Goal: Task Accomplishment & Management: Use online tool/utility

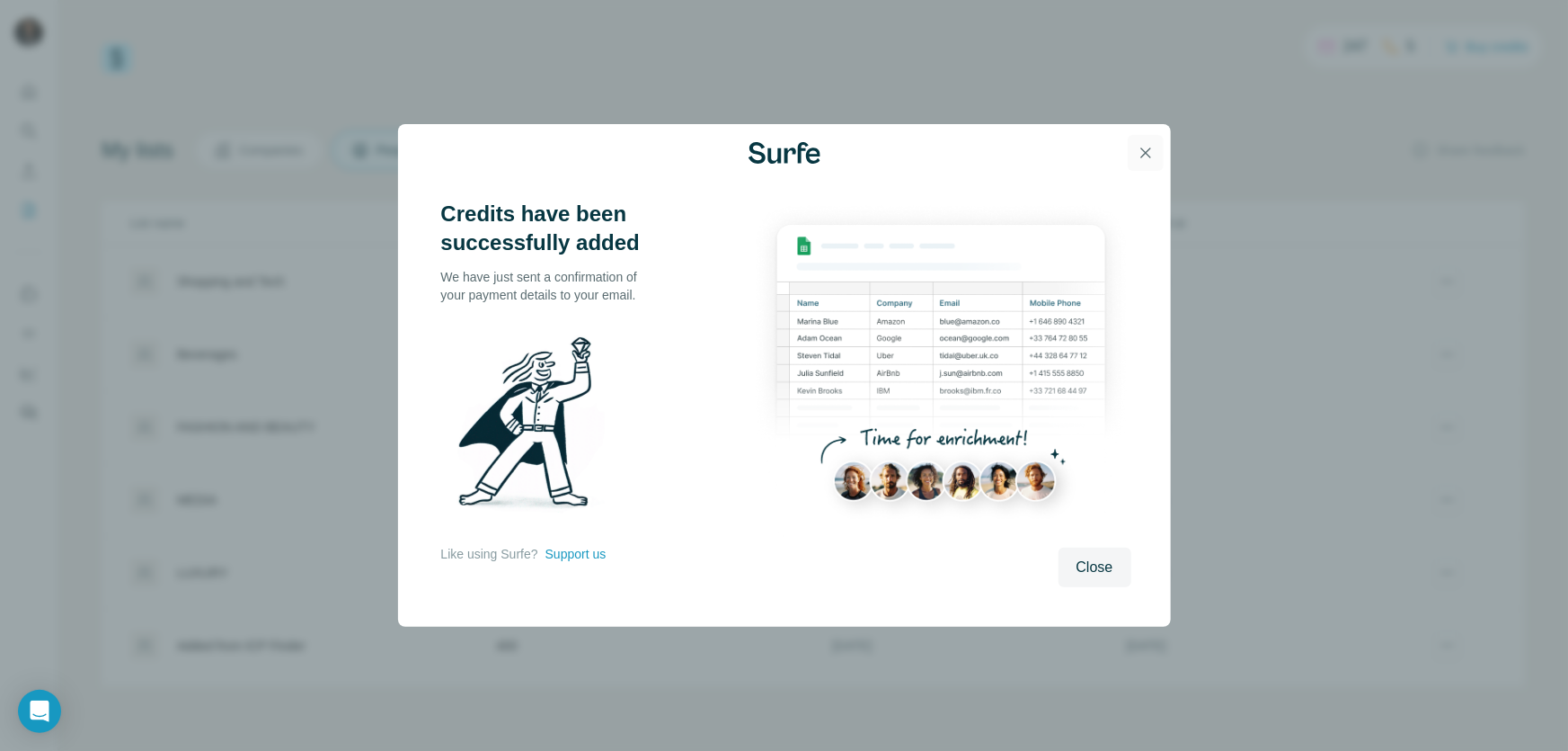
click at [1140, 155] on icon "button" at bounding box center [1146, 153] width 18 height 18
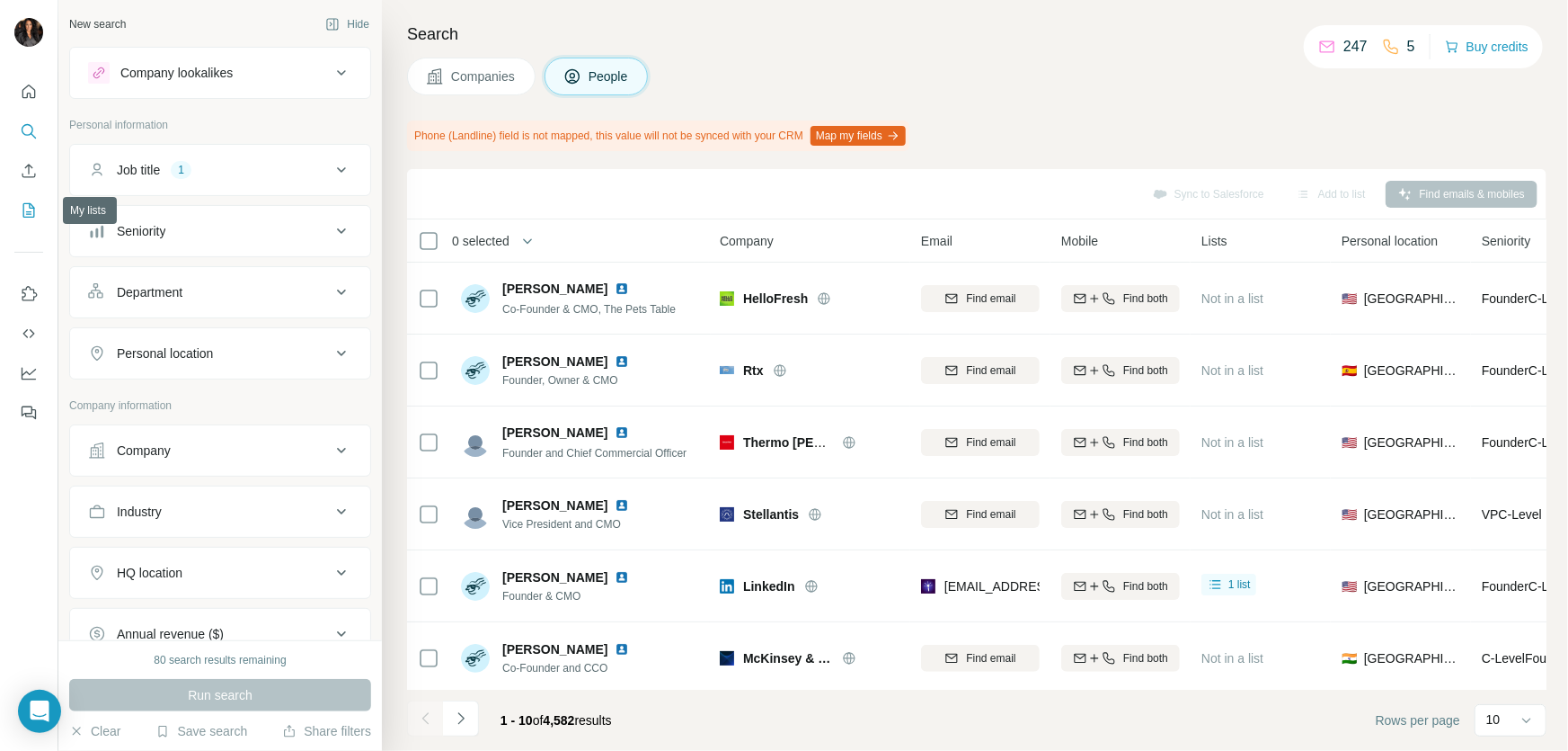
click at [28, 209] on icon "My lists" at bounding box center [28, 210] width 18 height 18
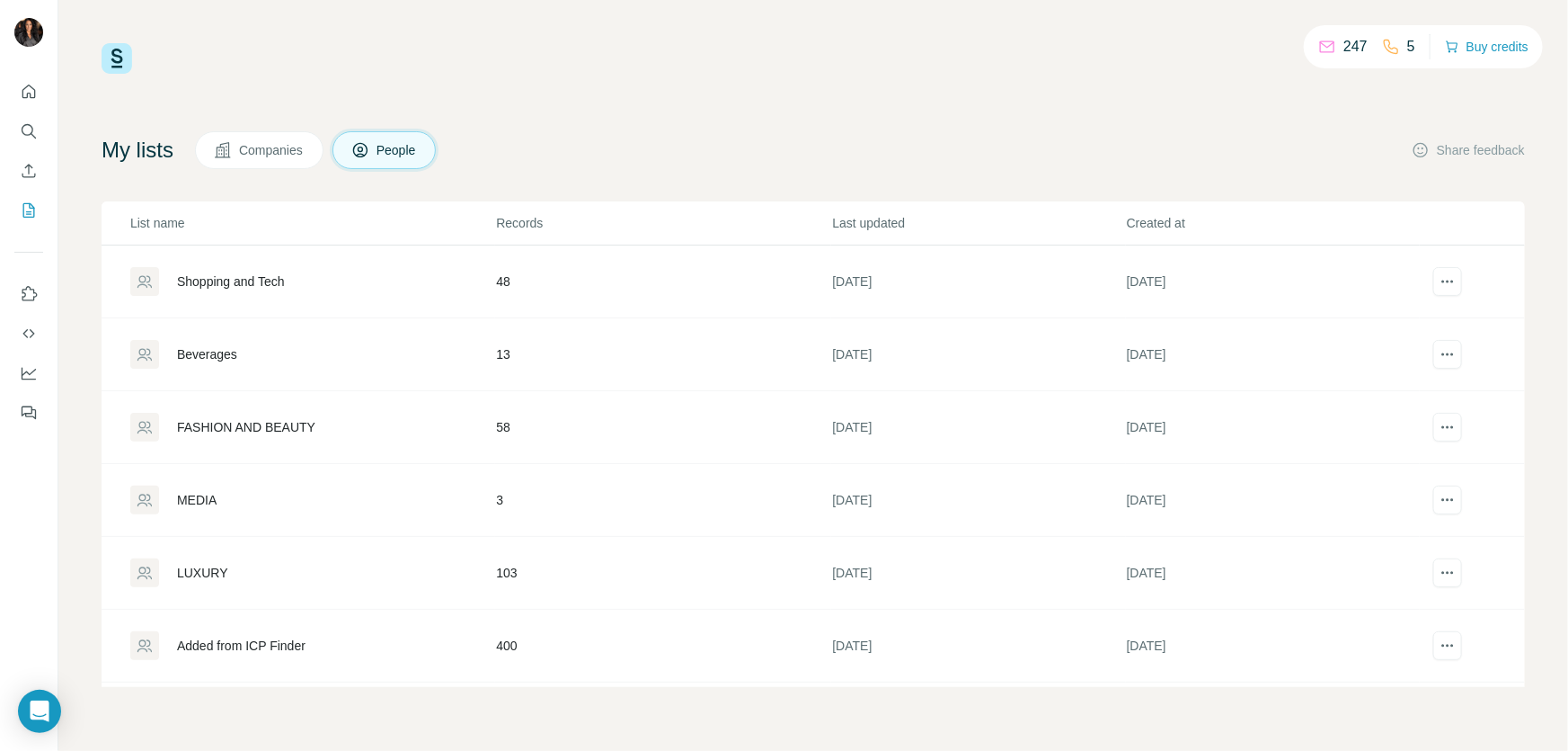
click at [373, 567] on div "LUXURY" at bounding box center [312, 572] width 364 height 28
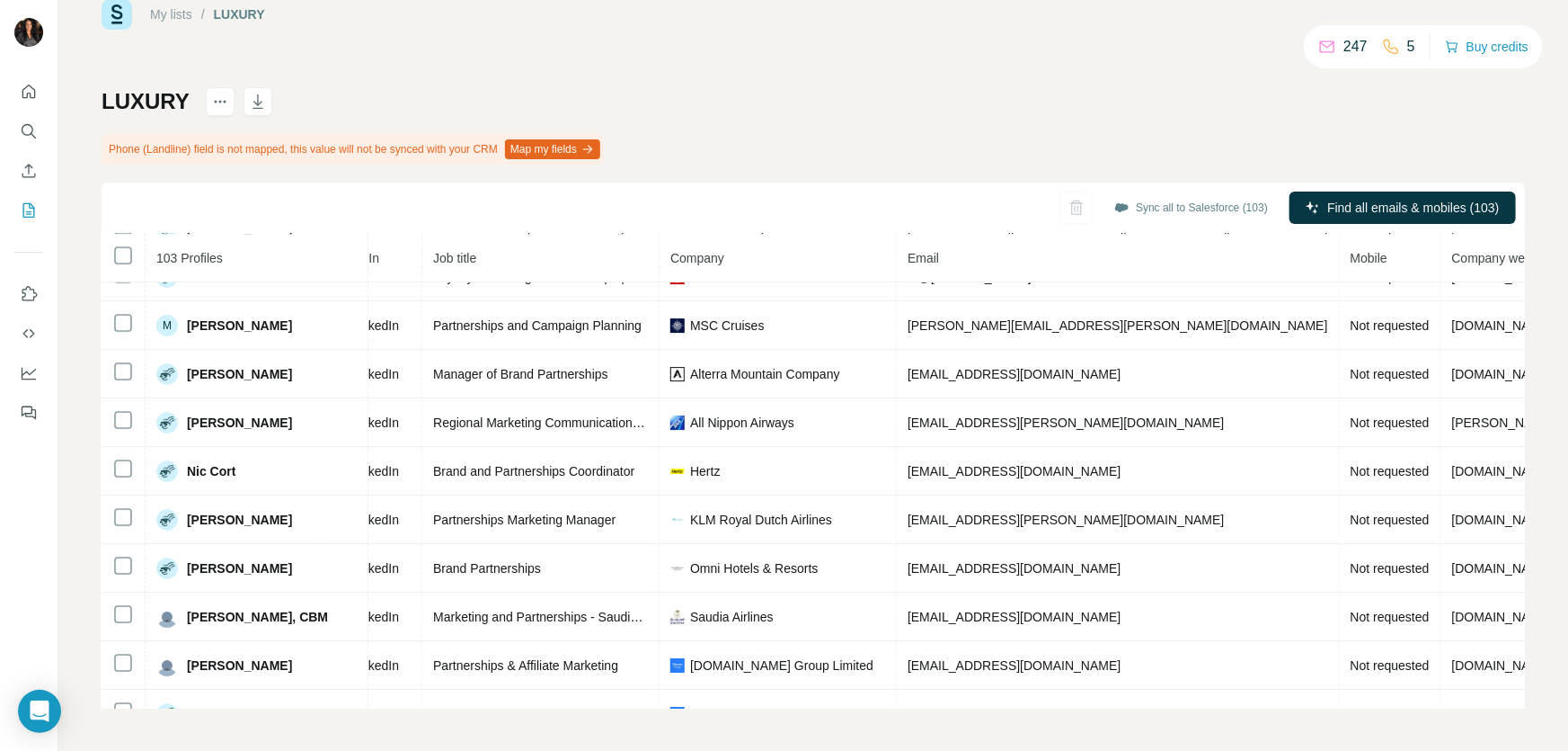
scroll to position [2943, 381]
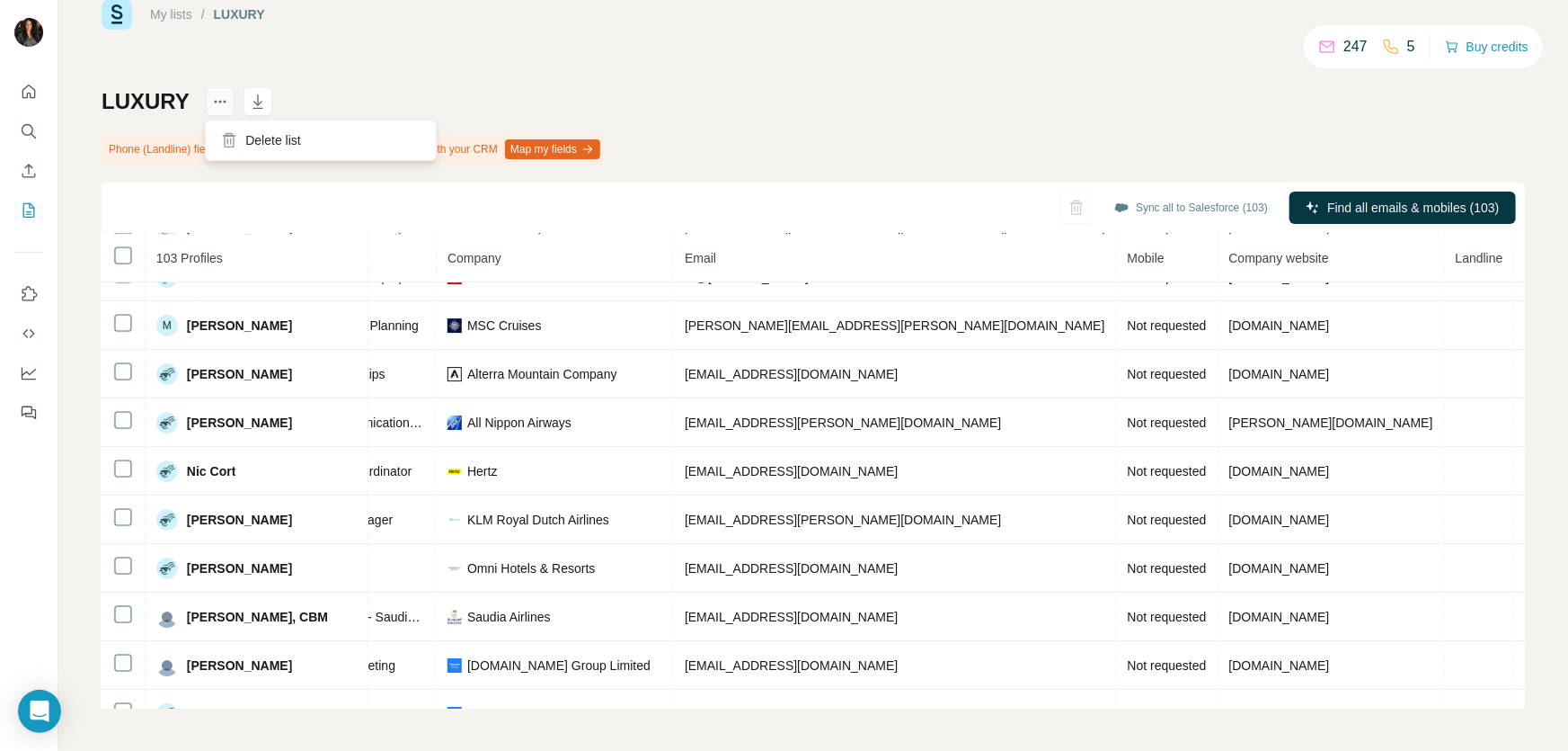
click at [218, 100] on icon "actions" at bounding box center [220, 101] width 18 height 18
click at [325, 83] on div "My lists / LUXURY 247 5 Buy credits LUXURY Phone (Landline) field is not mapped…" at bounding box center [812, 353] width 1424 height 710
click at [256, 103] on icon "button" at bounding box center [257, 103] width 9 height 5
click at [975, 74] on div "My lists / LUXURY 247 5 Buy credits LUXURY Phone (Landline) field is not mapped…" at bounding box center [812, 353] width 1424 height 710
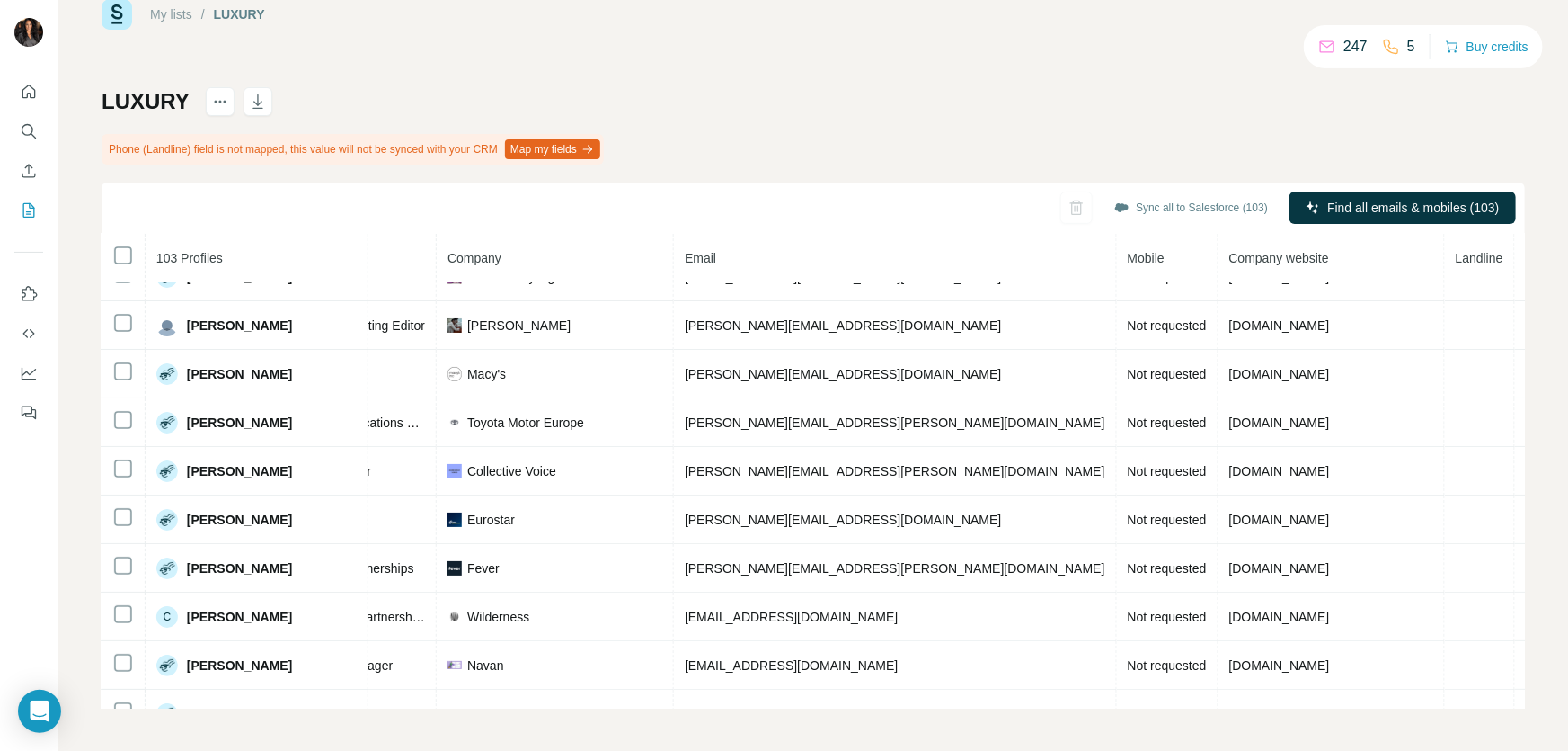
scroll to position [0, 381]
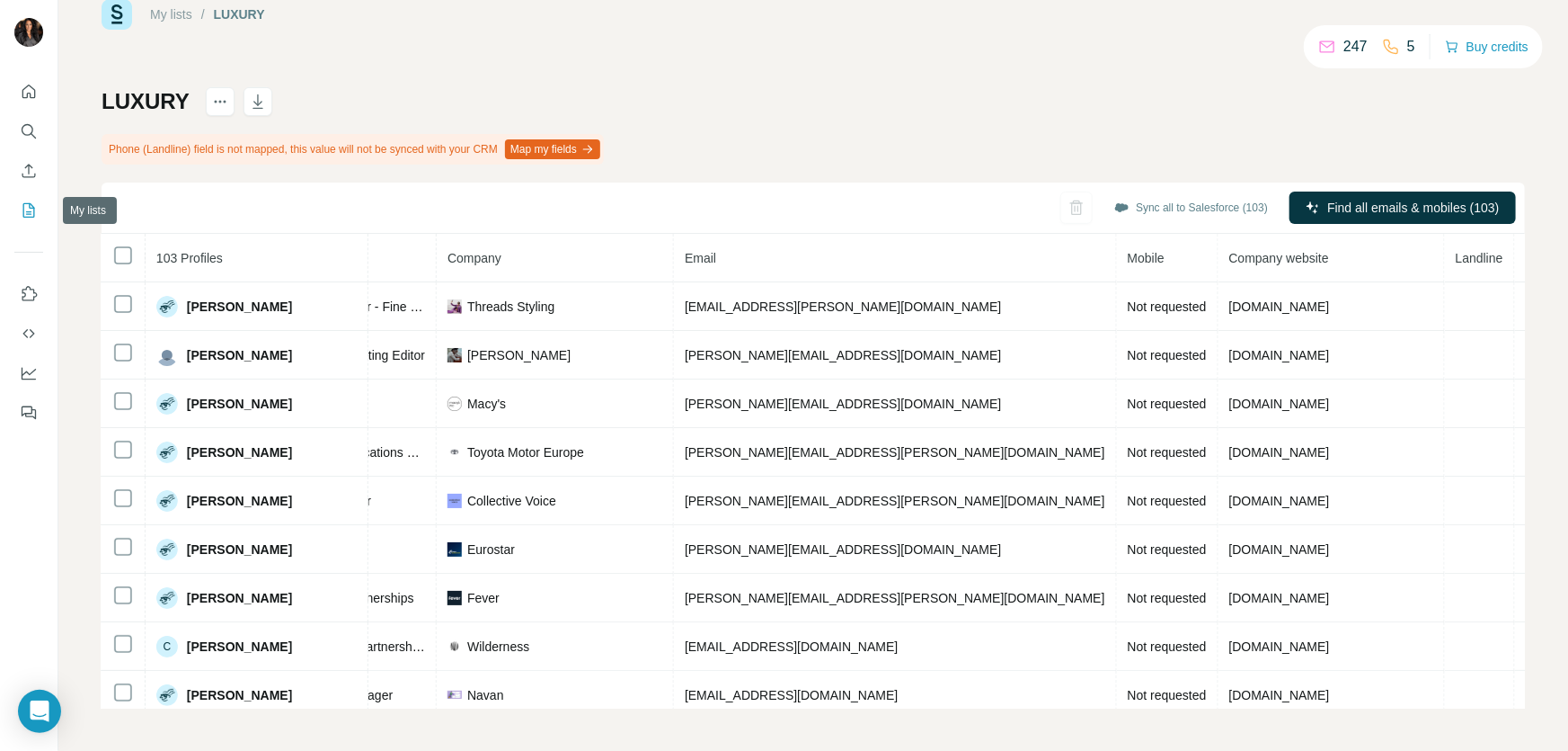
click at [24, 210] on icon "My lists" at bounding box center [29, 210] width 12 height 15
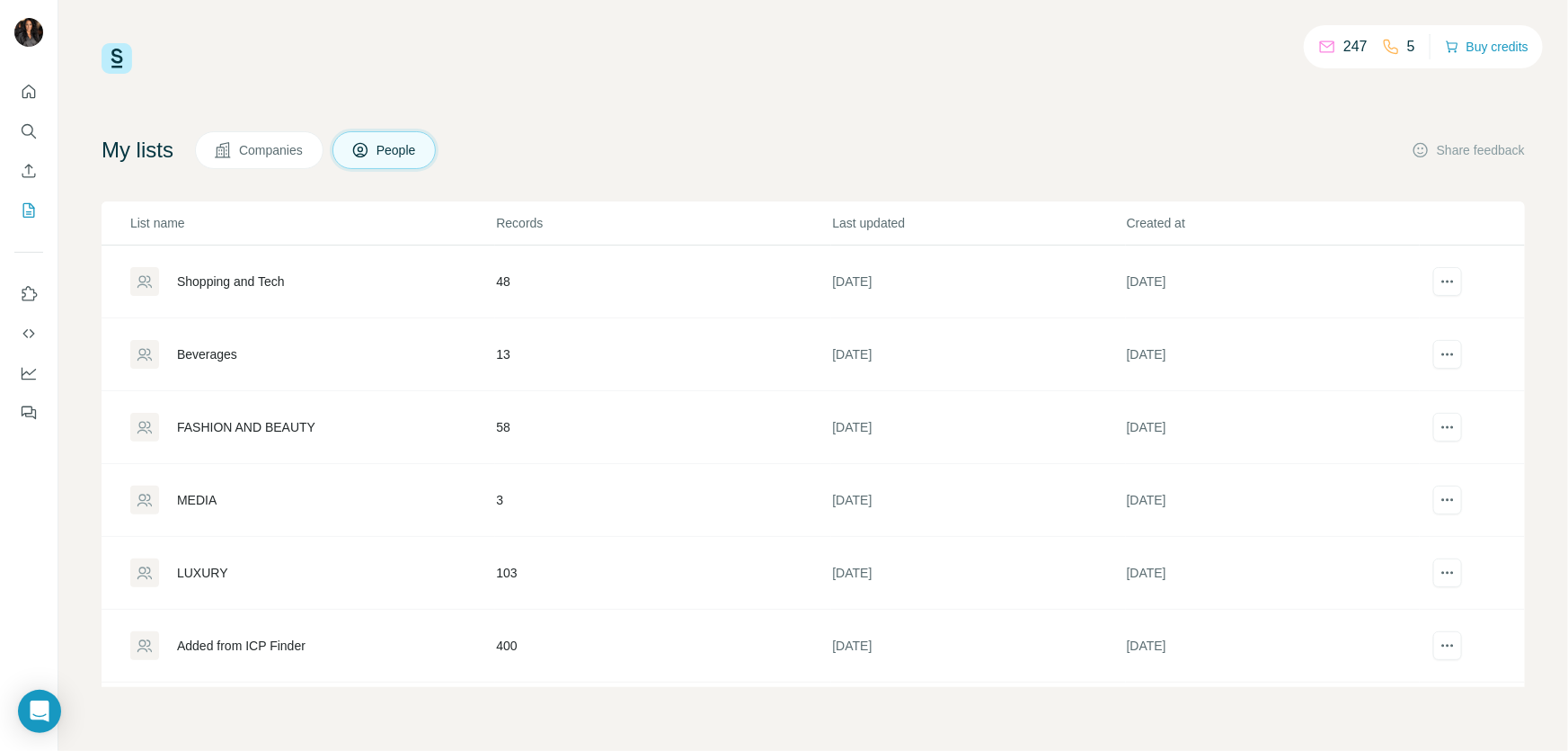
click at [269, 650] on div "Added from ICP Finder" at bounding box center [240, 645] width 129 height 18
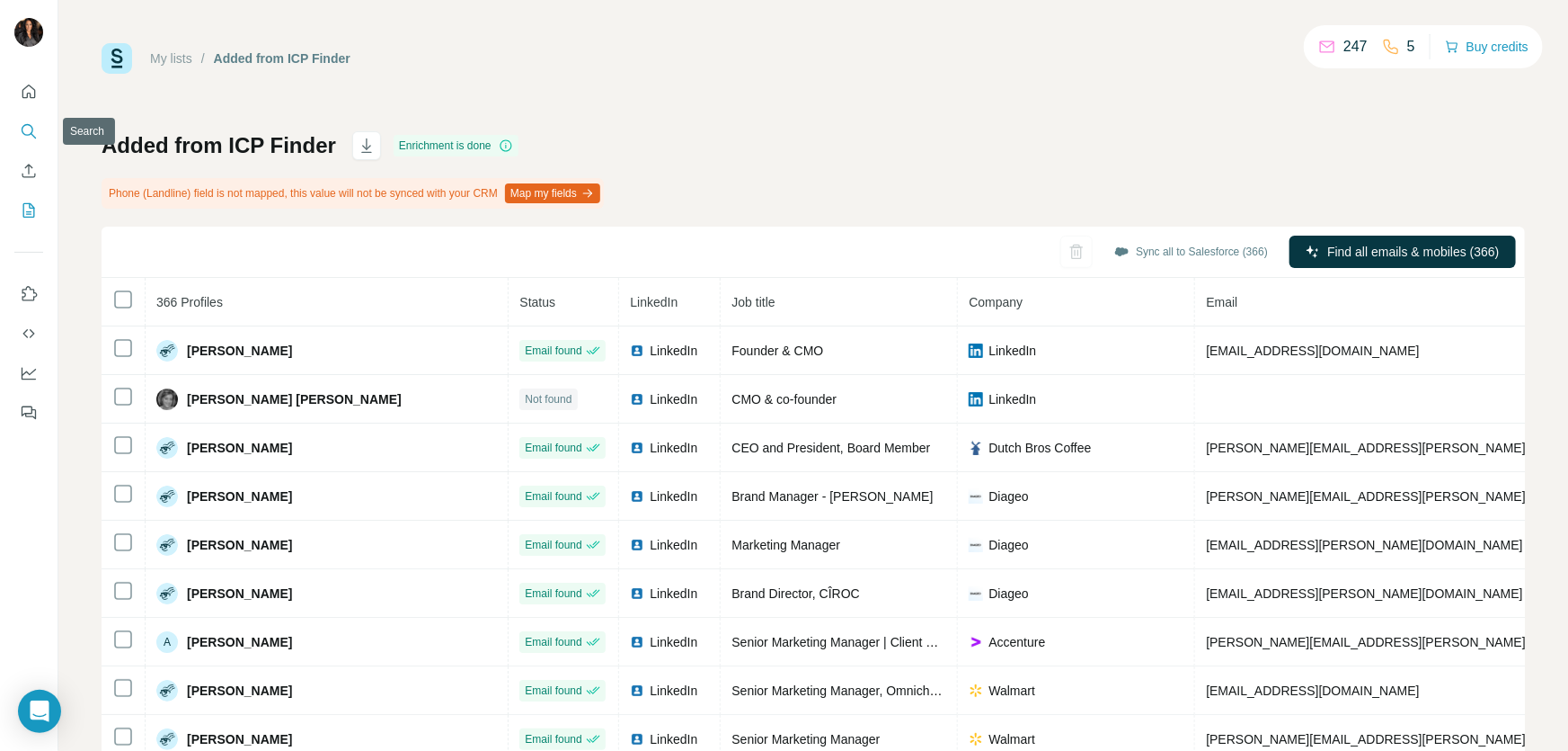
click at [26, 134] on icon "Search" at bounding box center [28, 132] width 18 height 18
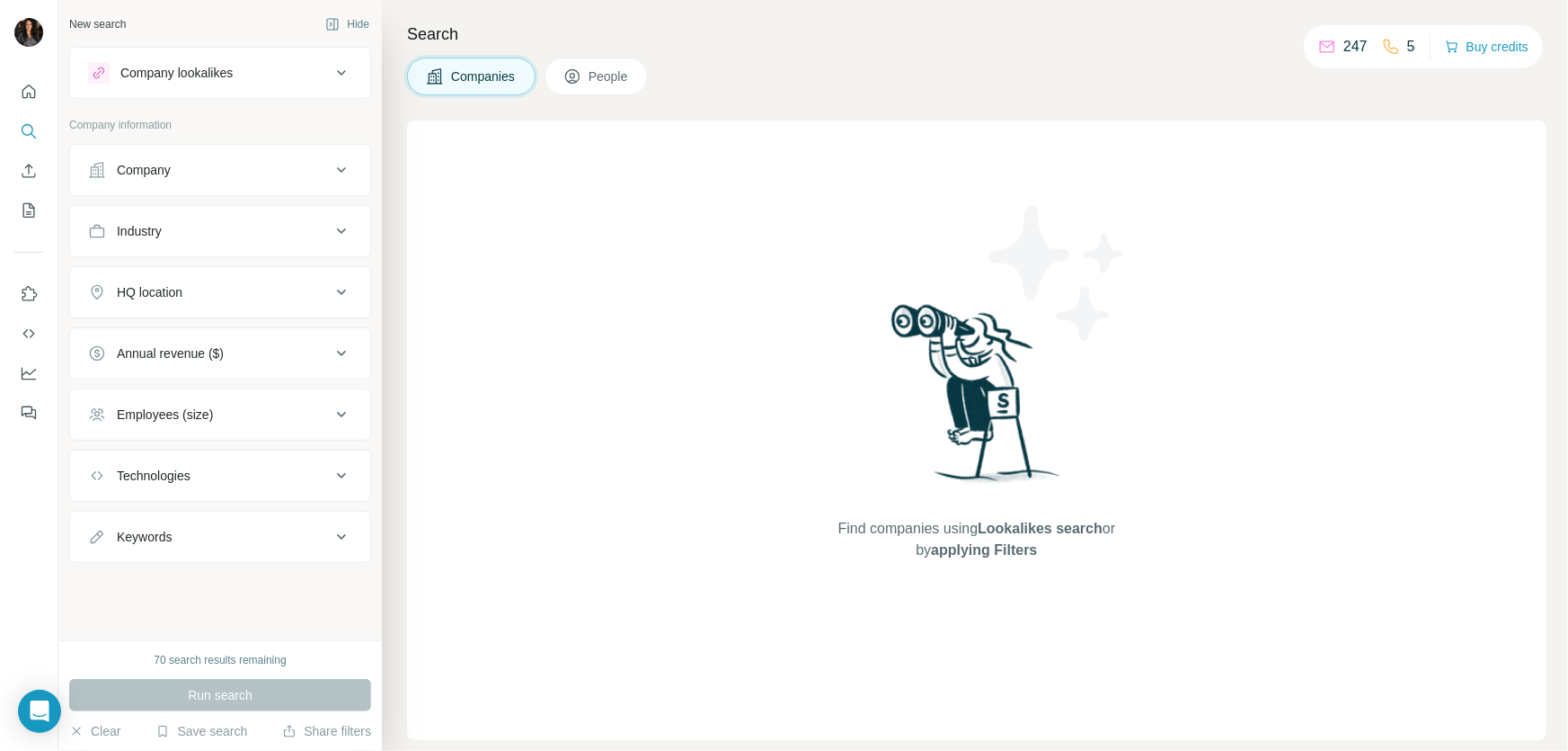
click at [331, 171] on icon at bounding box center [341, 170] width 22 height 22
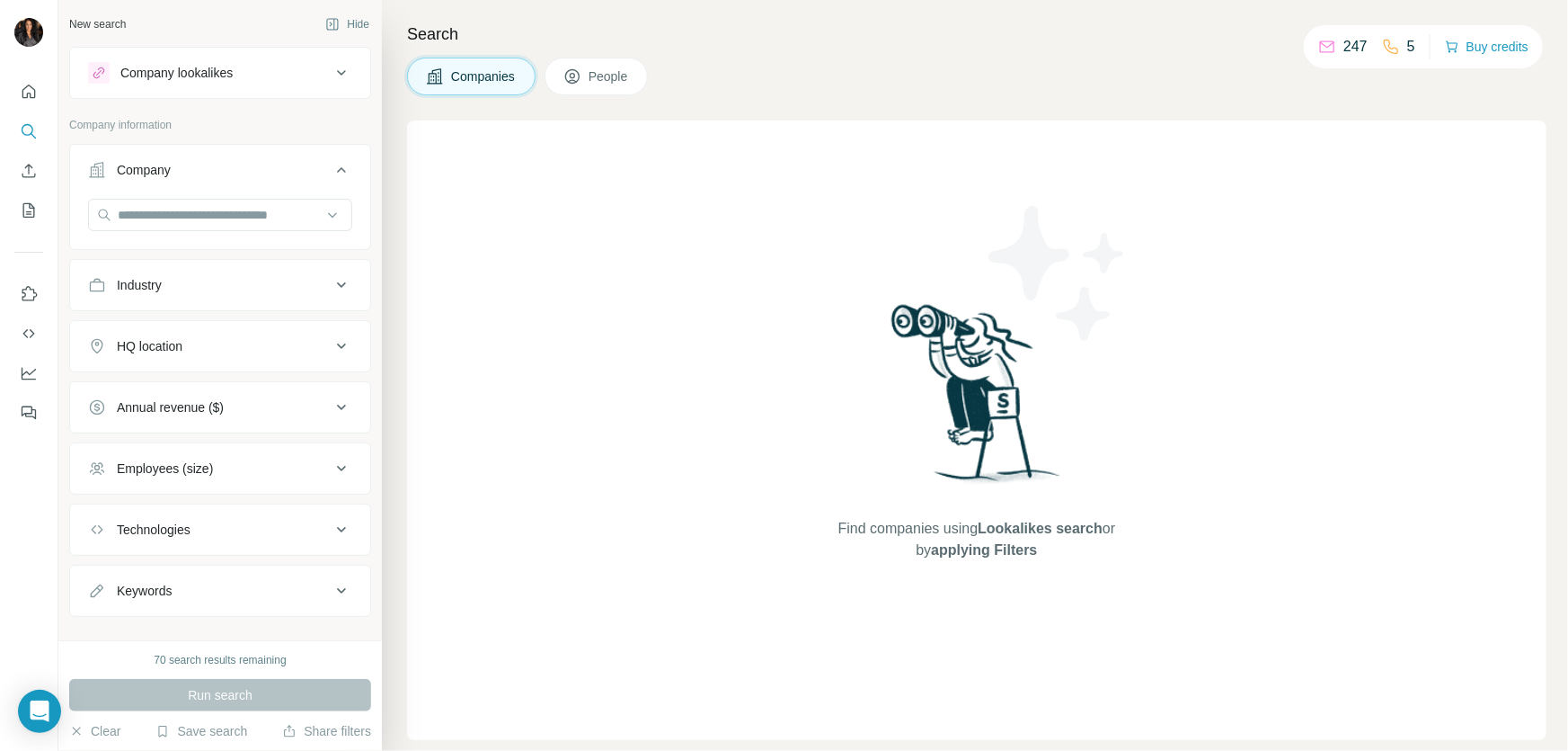
click at [331, 171] on icon at bounding box center [341, 170] width 22 height 22
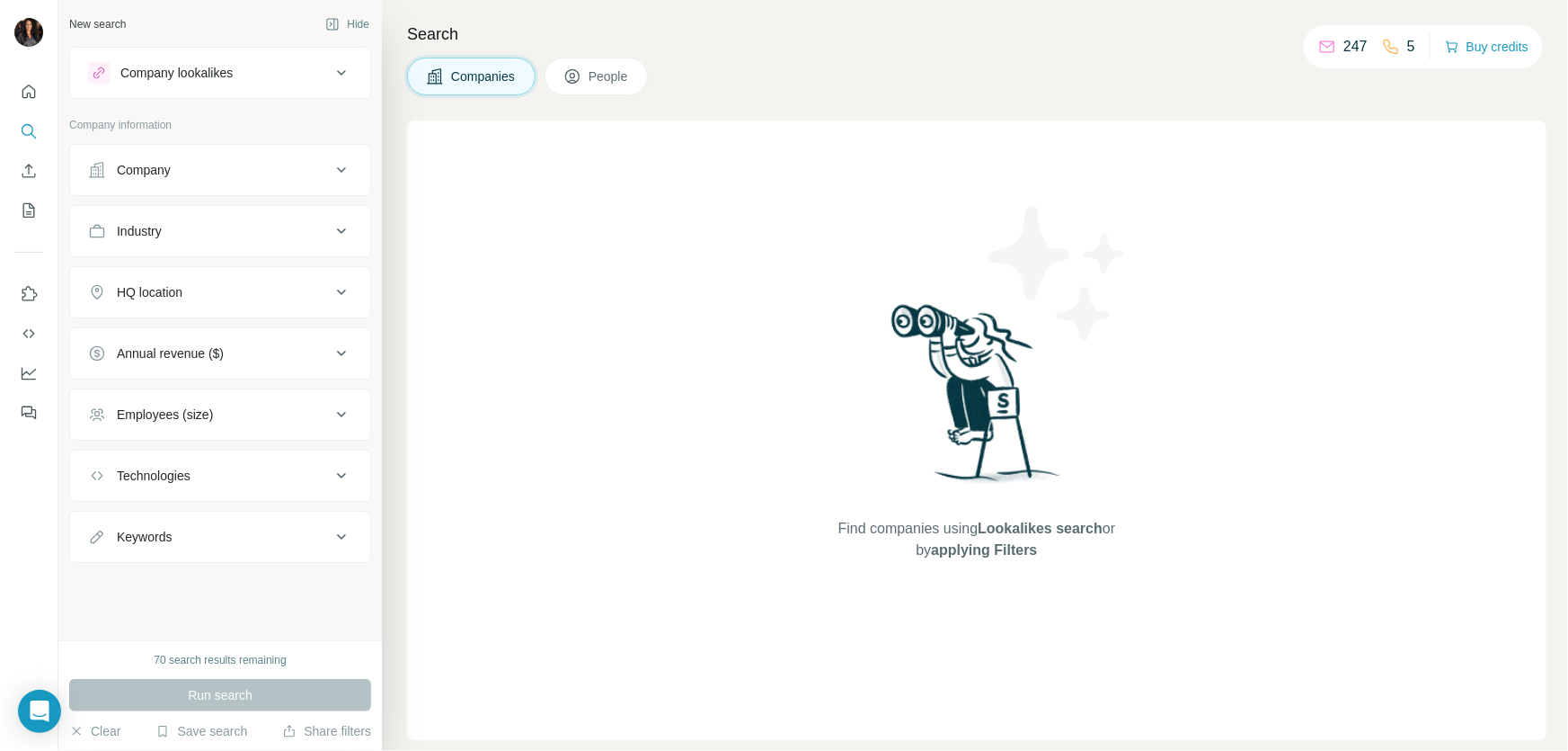
click at [274, 228] on div "Industry" at bounding box center [209, 231] width 242 height 18
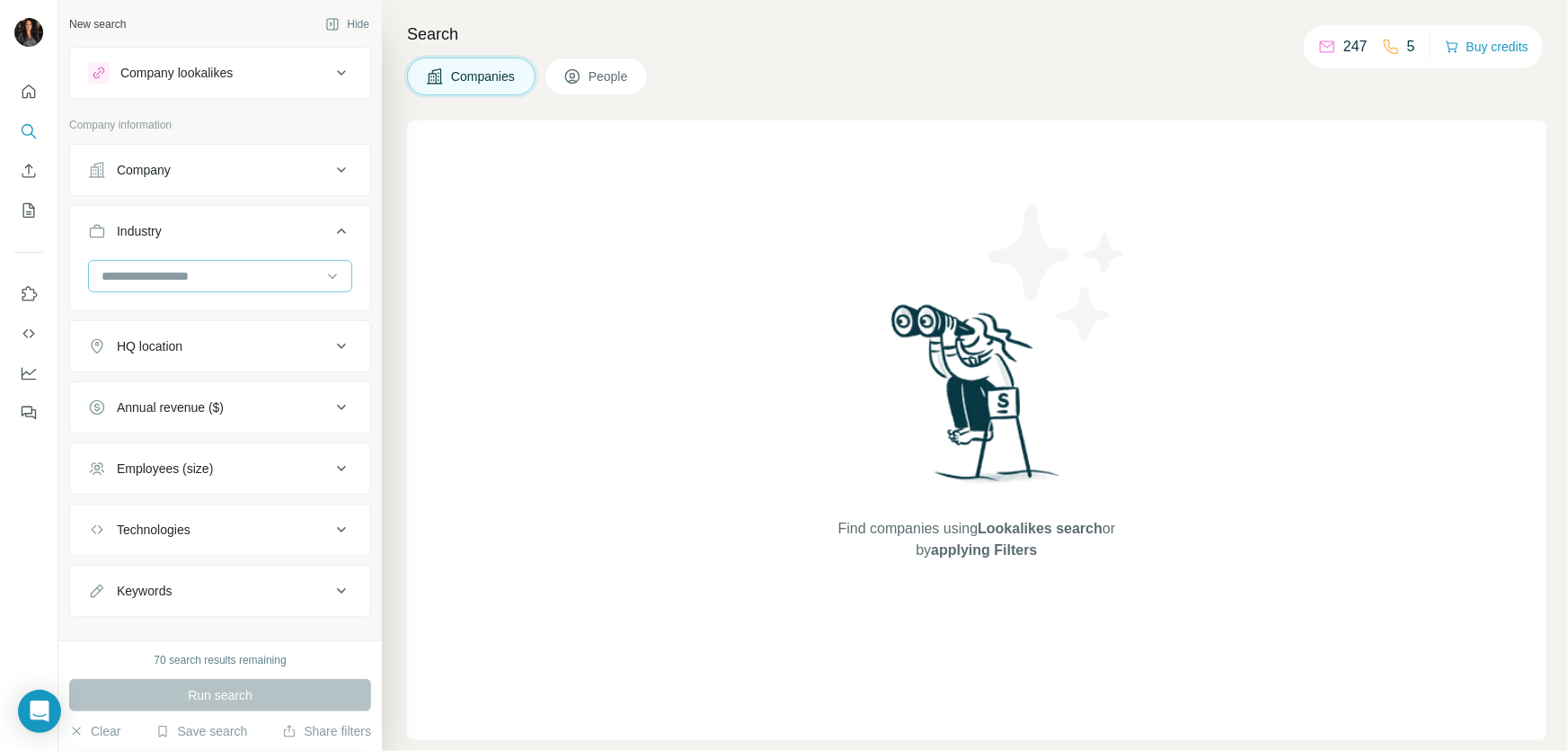
click at [204, 272] on input at bounding box center [211, 276] width 222 height 20
click at [203, 273] on input at bounding box center [211, 276] width 222 height 20
click at [302, 273] on input at bounding box center [211, 276] width 222 height 20
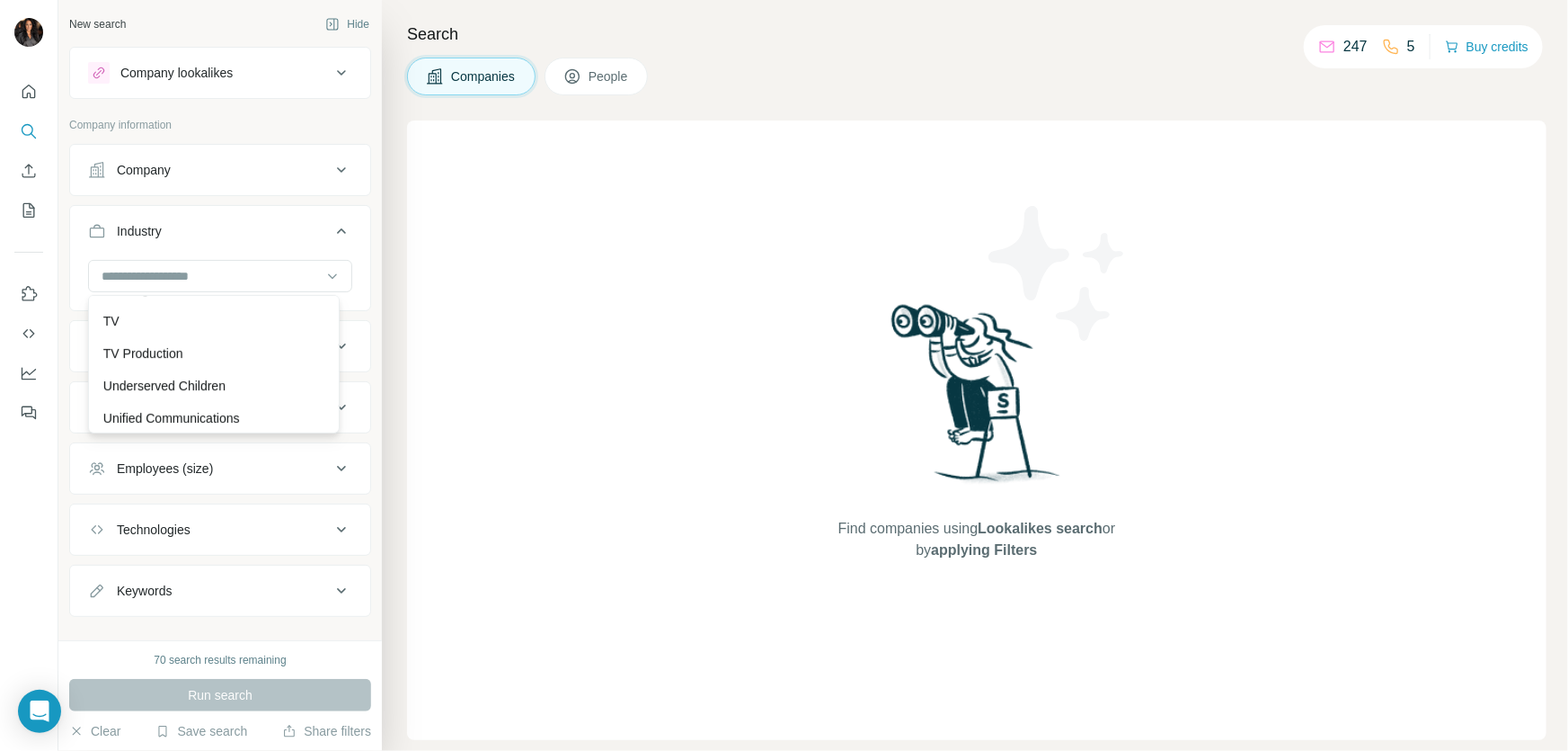
click at [162, 200] on div "Travel" at bounding box center [214, 191] width 222 height 18
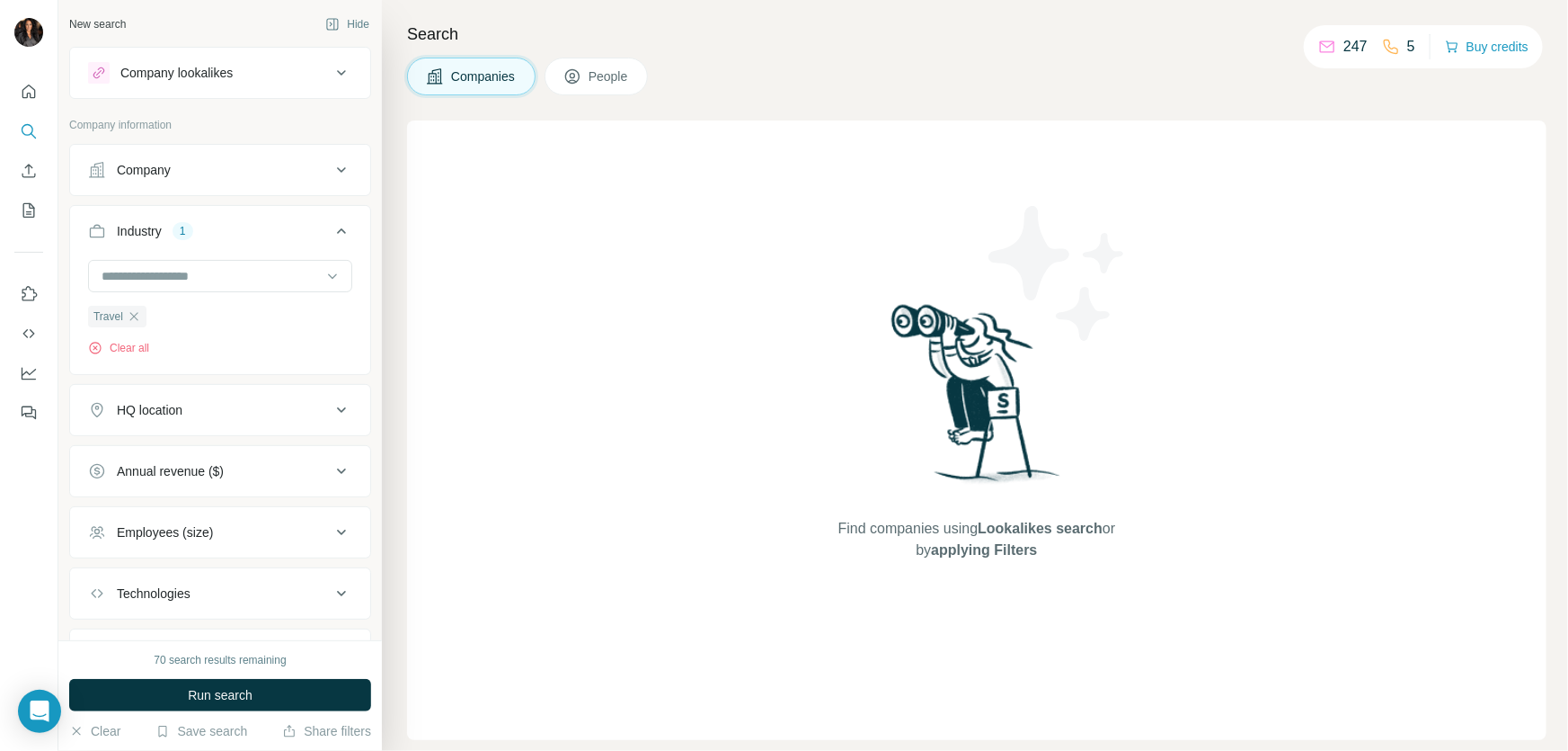
click at [331, 409] on icon at bounding box center [341, 410] width 22 height 22
click at [337, 409] on icon at bounding box center [340, 409] width 9 height 5
click at [149, 350] on button "Clear all" at bounding box center [119, 348] width 61 height 16
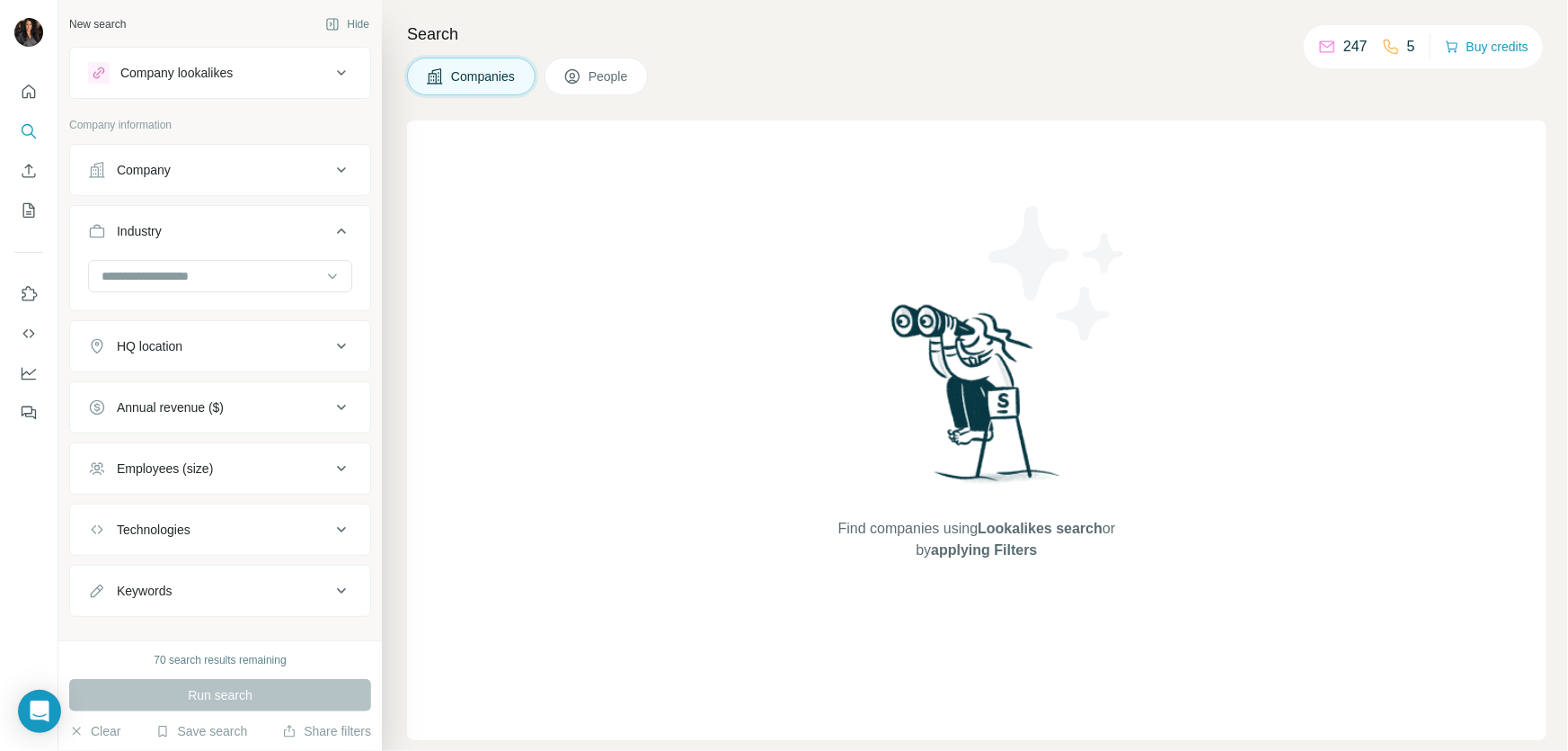
click at [337, 167] on icon at bounding box center [340, 169] width 9 height 5
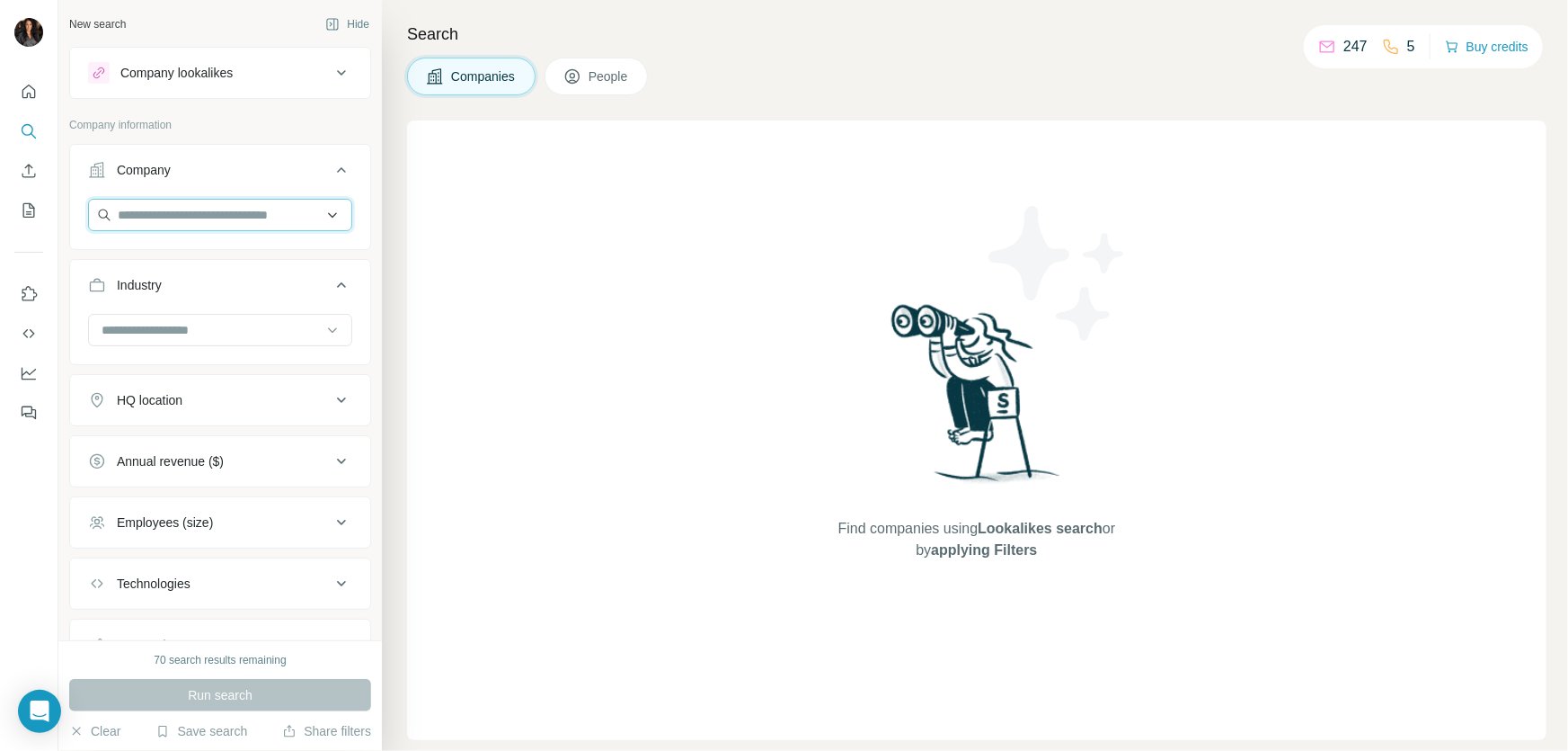
click at [256, 210] on input "text" at bounding box center [220, 214] width 264 height 32
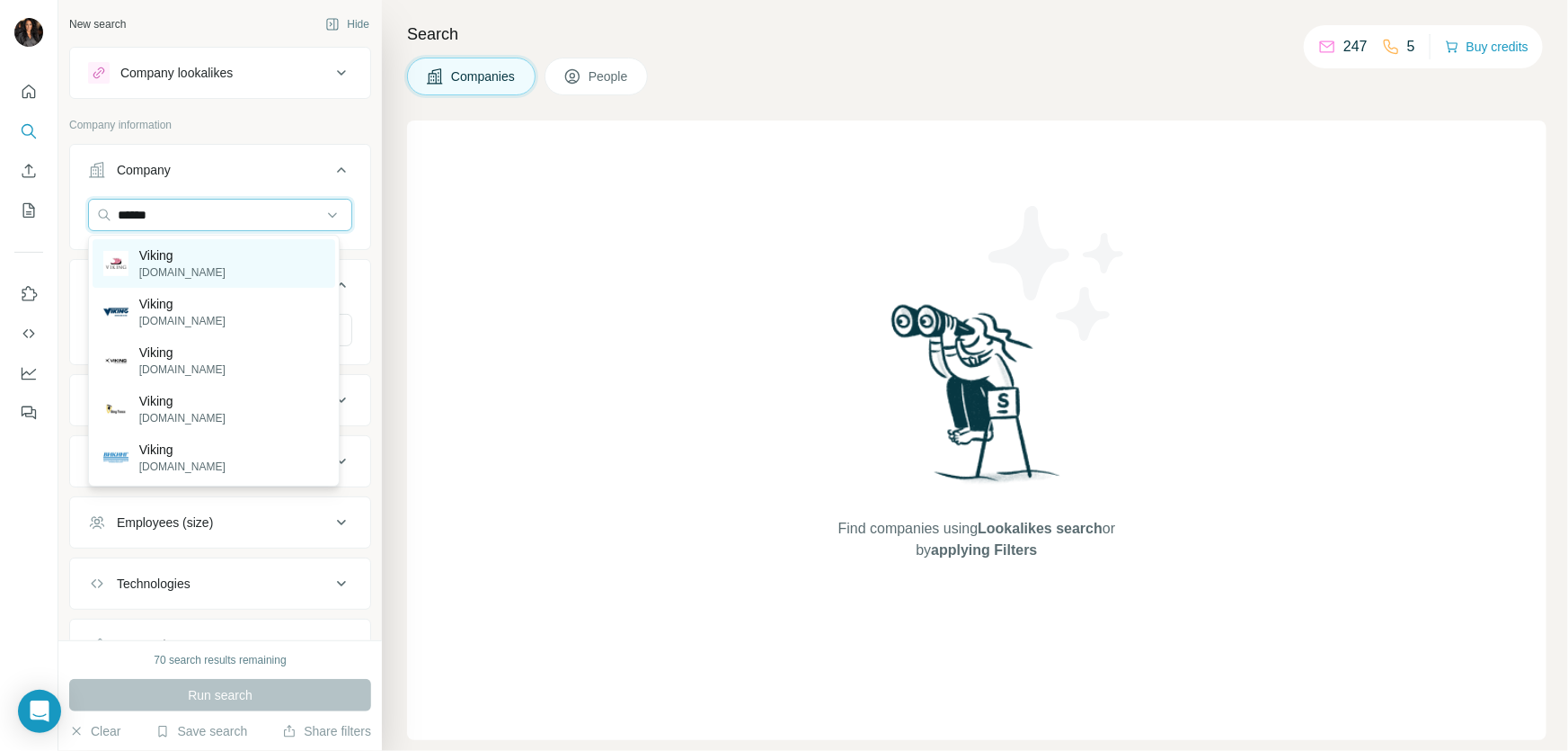
type input "******"
click at [196, 264] on p "[DOMAIN_NAME]" at bounding box center [183, 272] width 86 height 16
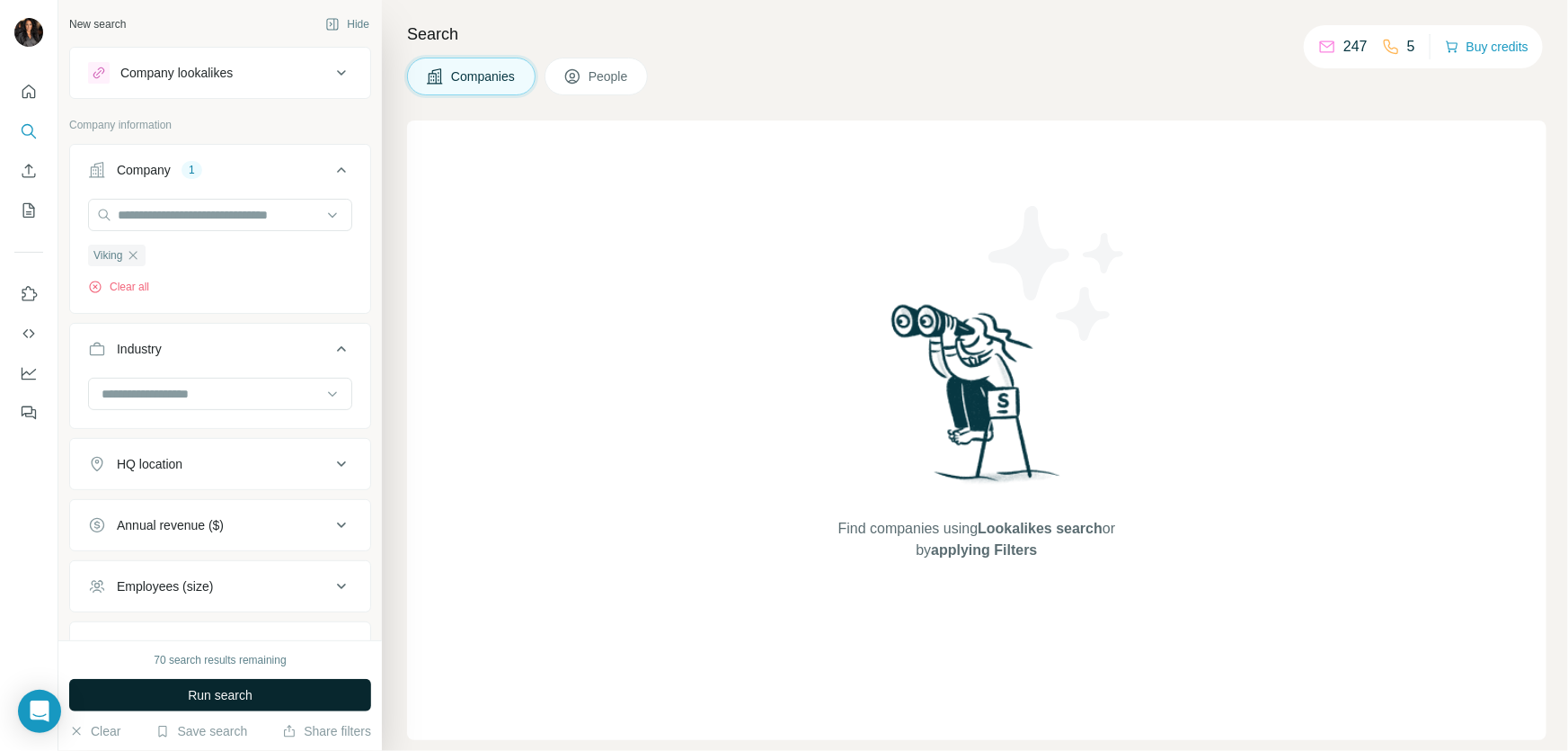
click at [207, 699] on span "Run search" at bounding box center [220, 695] width 65 height 18
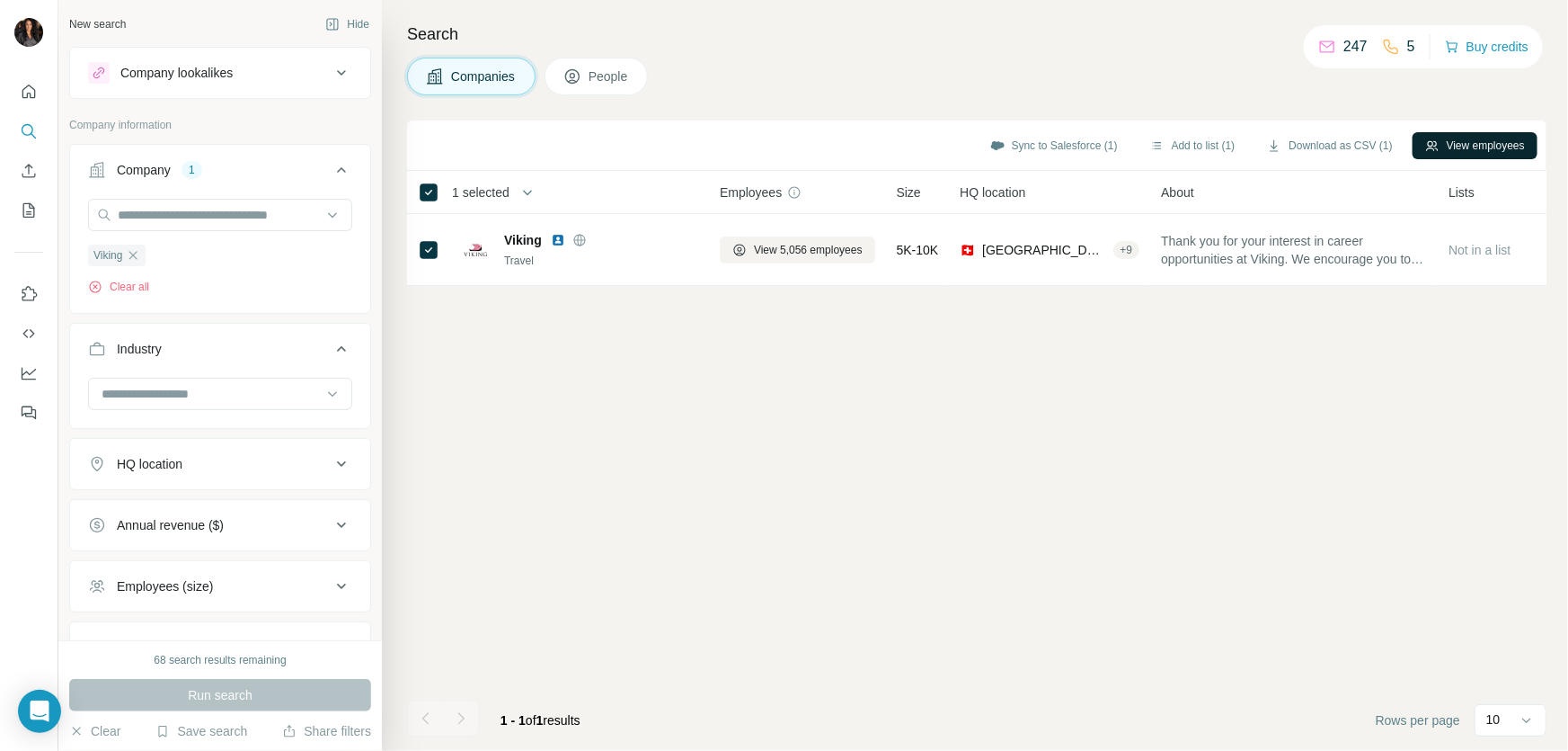
click at [1451, 134] on button "View employees" at bounding box center [1475, 145] width 125 height 27
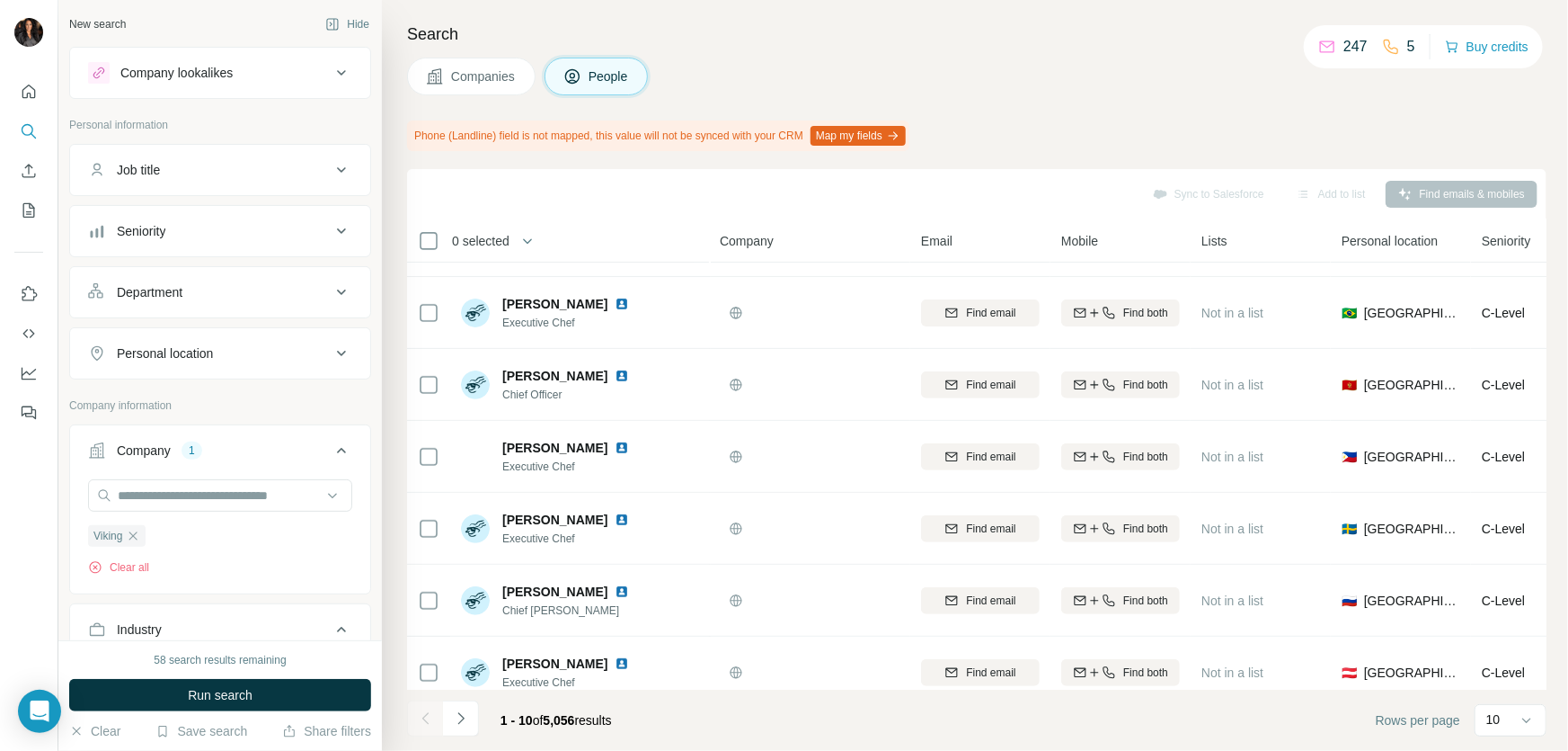
scroll to position [302, 0]
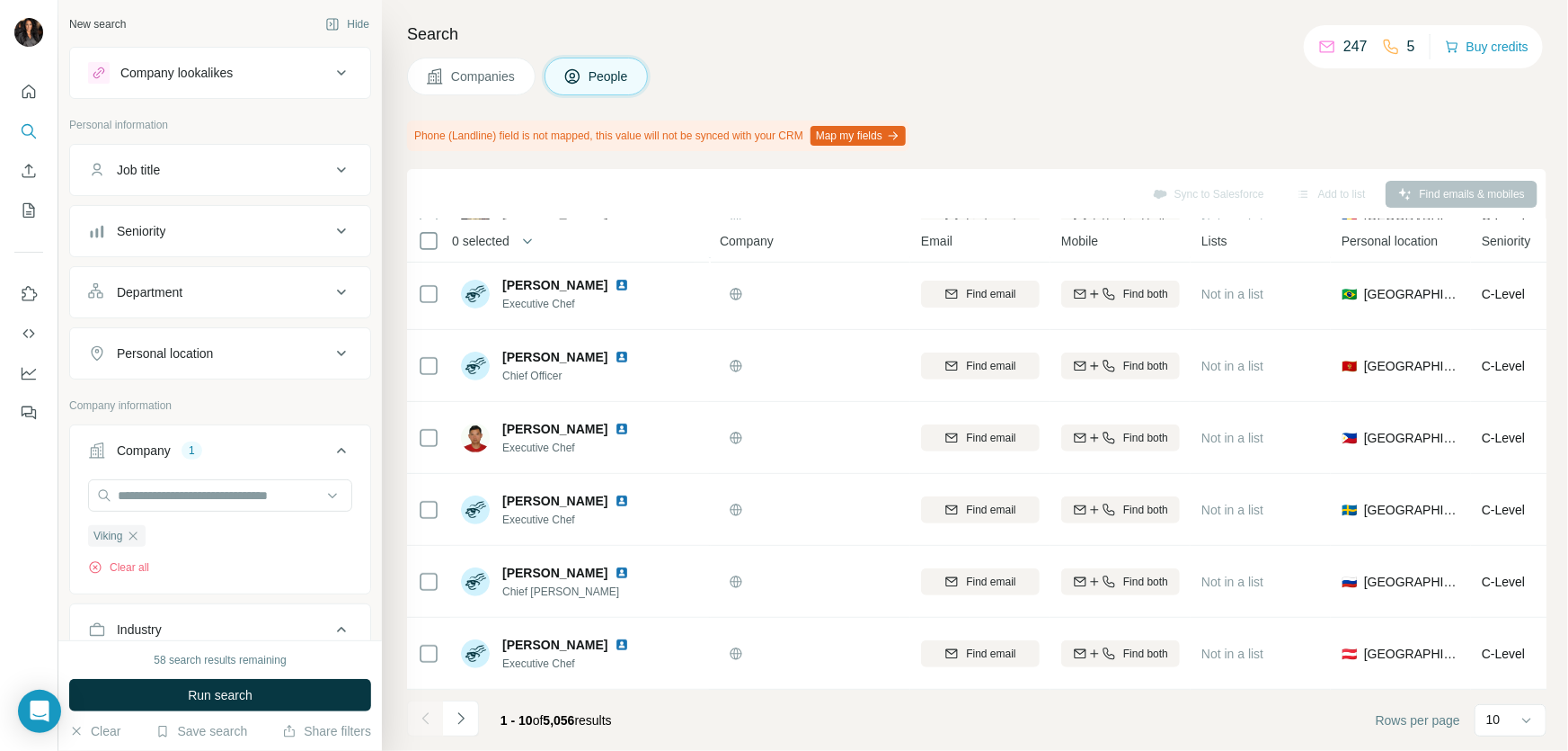
click at [316, 292] on div "Department" at bounding box center [209, 293] width 242 height 18
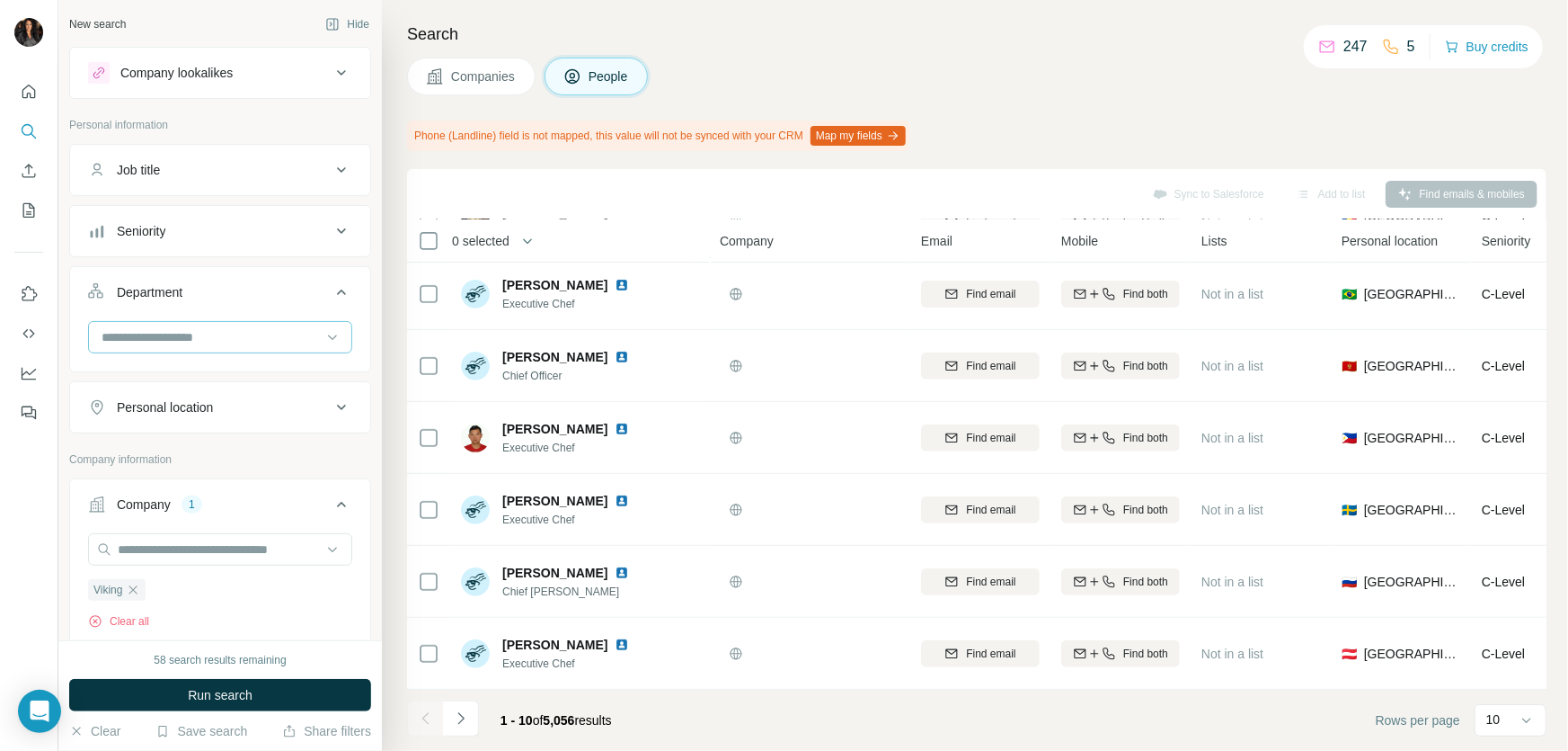
click at [248, 327] on input at bounding box center [211, 337] width 222 height 20
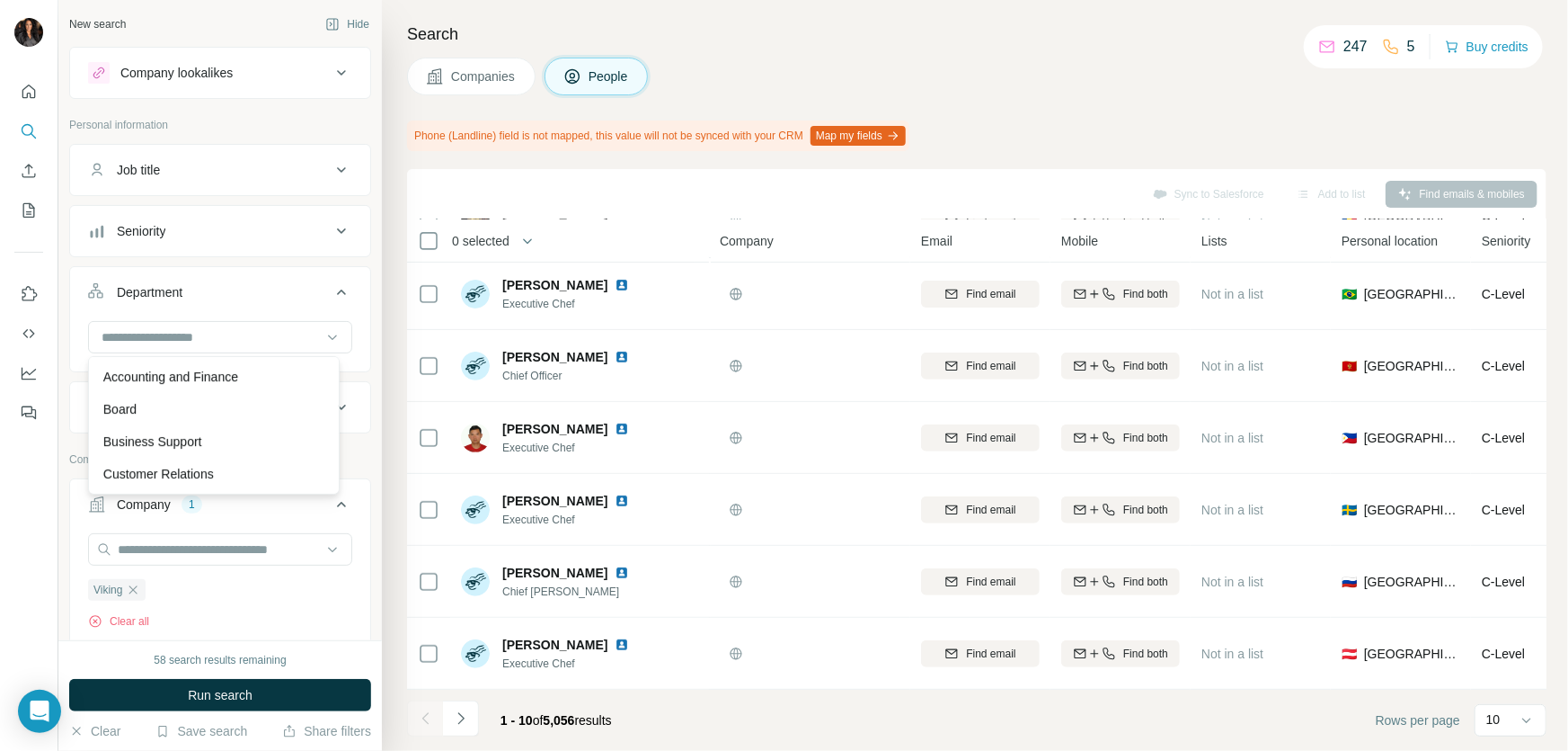
click at [326, 486] on div "Accounting and Finance Board Business Support Customer Relations Design Editori…" at bounding box center [214, 425] width 252 height 138
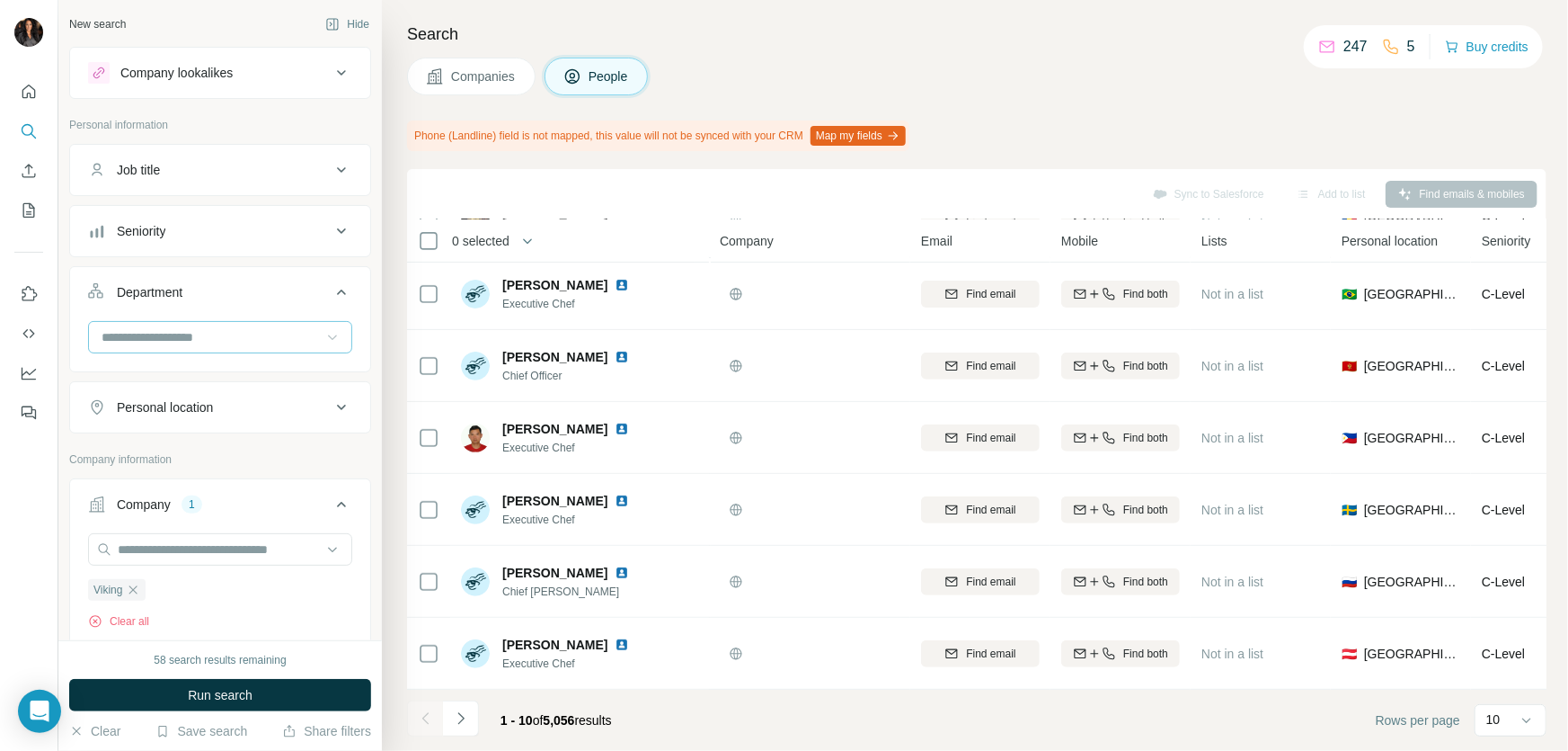
click at [325, 337] on icon at bounding box center [333, 337] width 18 height 18
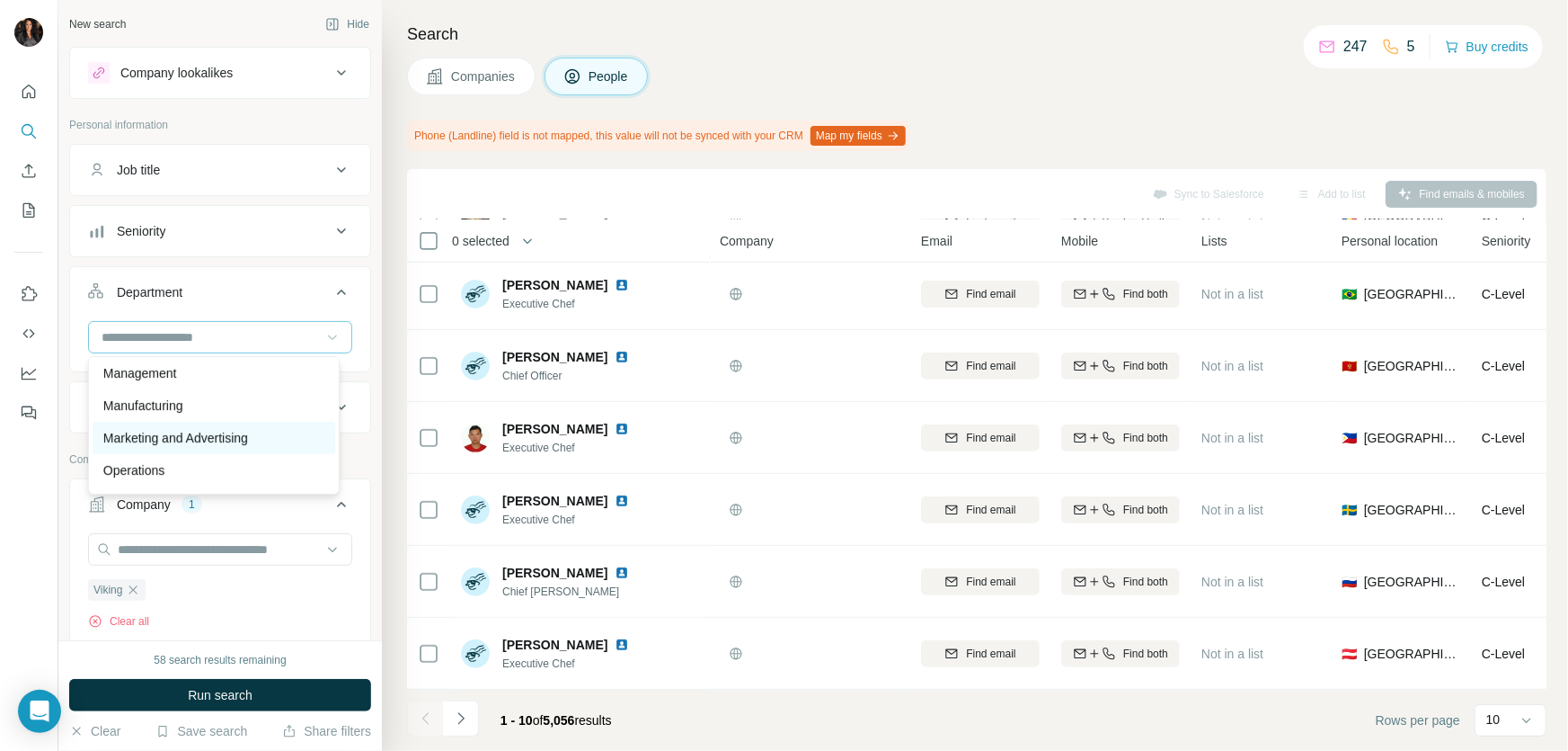
click at [248, 439] on p "Marketing and Advertising" at bounding box center [175, 438] width 144 height 18
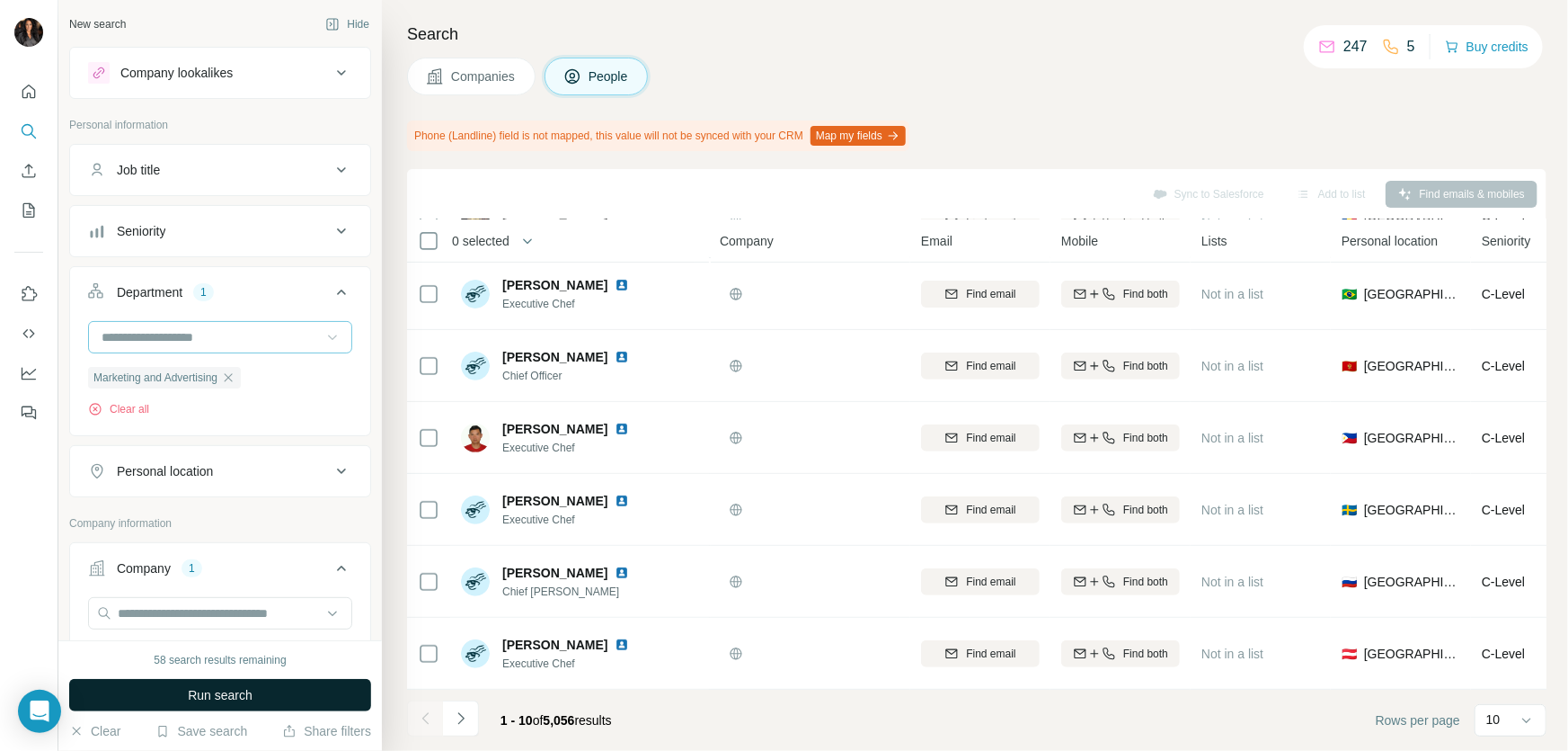
click at [206, 692] on span "Run search" at bounding box center [220, 695] width 65 height 18
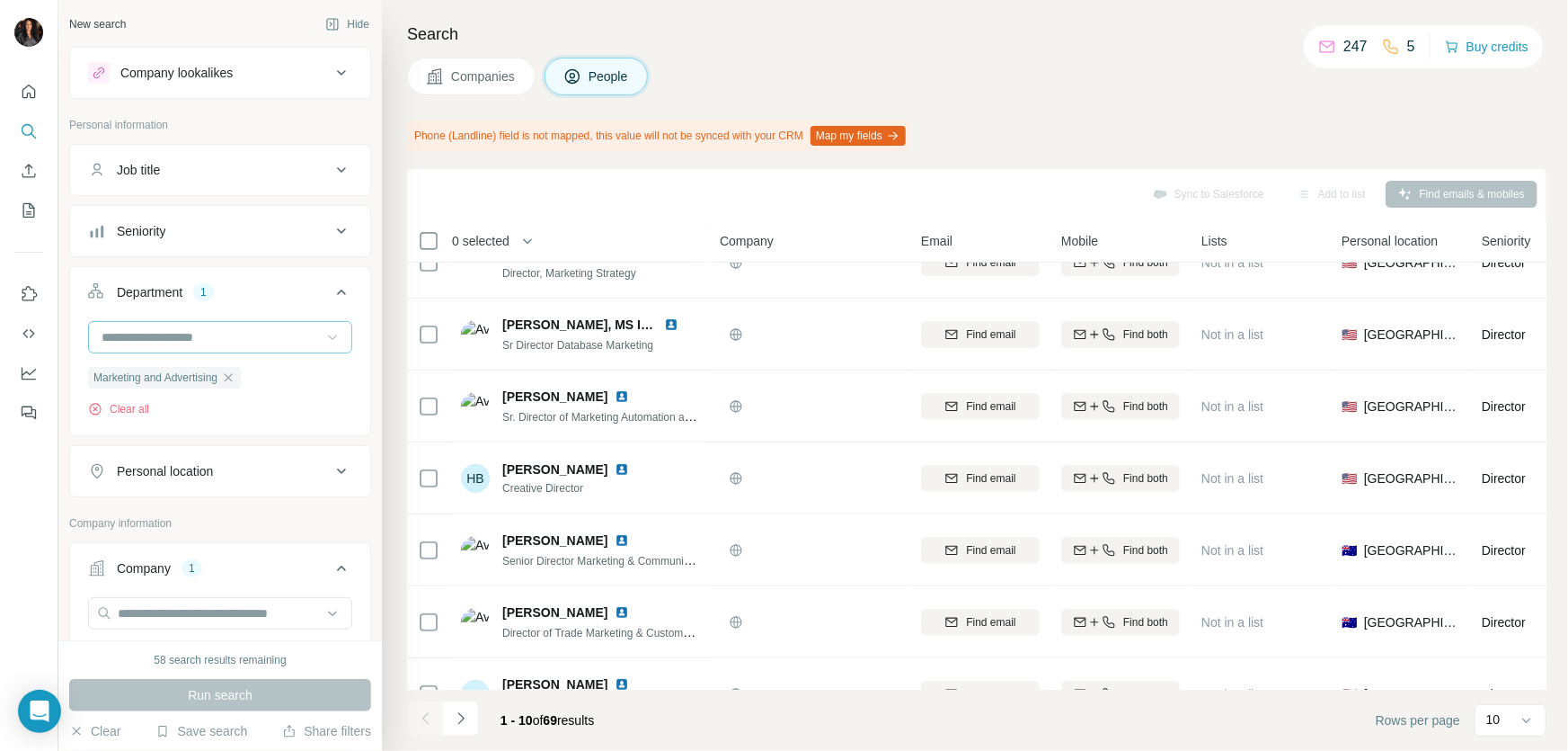
scroll to position [302, 0]
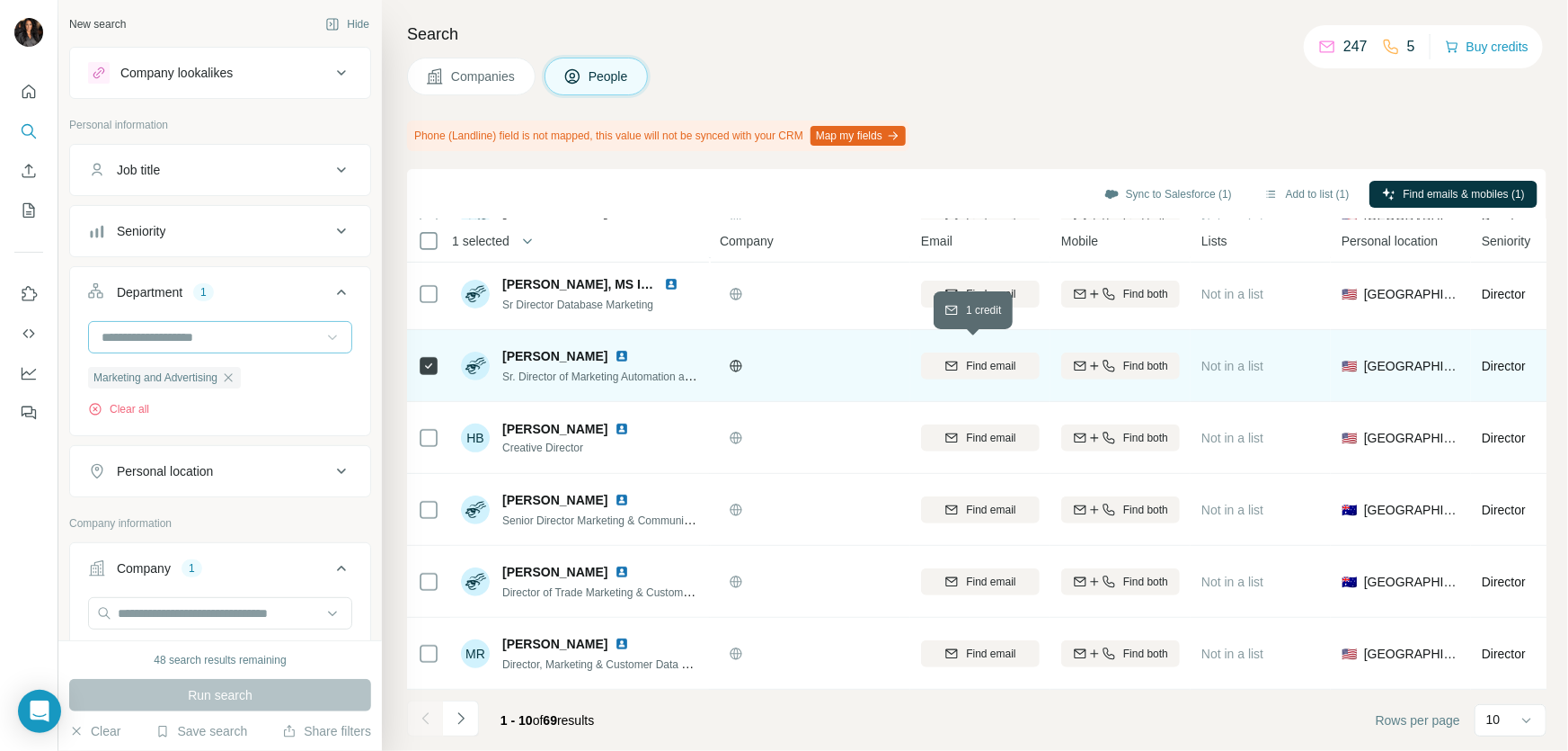
click at [967, 358] on span "Find email" at bounding box center [991, 366] width 49 height 16
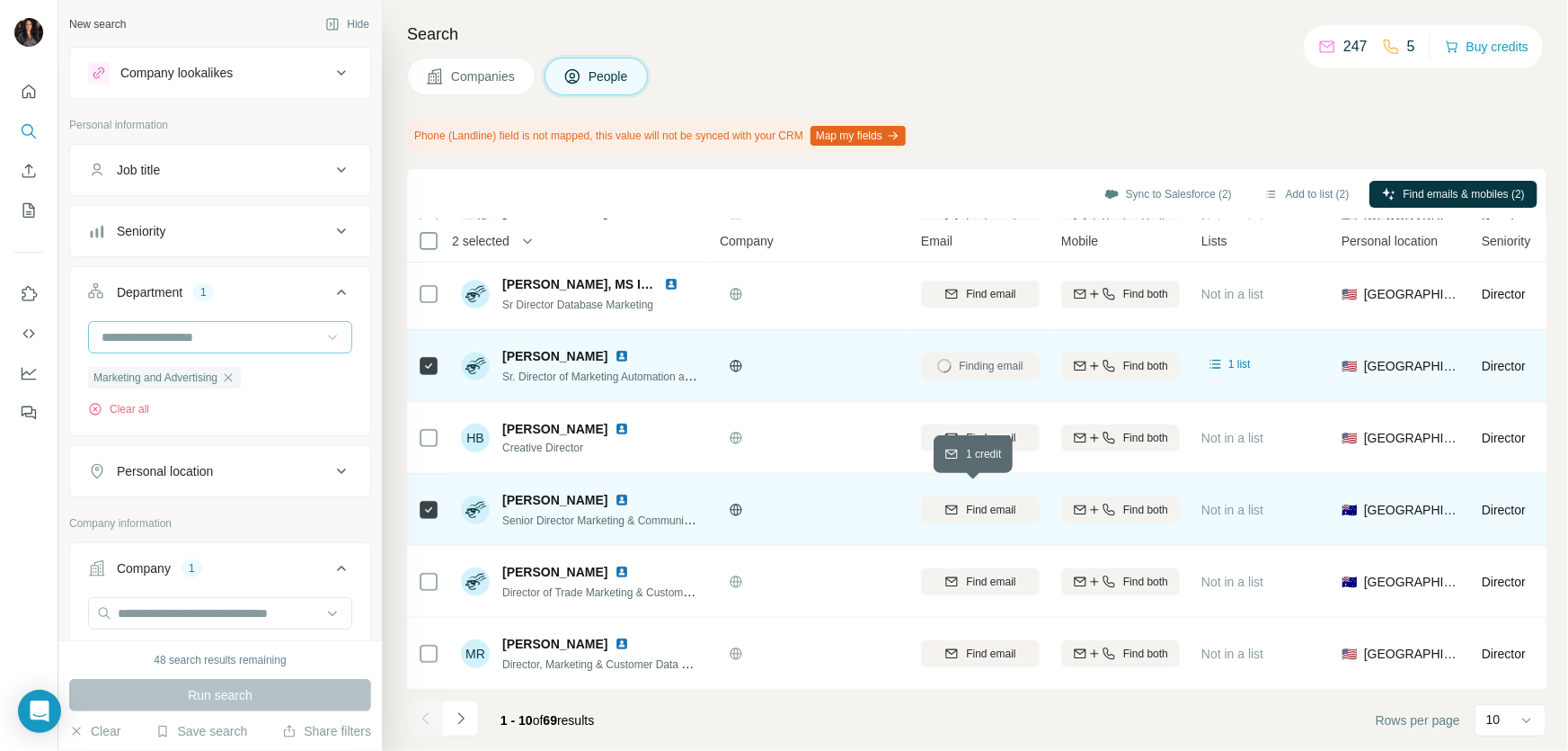
click at [988, 502] on span "Find email" at bounding box center [991, 510] width 49 height 16
click at [1257, 193] on button "Add to list (2)" at bounding box center [1307, 193] width 111 height 27
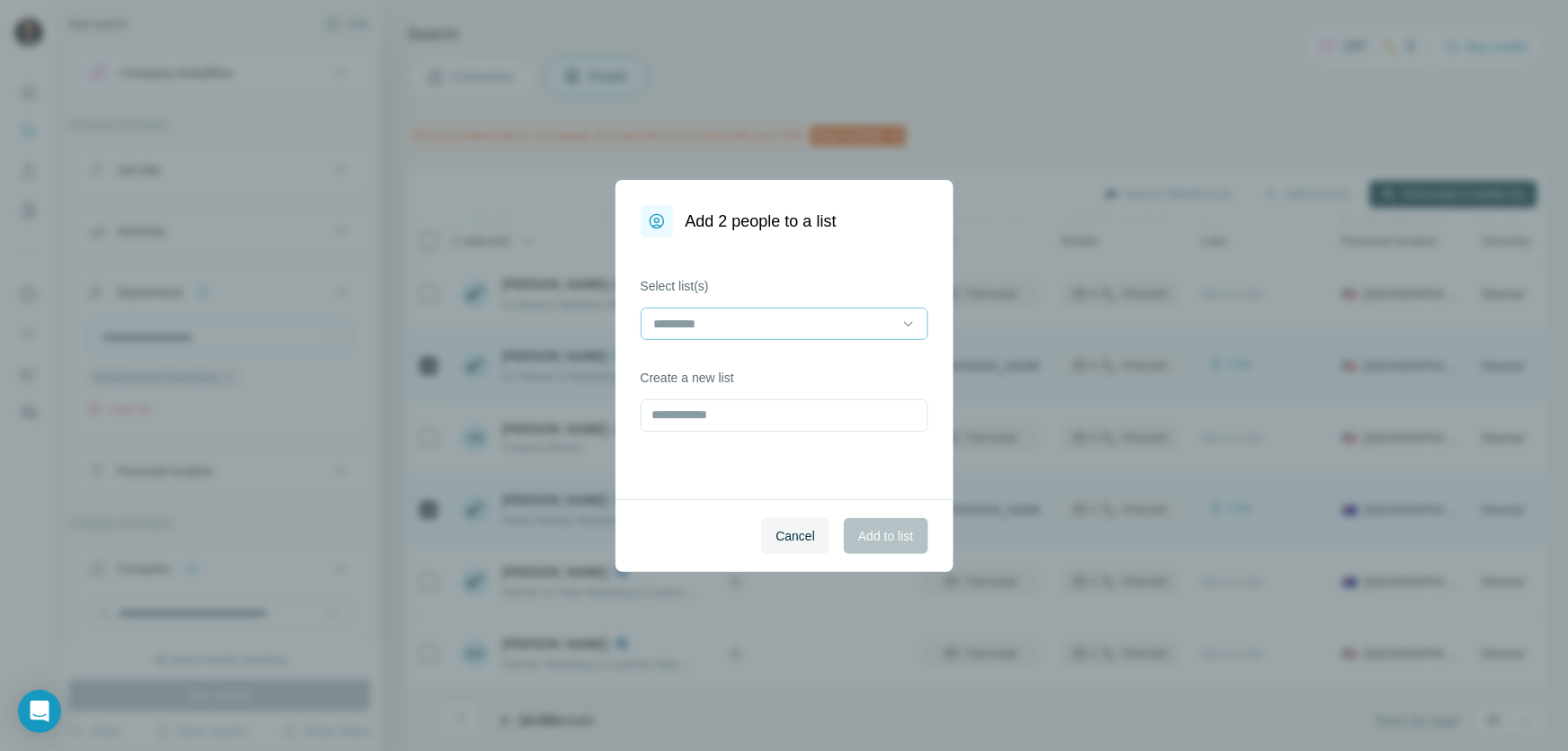
click at [779, 315] on input at bounding box center [773, 324] width 242 height 20
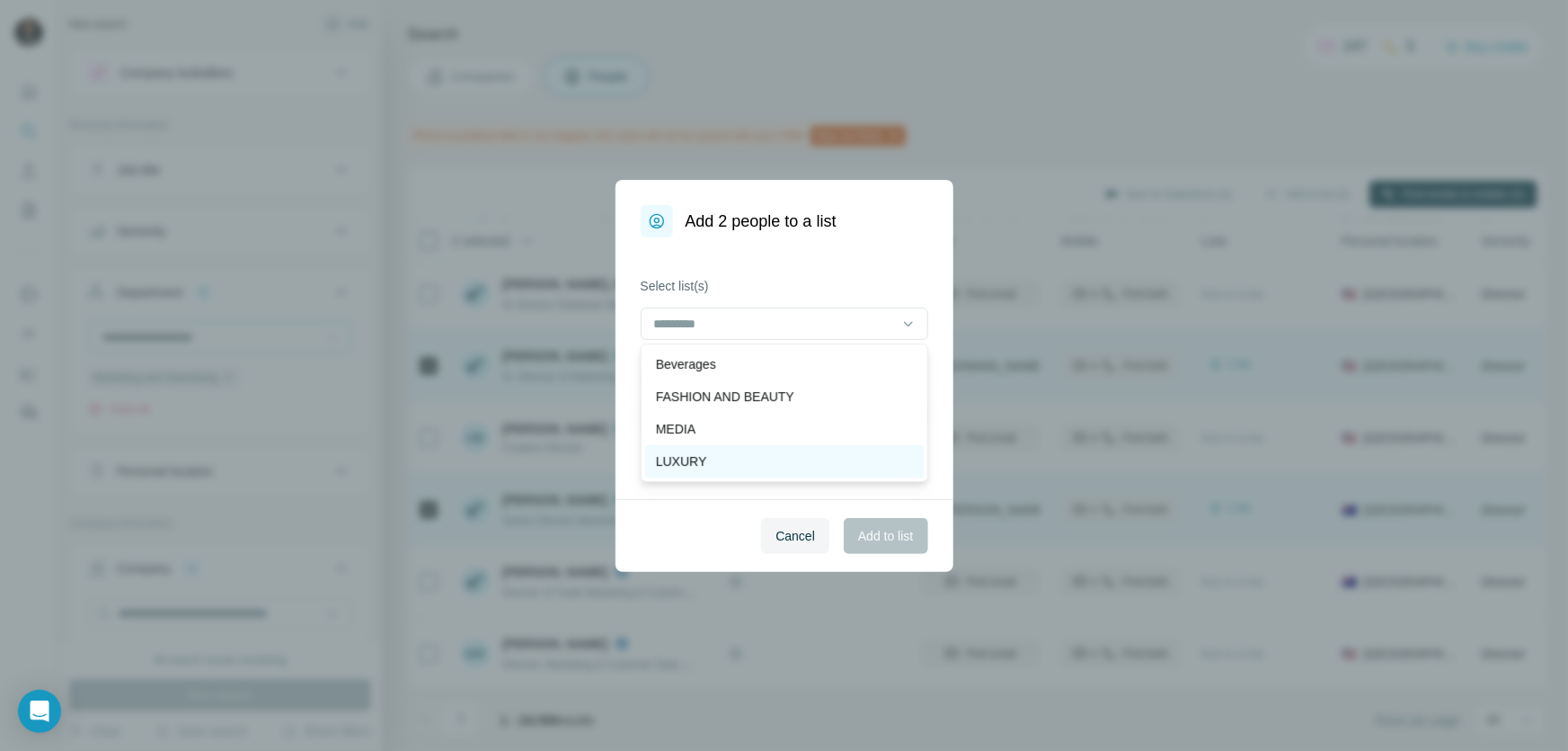
click at [685, 459] on p "LUXURY" at bounding box center [682, 461] width 51 height 18
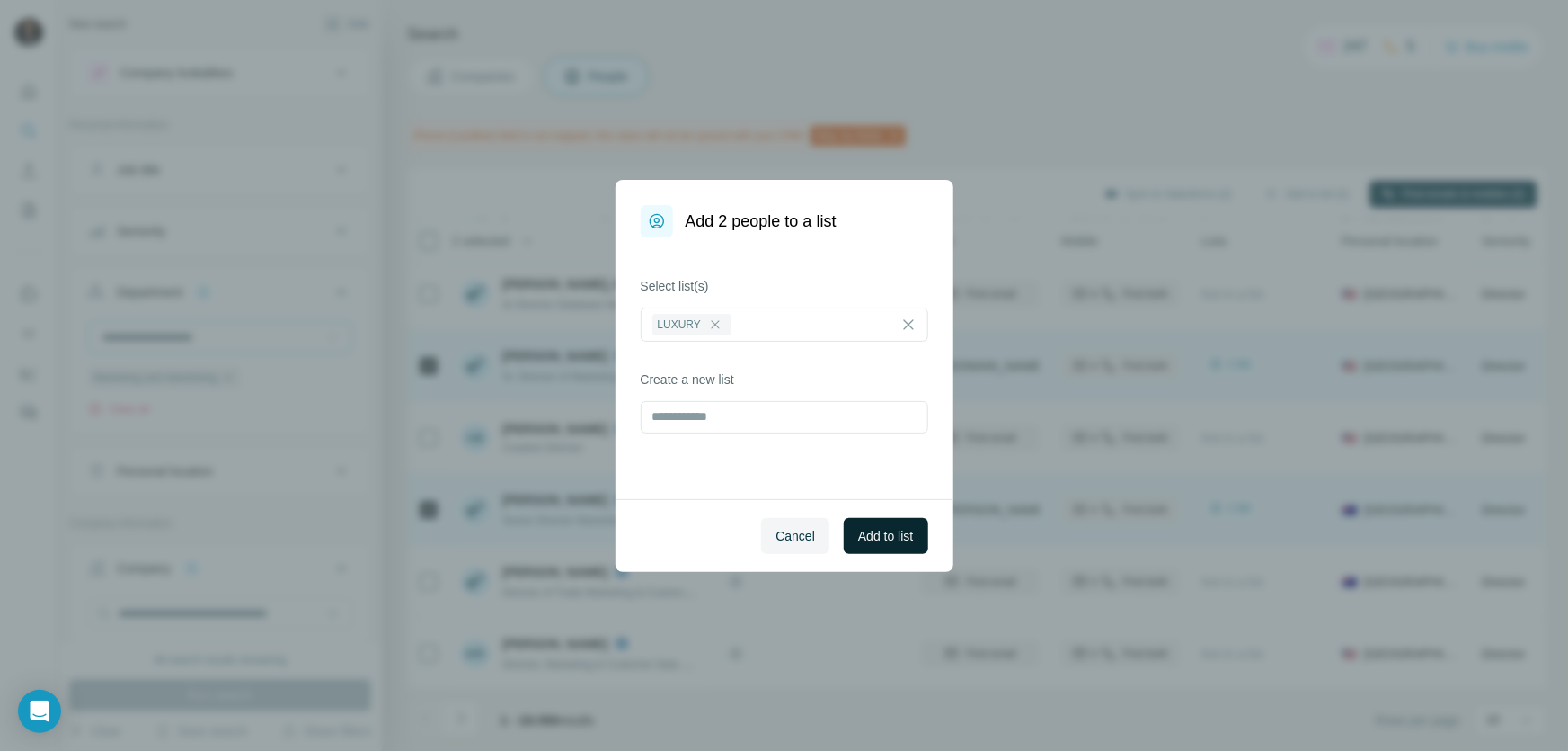
click at [877, 538] on span "Add to list" at bounding box center [886, 536] width 55 height 18
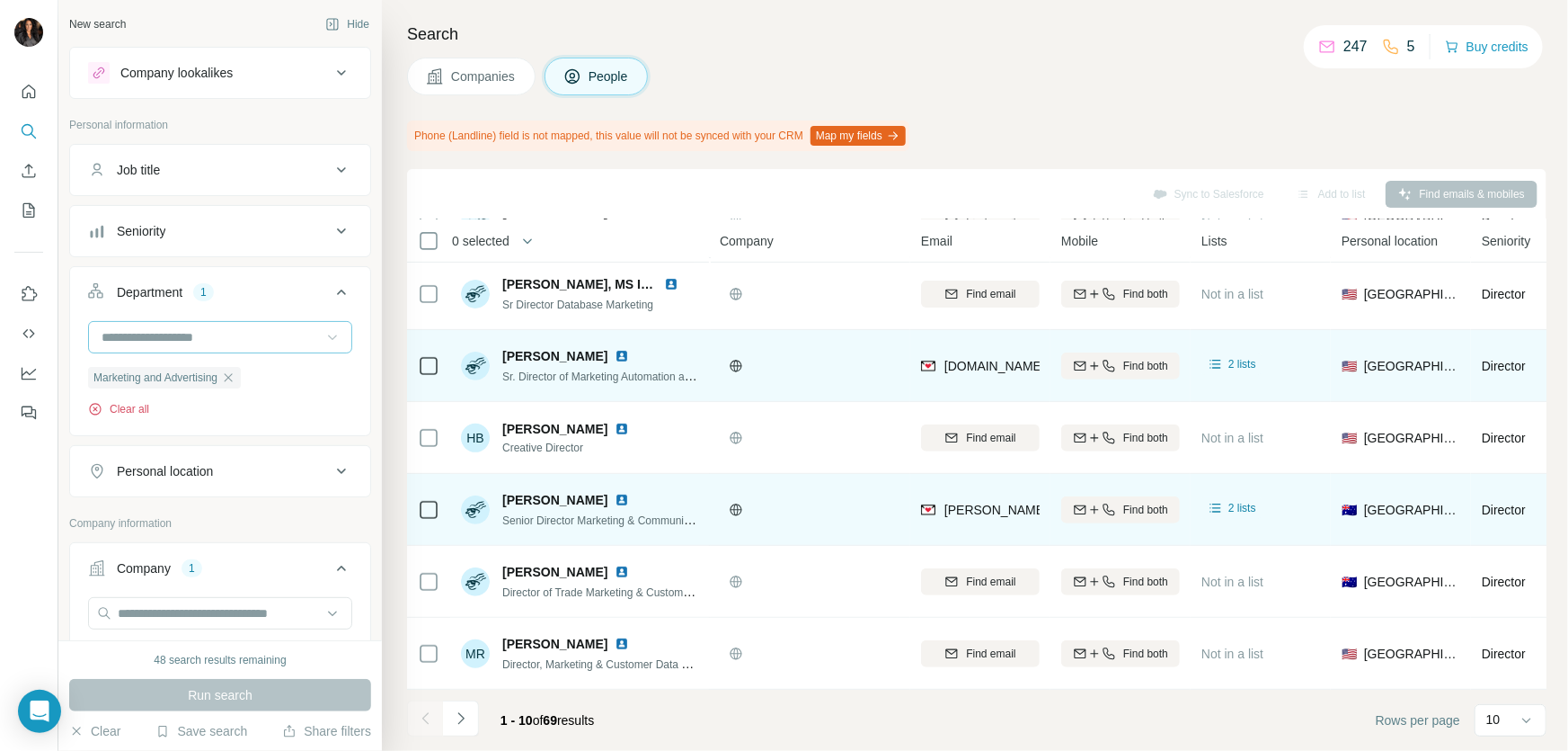
click at [143, 406] on button "Clear all" at bounding box center [119, 408] width 61 height 16
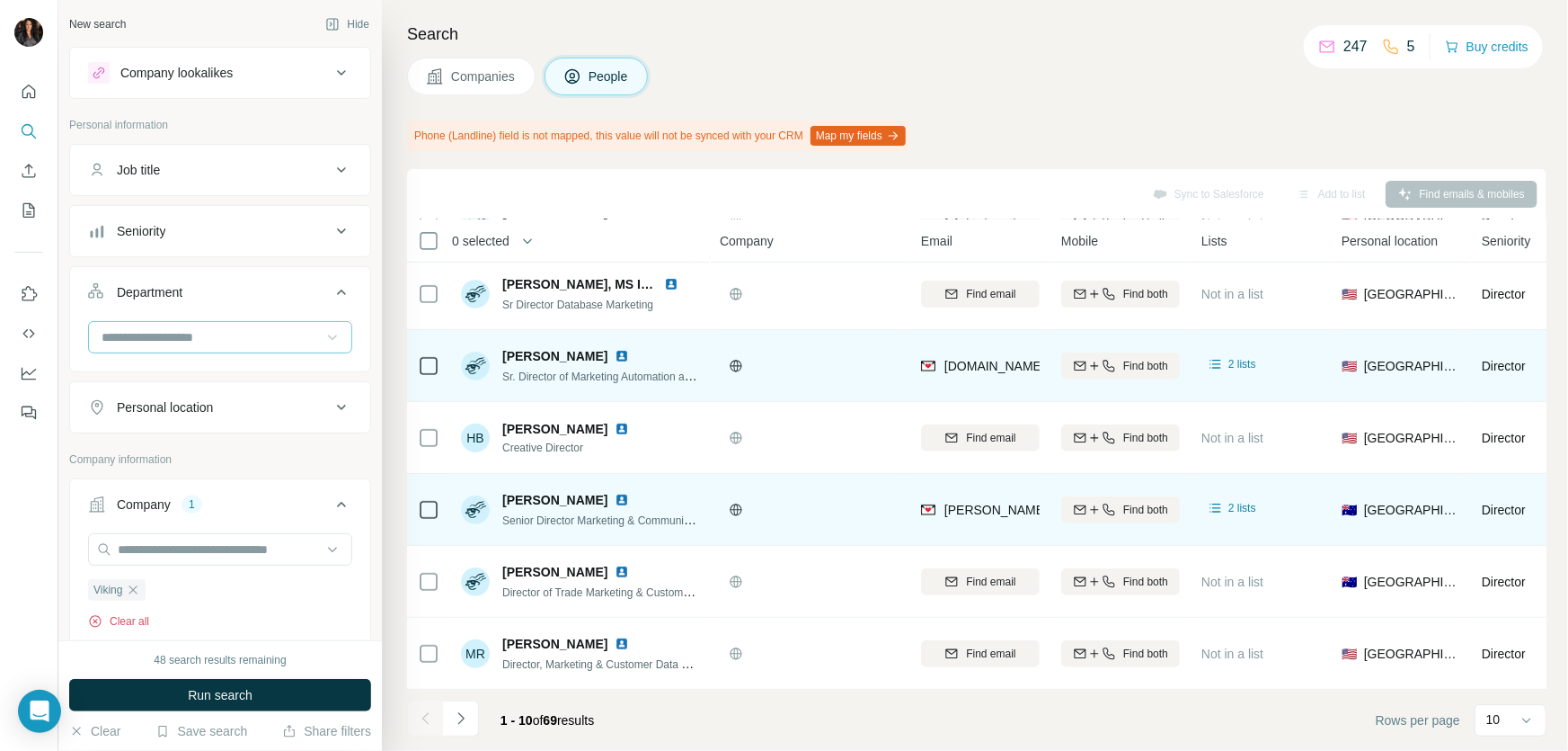
click at [133, 615] on button "Clear all" at bounding box center [119, 621] width 61 height 16
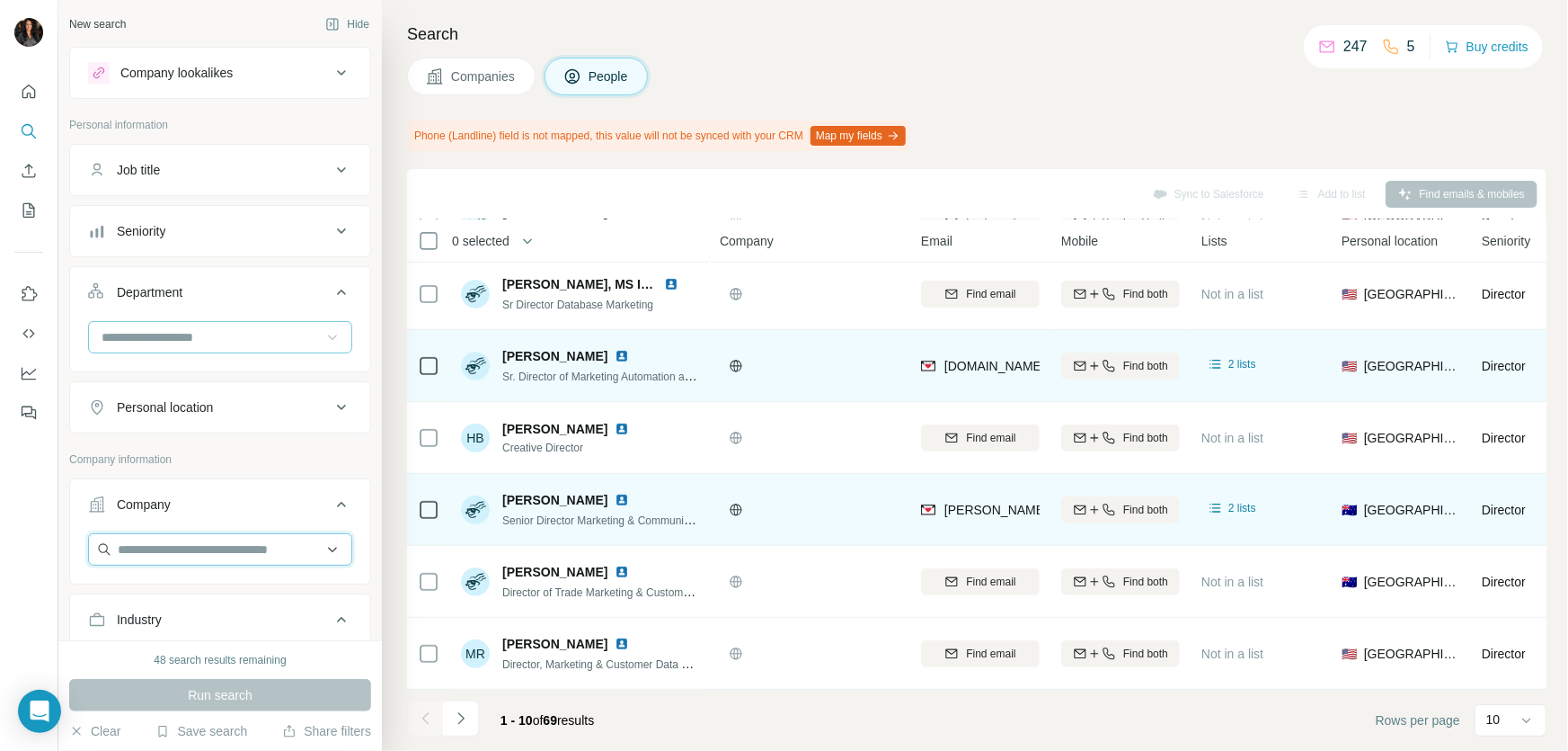
click at [207, 551] on input "text" at bounding box center [220, 549] width 264 height 32
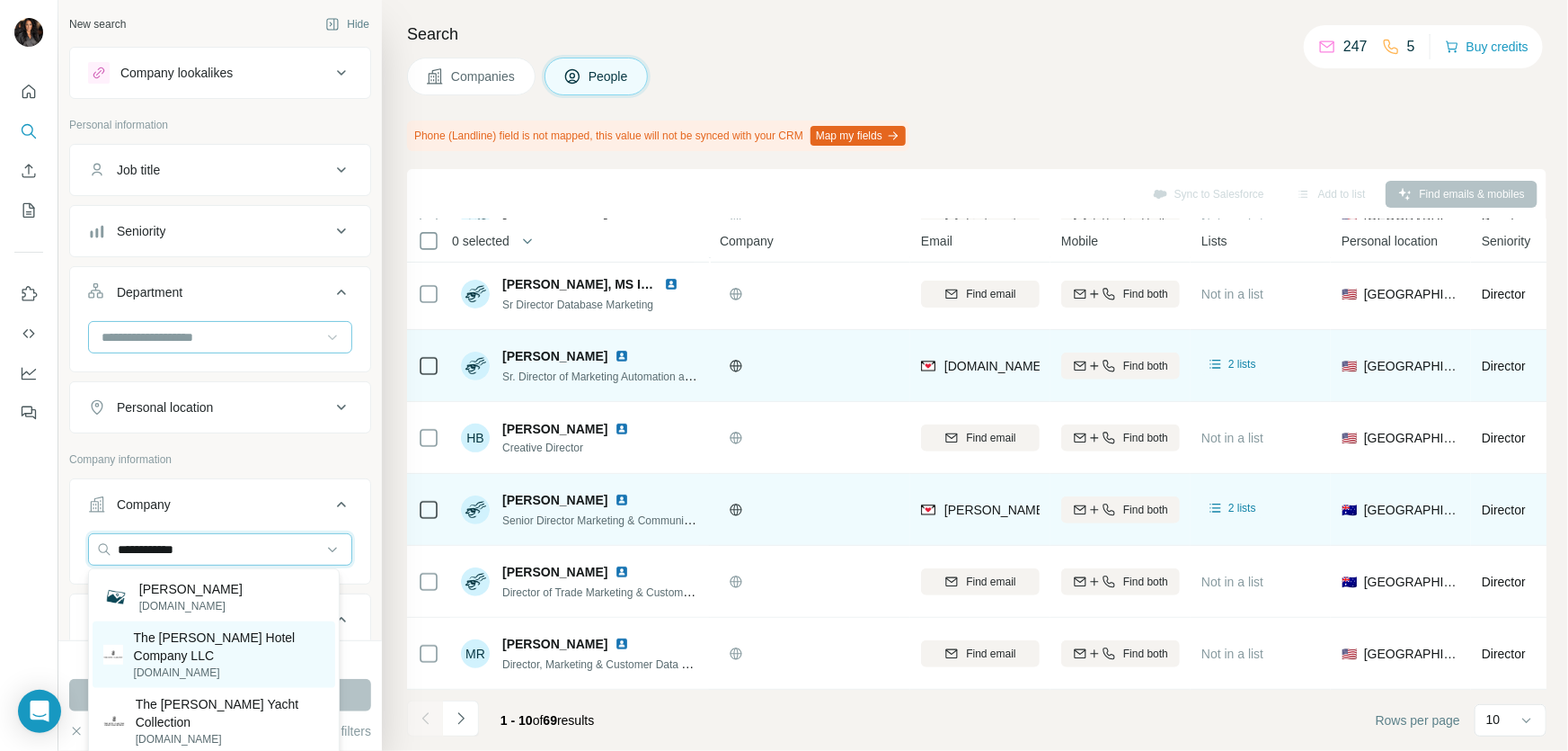
type input "**********"
click at [210, 653] on p "The [PERSON_NAME] Hotel Company LLC" at bounding box center [229, 646] width 191 height 36
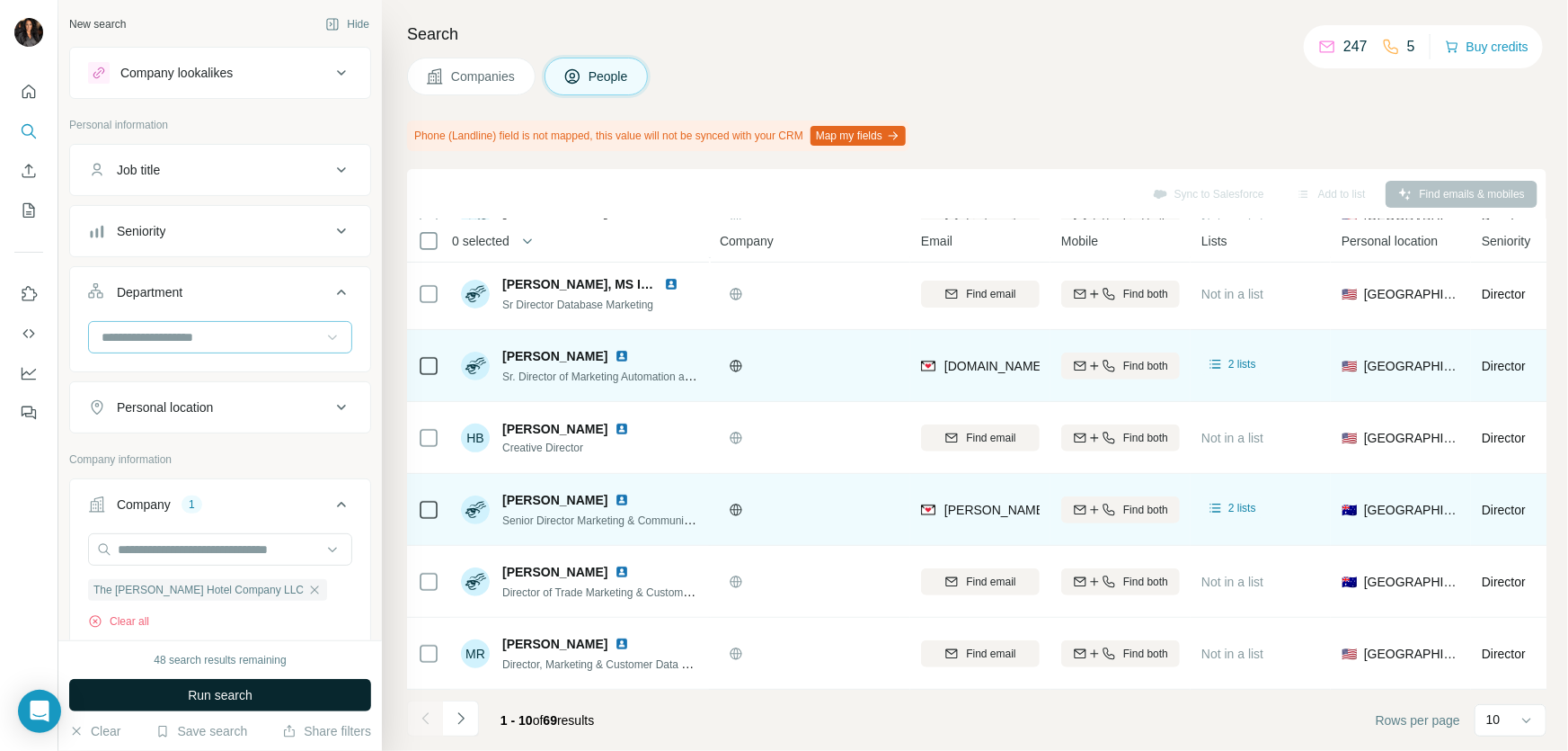
click at [242, 700] on span "Run search" at bounding box center [220, 695] width 65 height 18
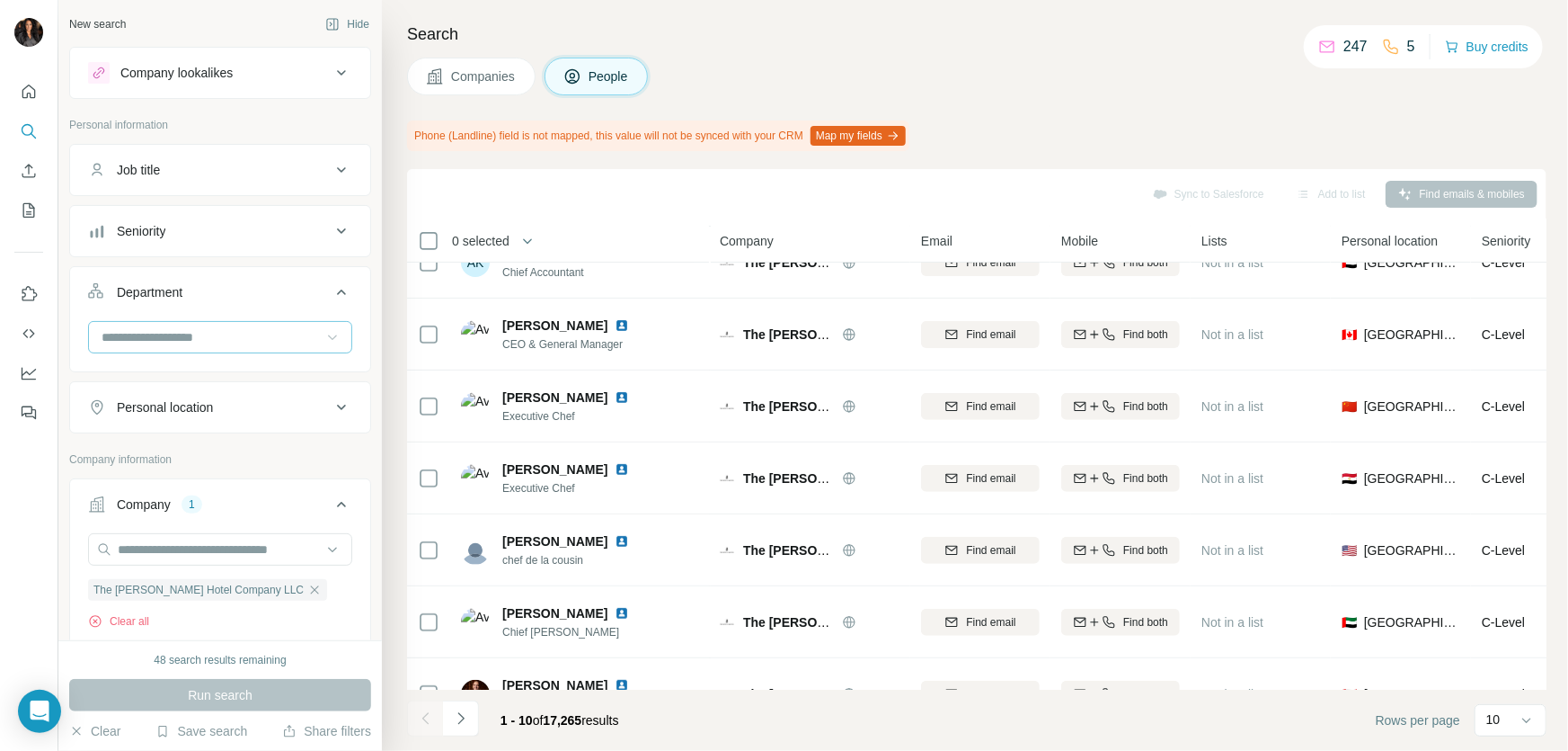
scroll to position [302, 0]
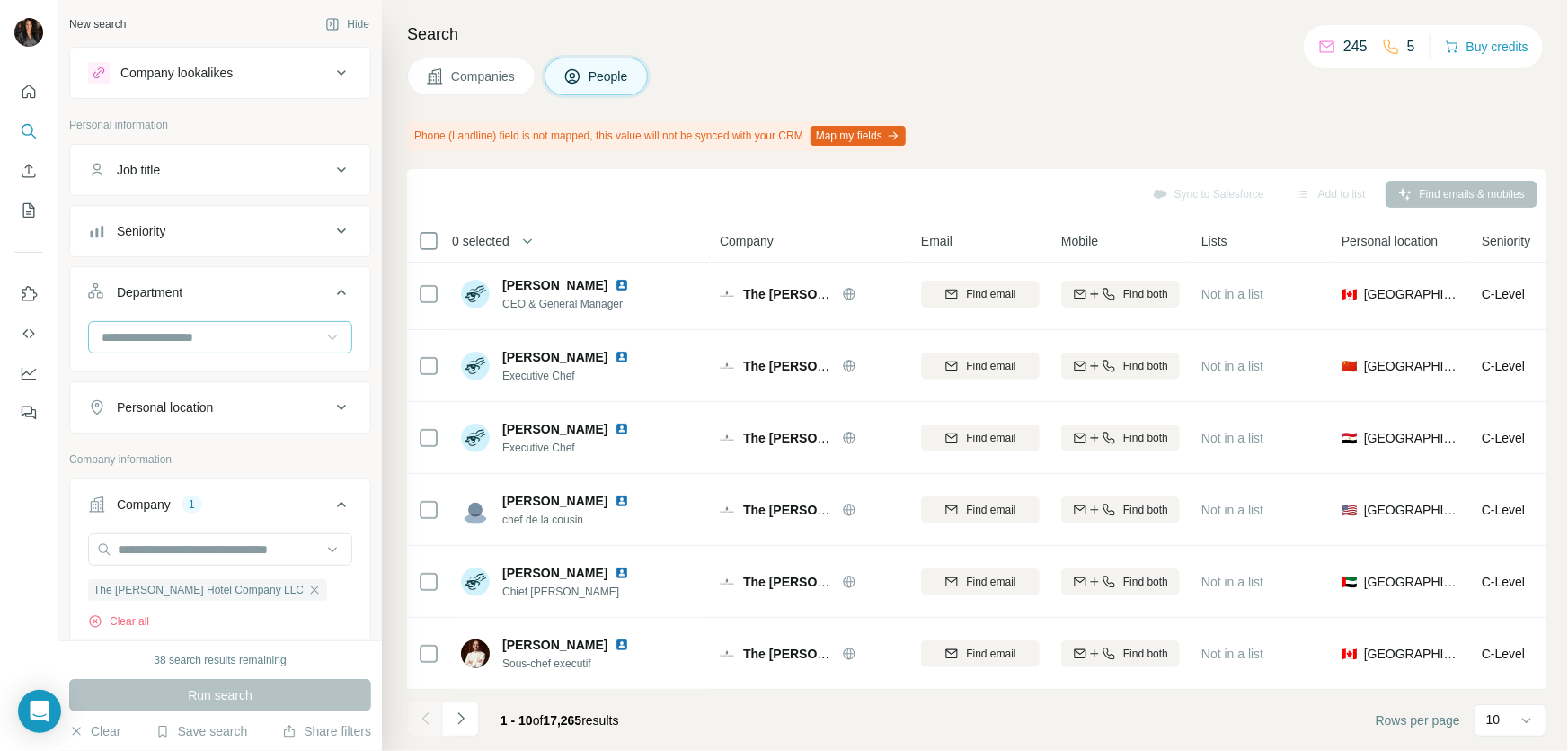
click at [258, 337] on input at bounding box center [211, 337] width 222 height 20
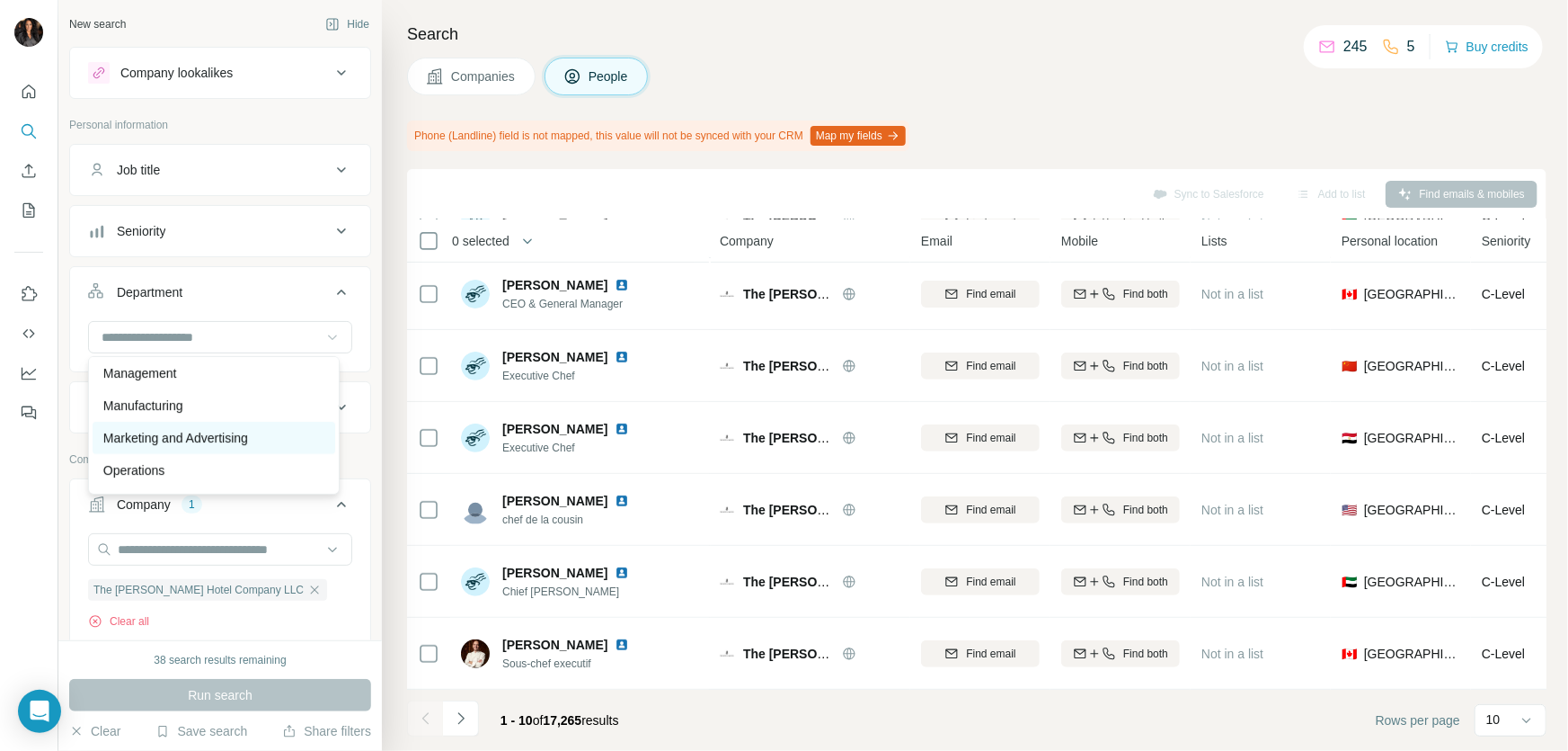
click at [233, 442] on p "Marketing and Advertising" at bounding box center [175, 438] width 144 height 18
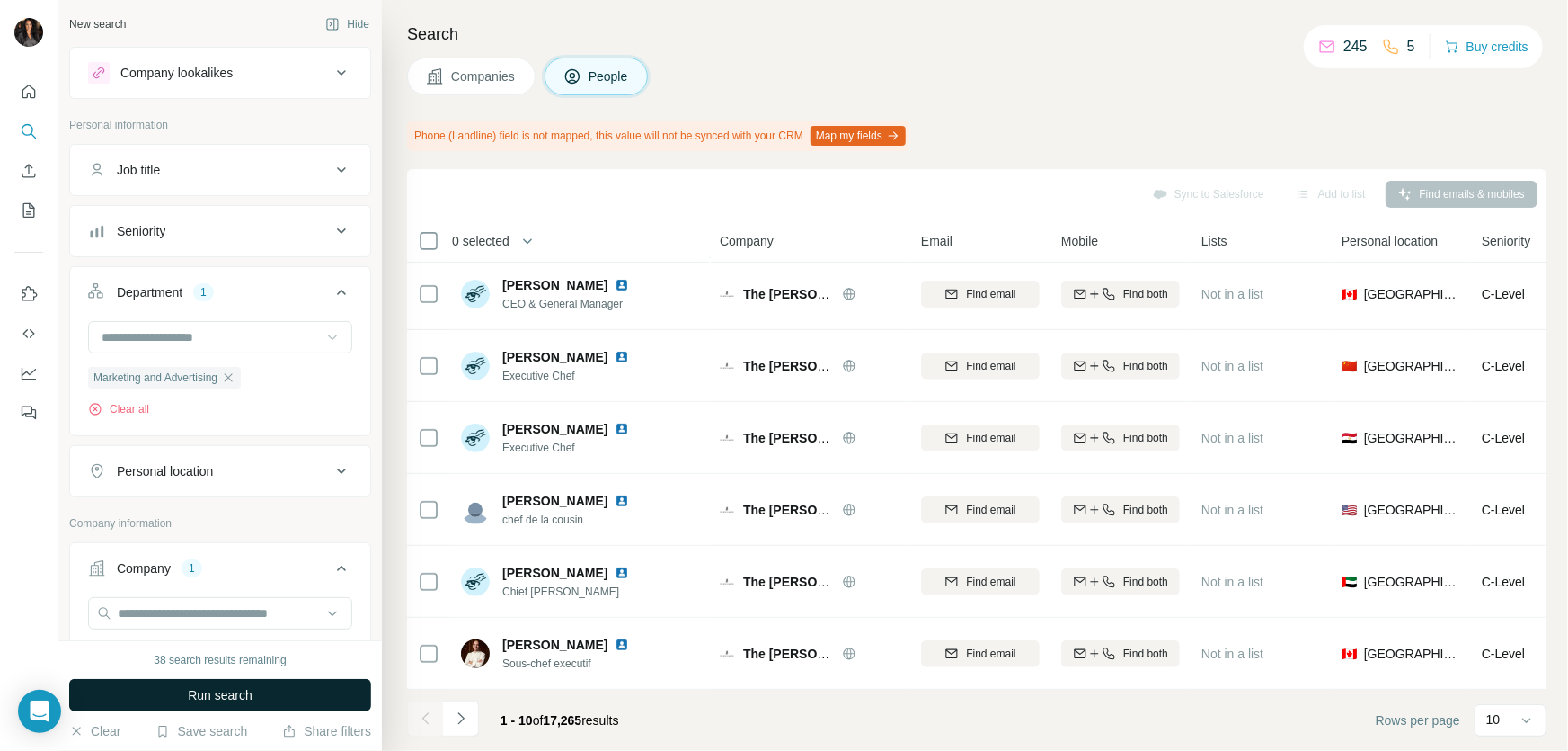
click at [217, 691] on span "Run search" at bounding box center [220, 695] width 65 height 18
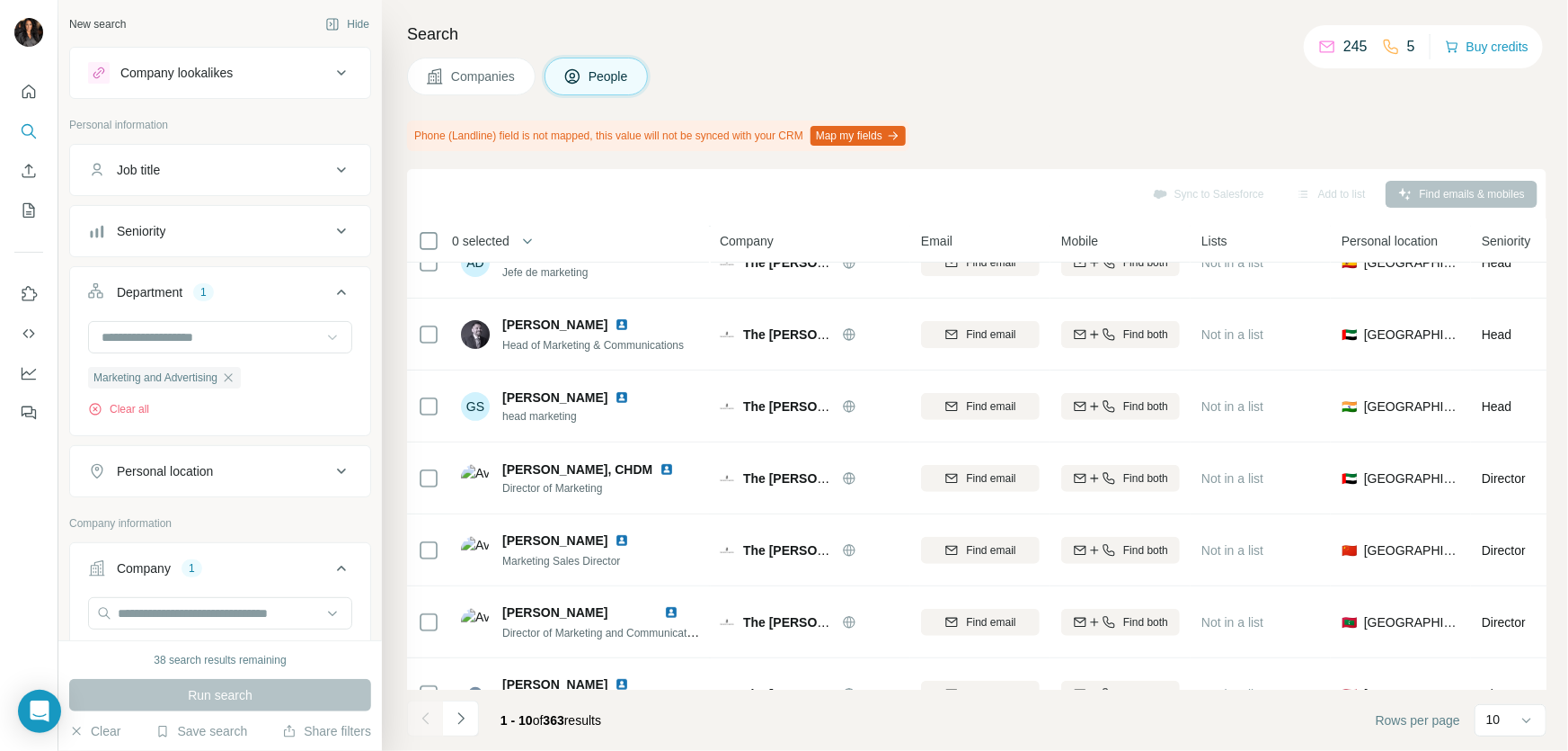
scroll to position [302, 0]
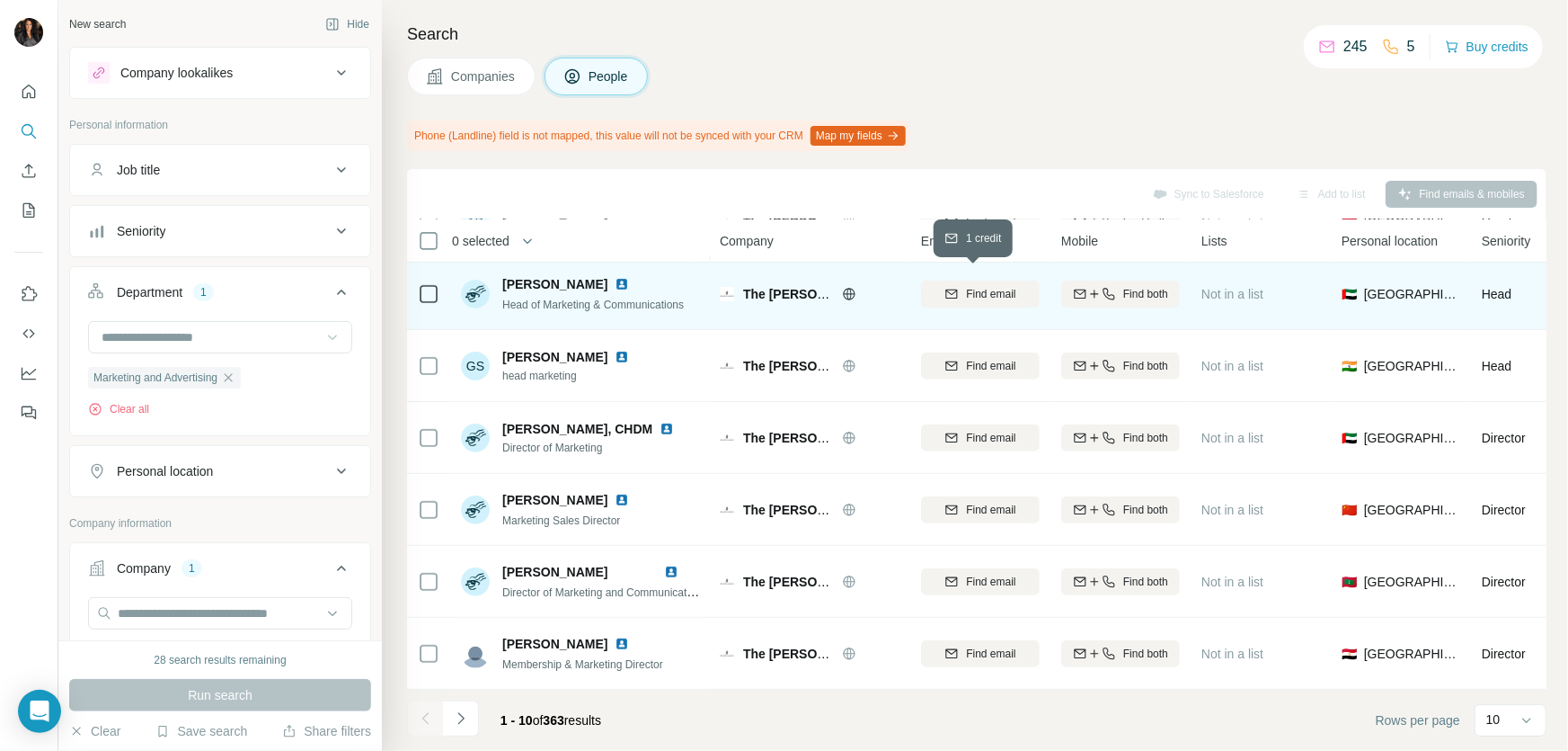
click at [978, 286] on span "Find email" at bounding box center [991, 294] width 49 height 16
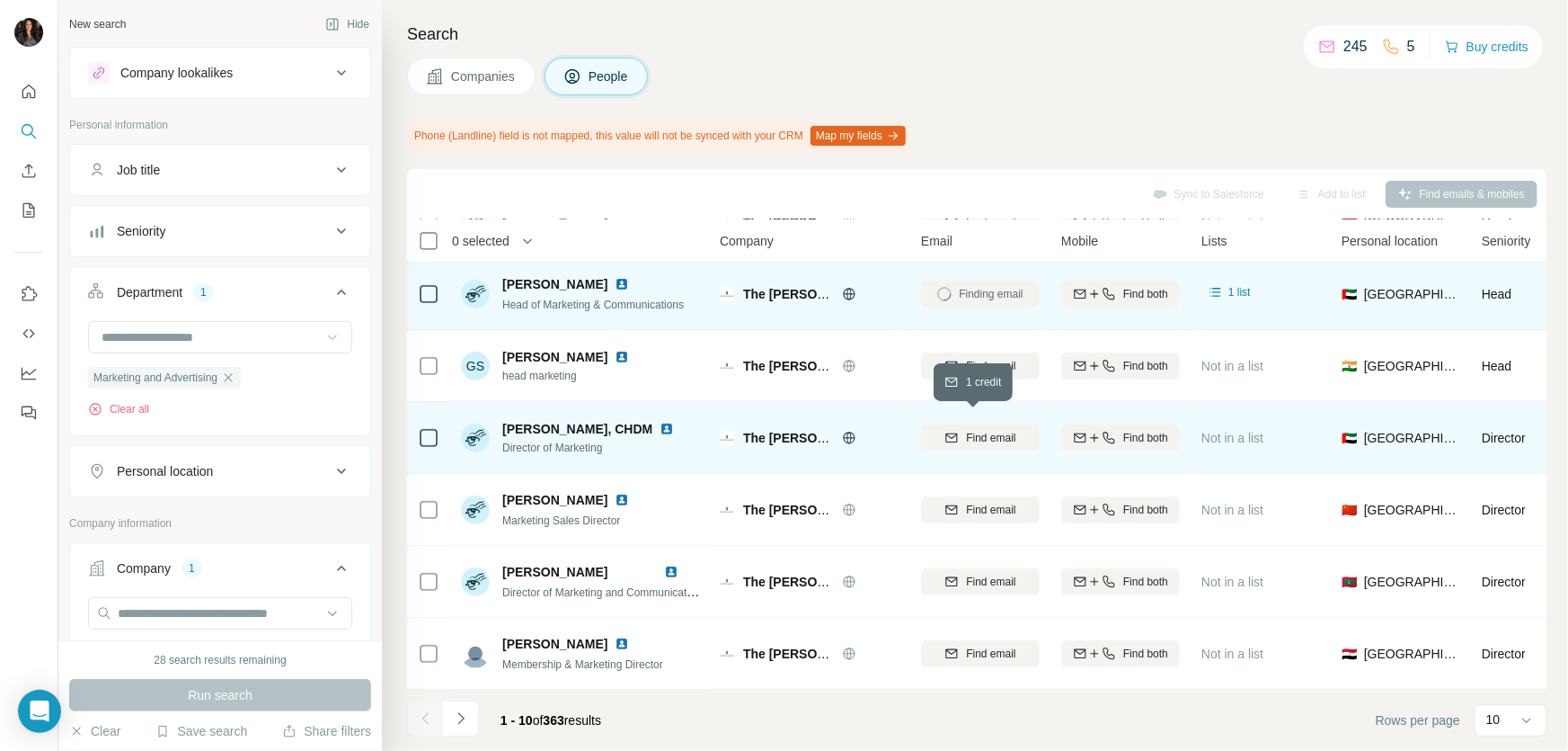
click at [977, 431] on span "Find email" at bounding box center [991, 438] width 49 height 16
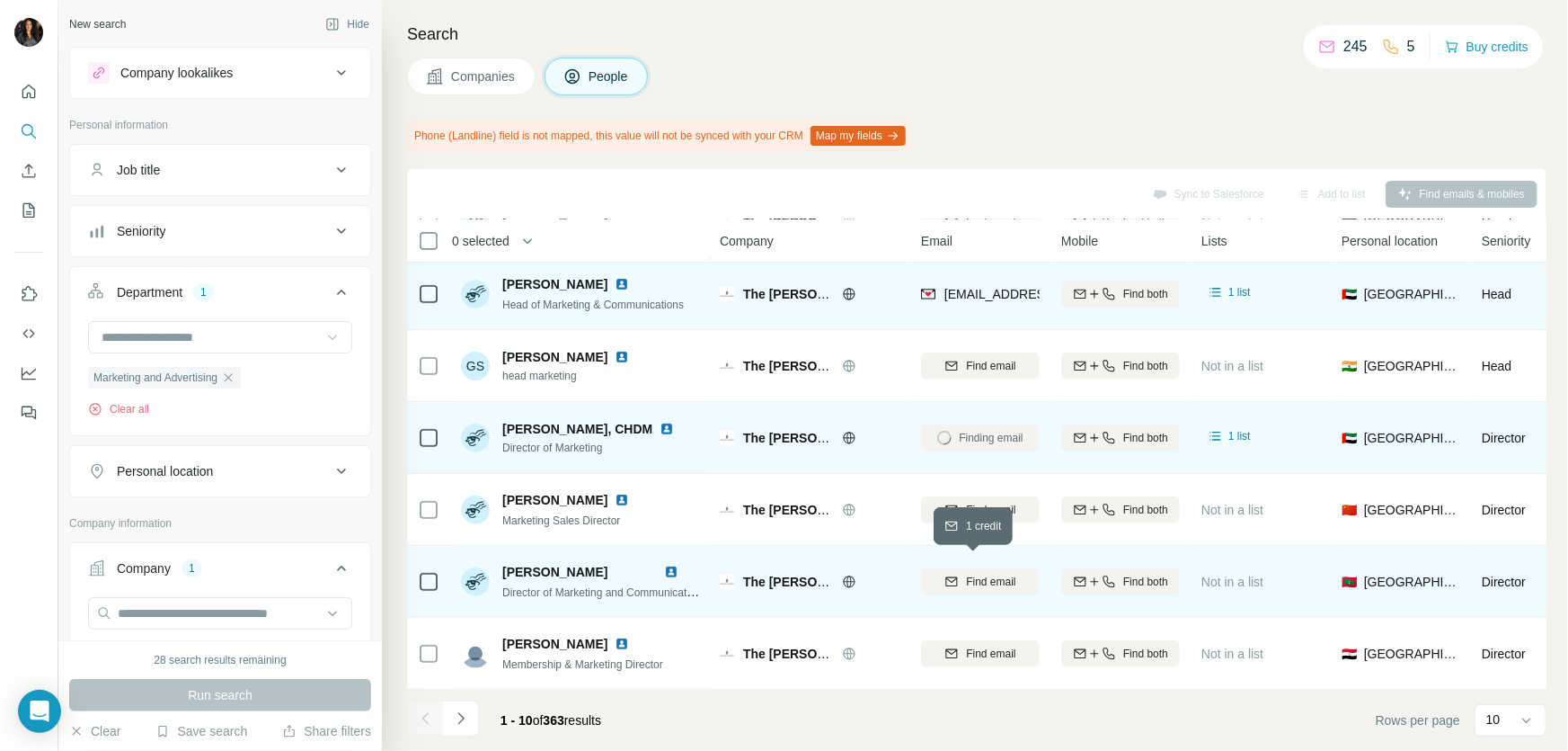
click at [977, 582] on button "Find email" at bounding box center [980, 581] width 119 height 27
click at [465, 717] on icon "Navigate to next page" at bounding box center [461, 719] width 18 height 18
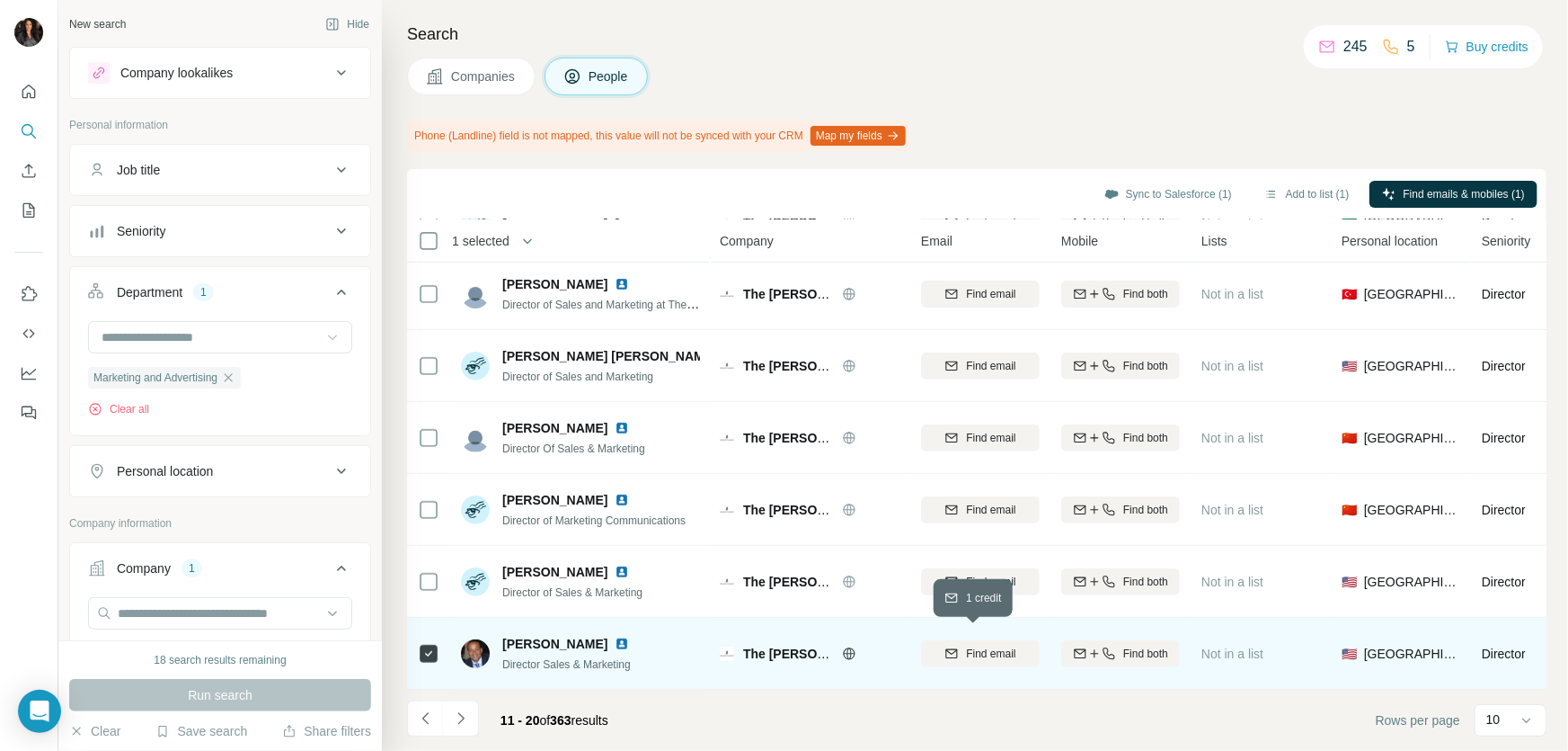
click at [955, 648] on div "Find email" at bounding box center [980, 654] width 119 height 16
click at [1258, 188] on button "Add to list (1)" at bounding box center [1307, 193] width 111 height 27
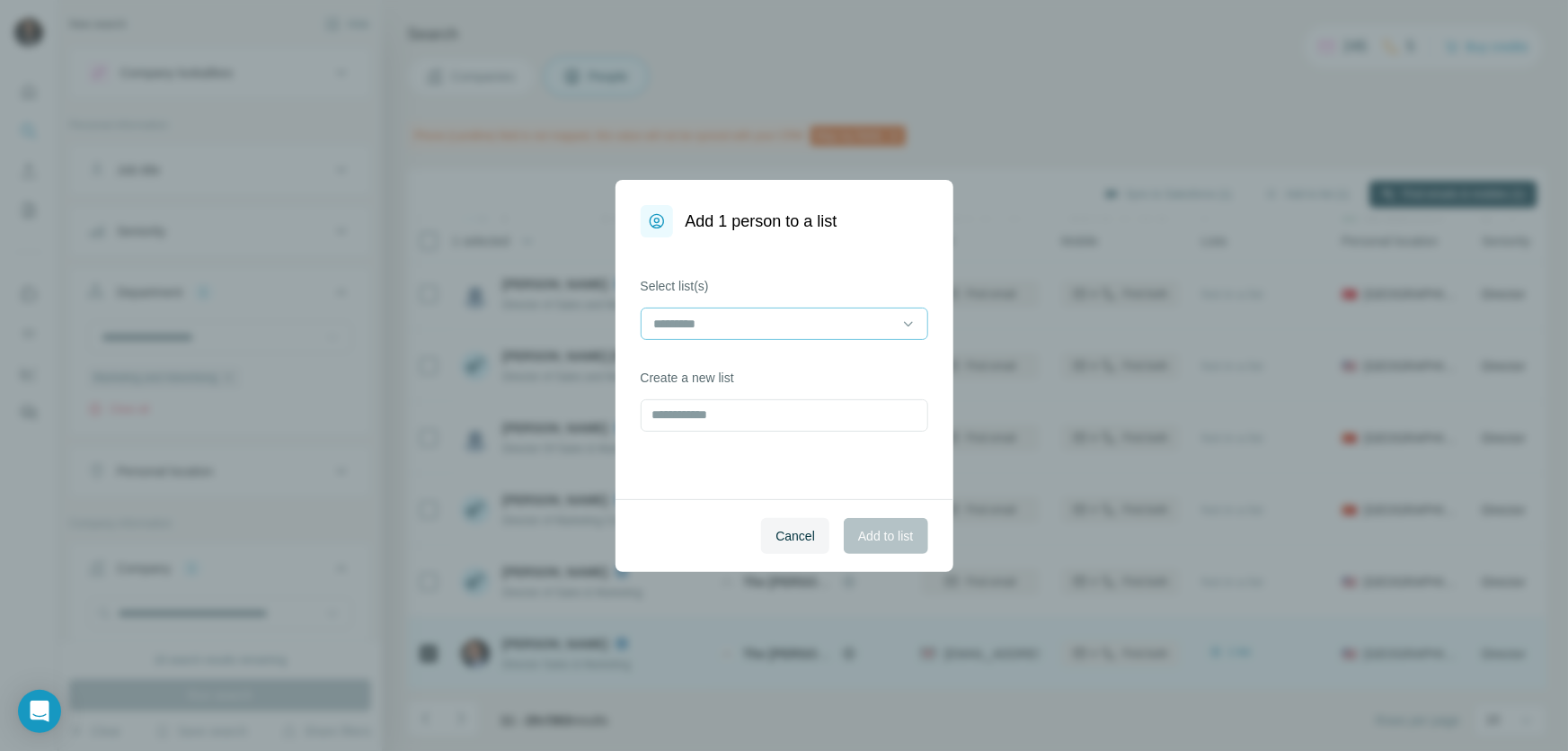
click at [762, 323] on input at bounding box center [773, 324] width 242 height 20
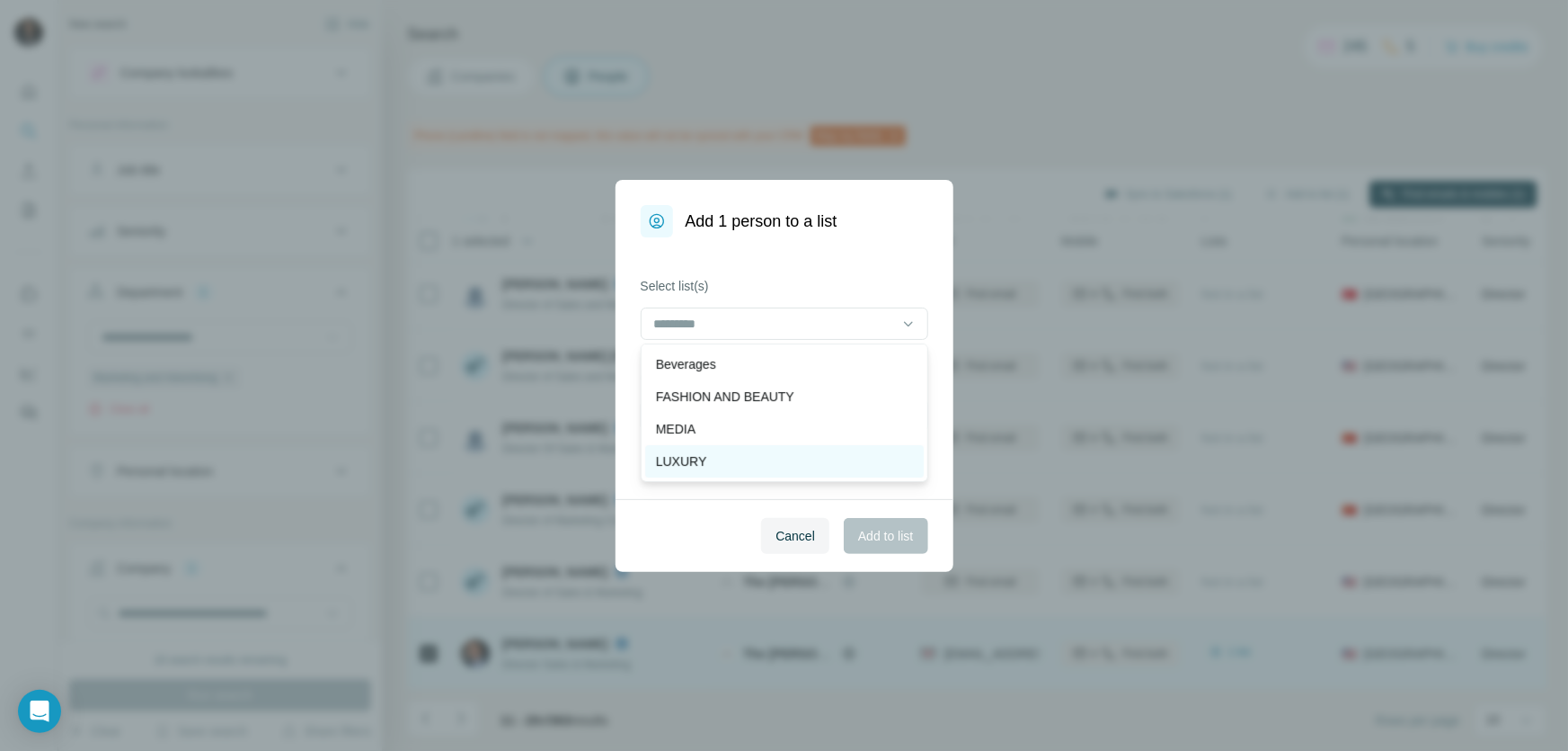
click at [705, 456] on p "LUXURY" at bounding box center [682, 461] width 51 height 18
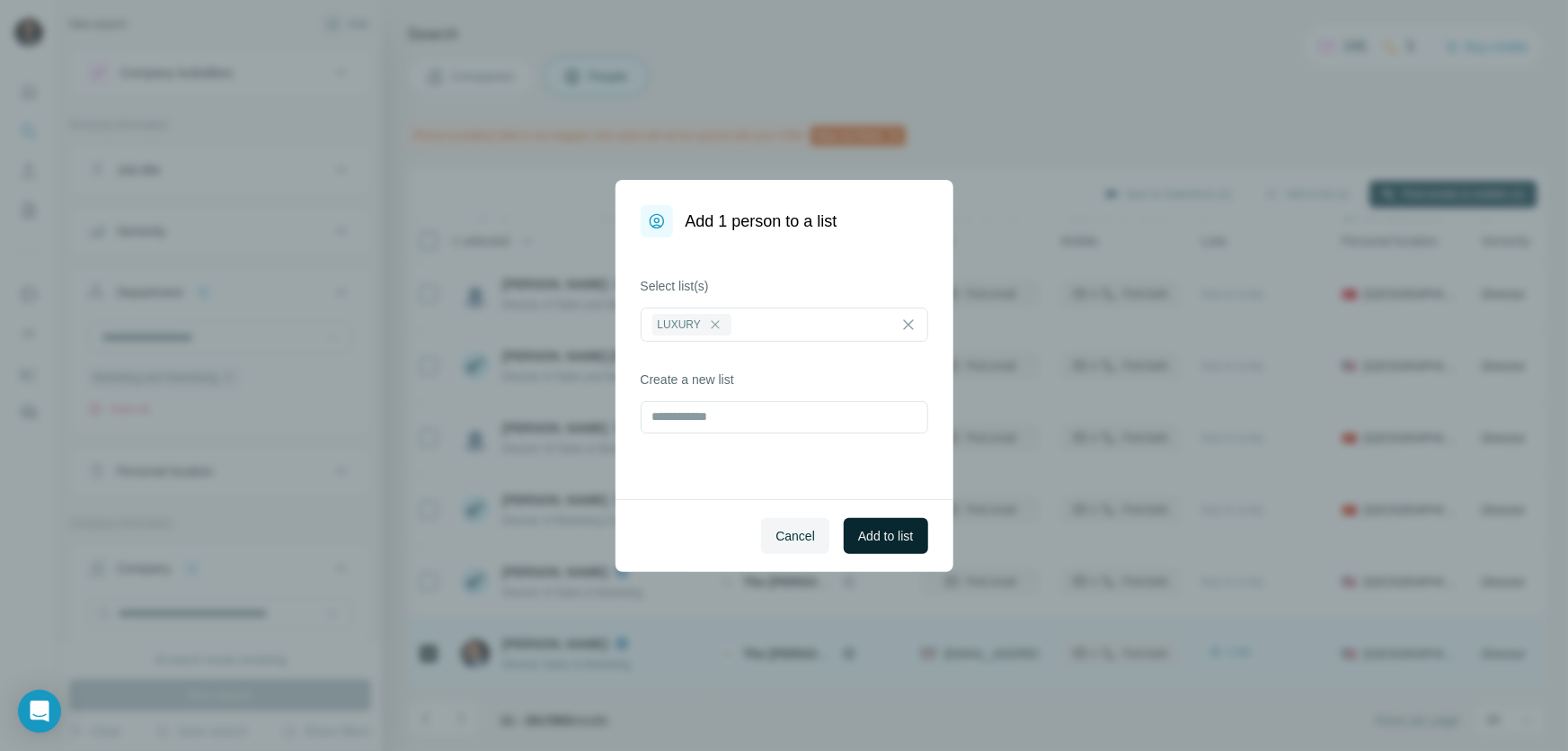
click at [871, 536] on span "Add to list" at bounding box center [886, 536] width 55 height 18
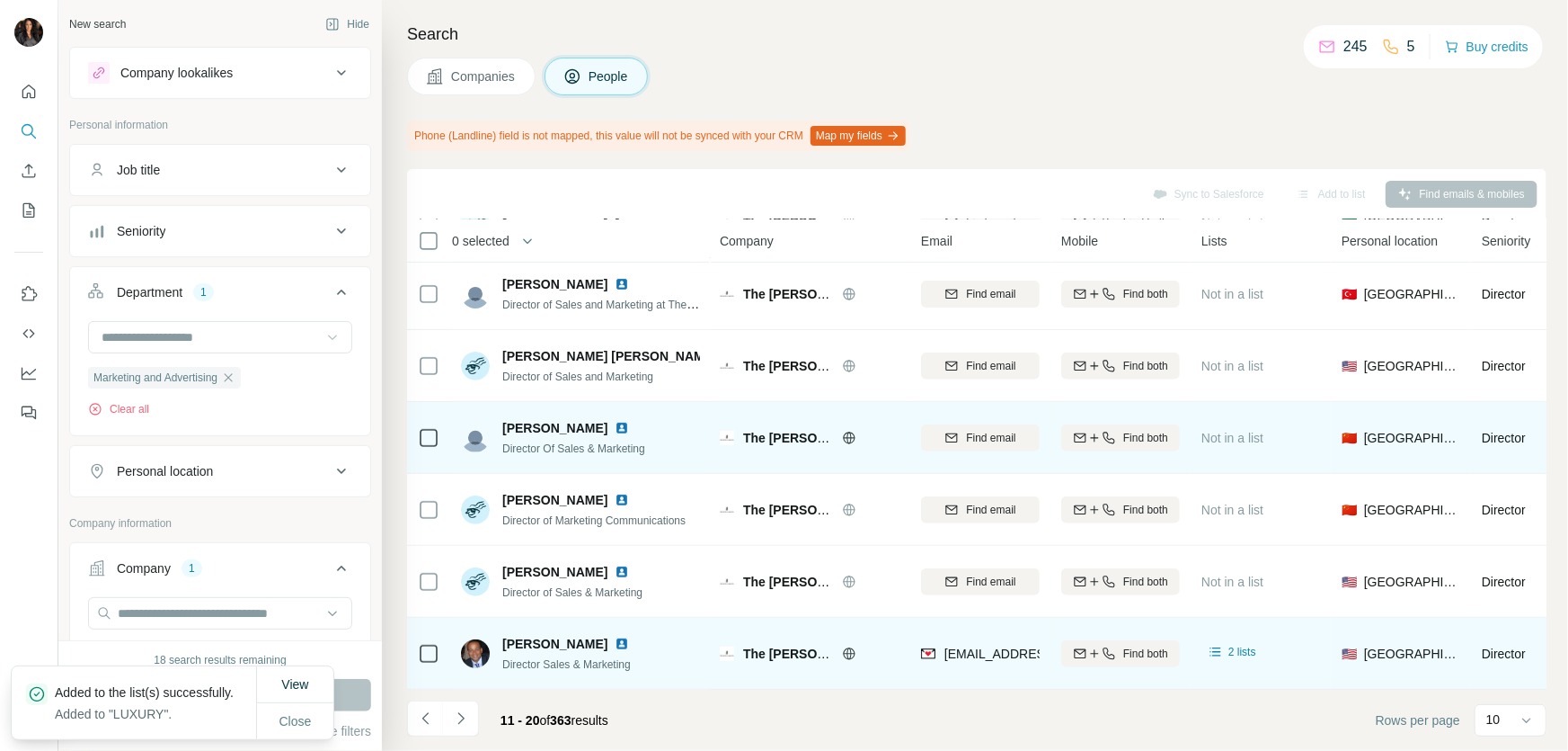
click at [431, 711] on icon "Navigate to previous page" at bounding box center [426, 719] width 18 height 18
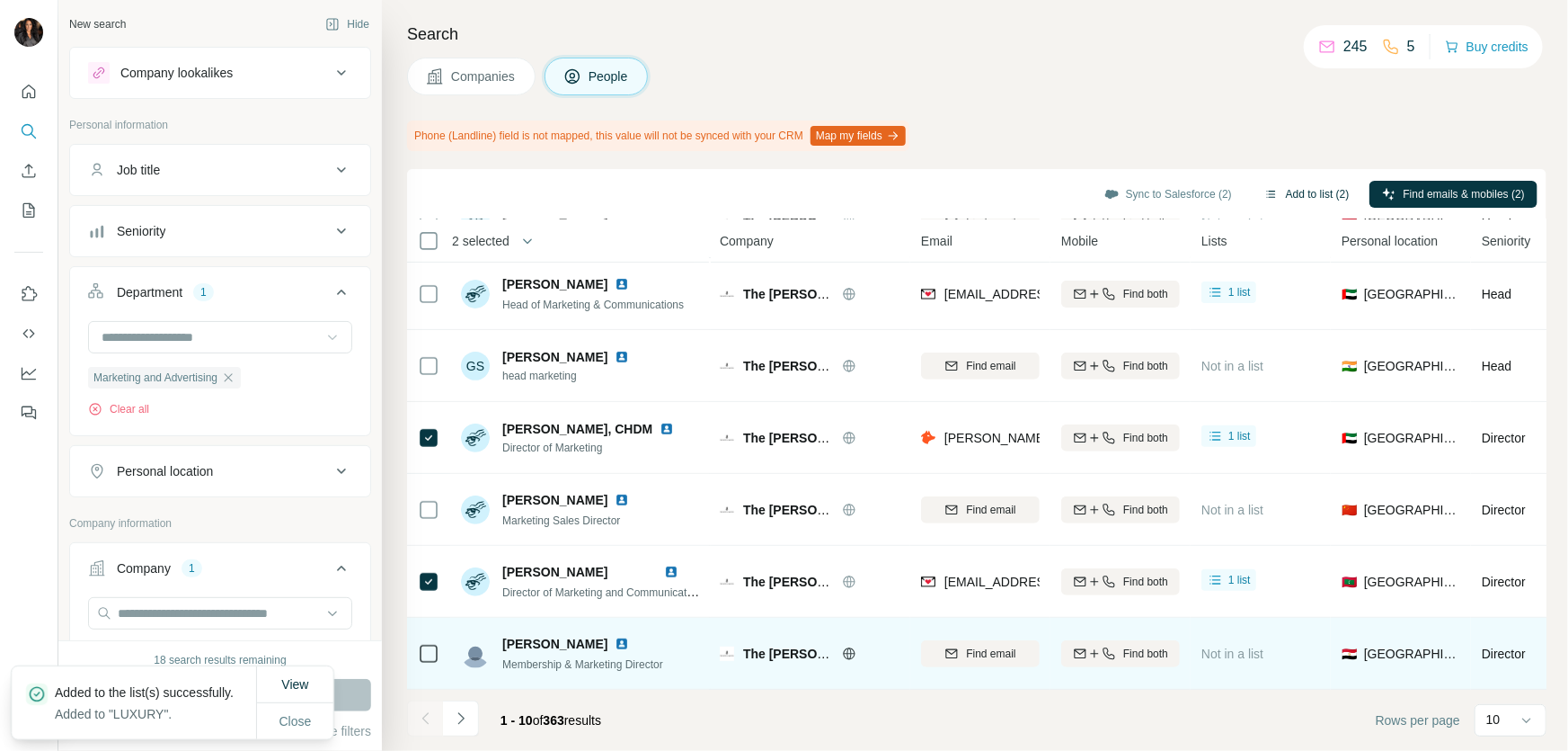
click at [1258, 196] on button "Add to list (2)" at bounding box center [1307, 193] width 111 height 27
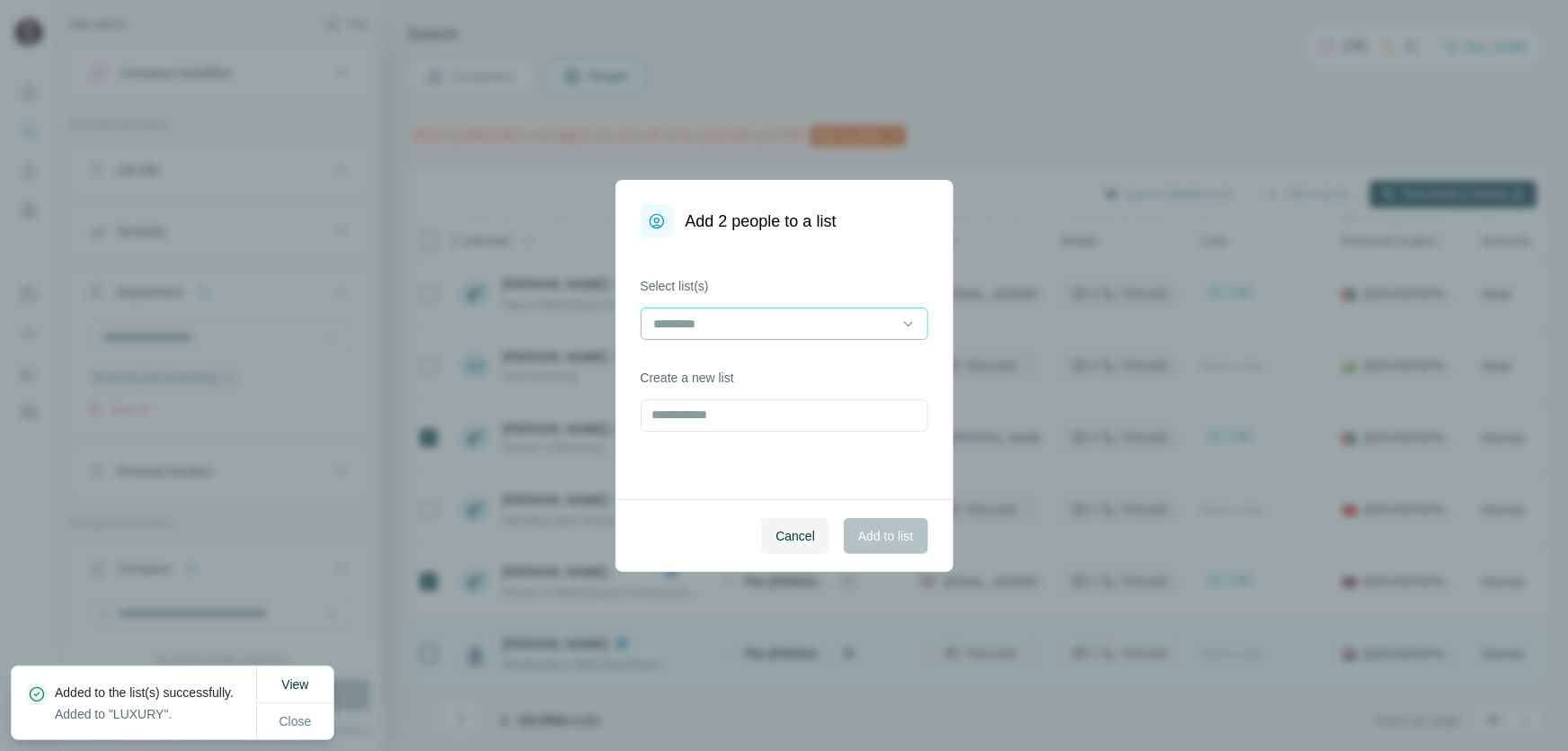
click at [834, 324] on input at bounding box center [773, 324] width 242 height 20
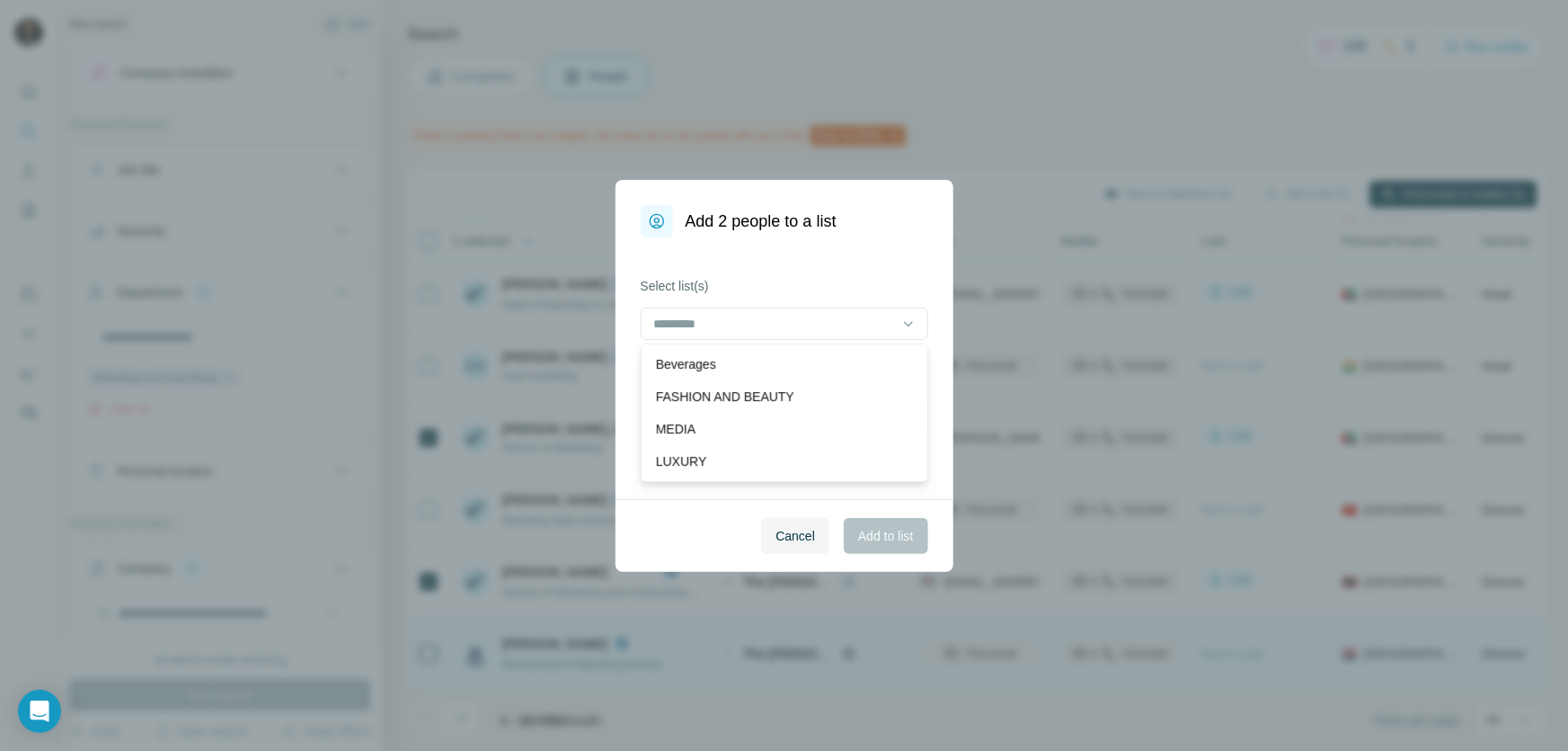
click at [732, 460] on div "LUXURY" at bounding box center [785, 461] width 257 height 18
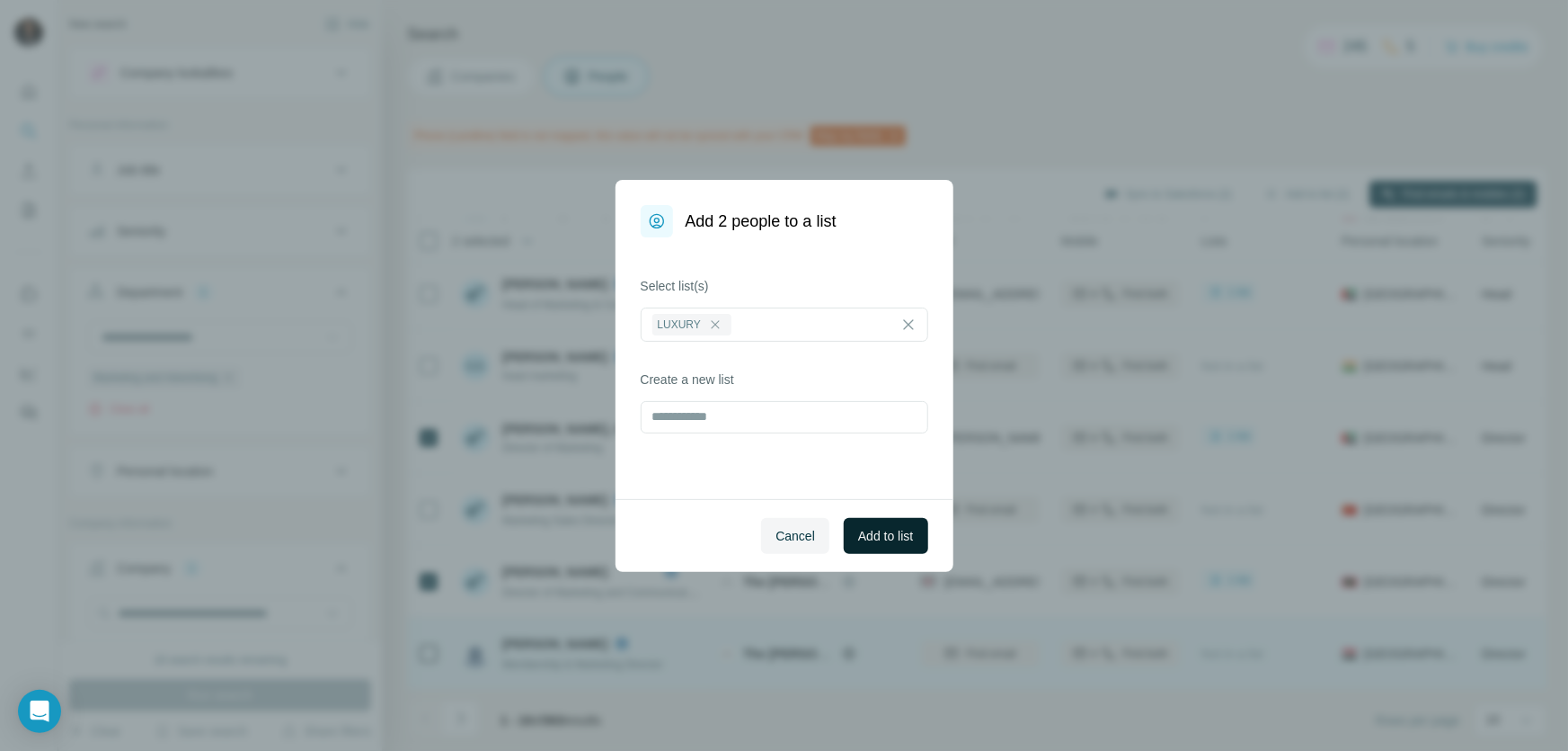
click at [875, 542] on span "Add to list" at bounding box center [886, 536] width 55 height 18
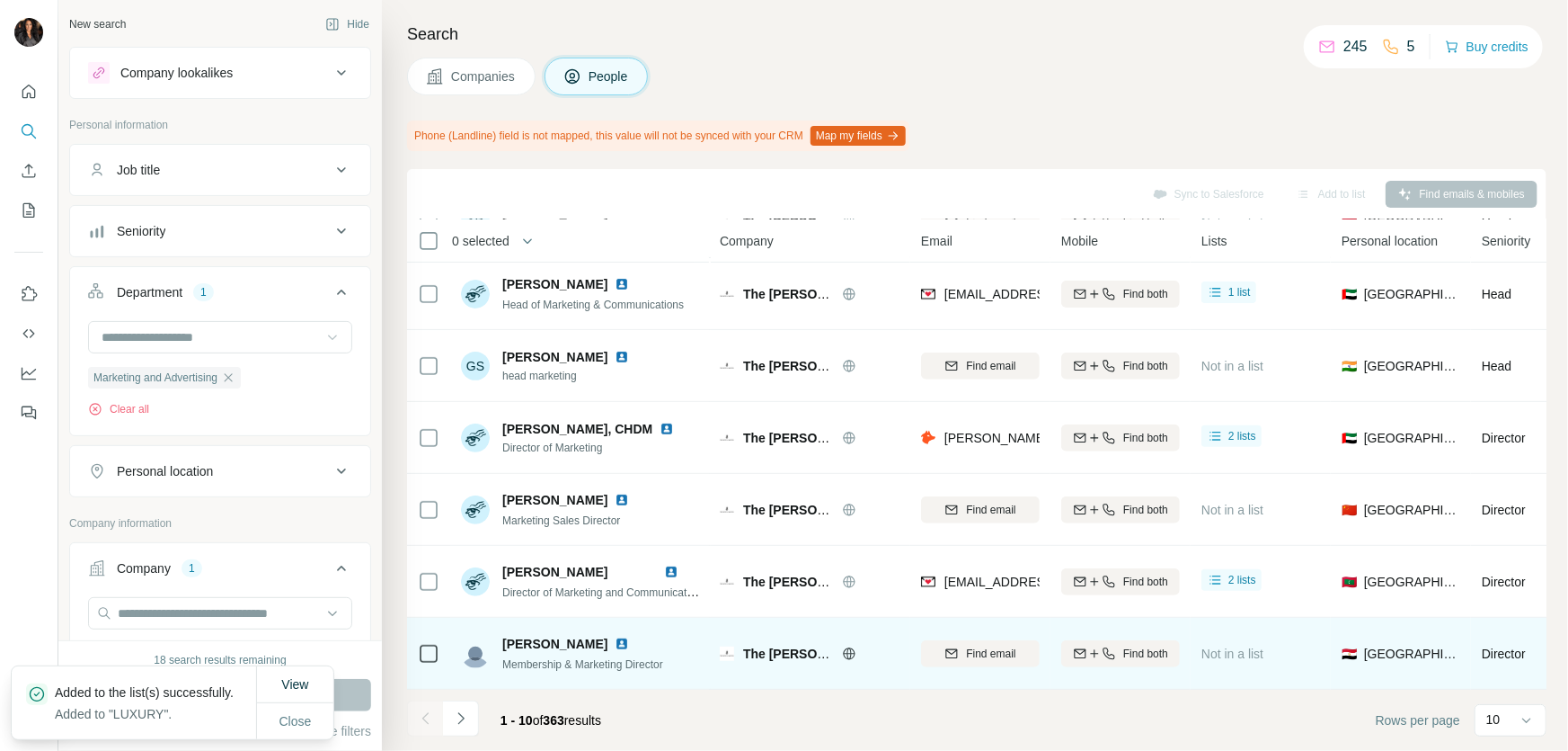
scroll to position [381, 0]
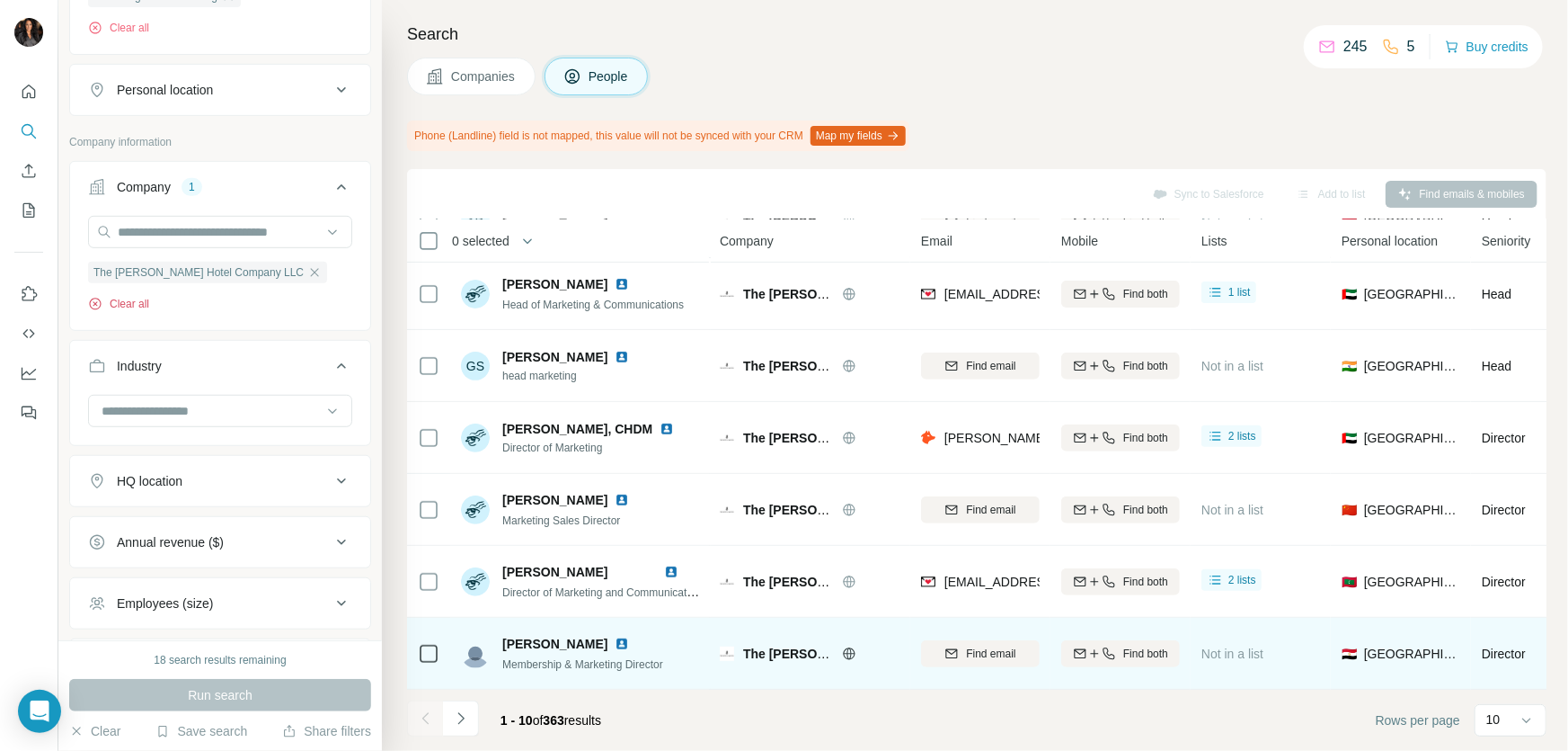
click at [96, 305] on icon "button" at bounding box center [94, 303] width 5 height 5
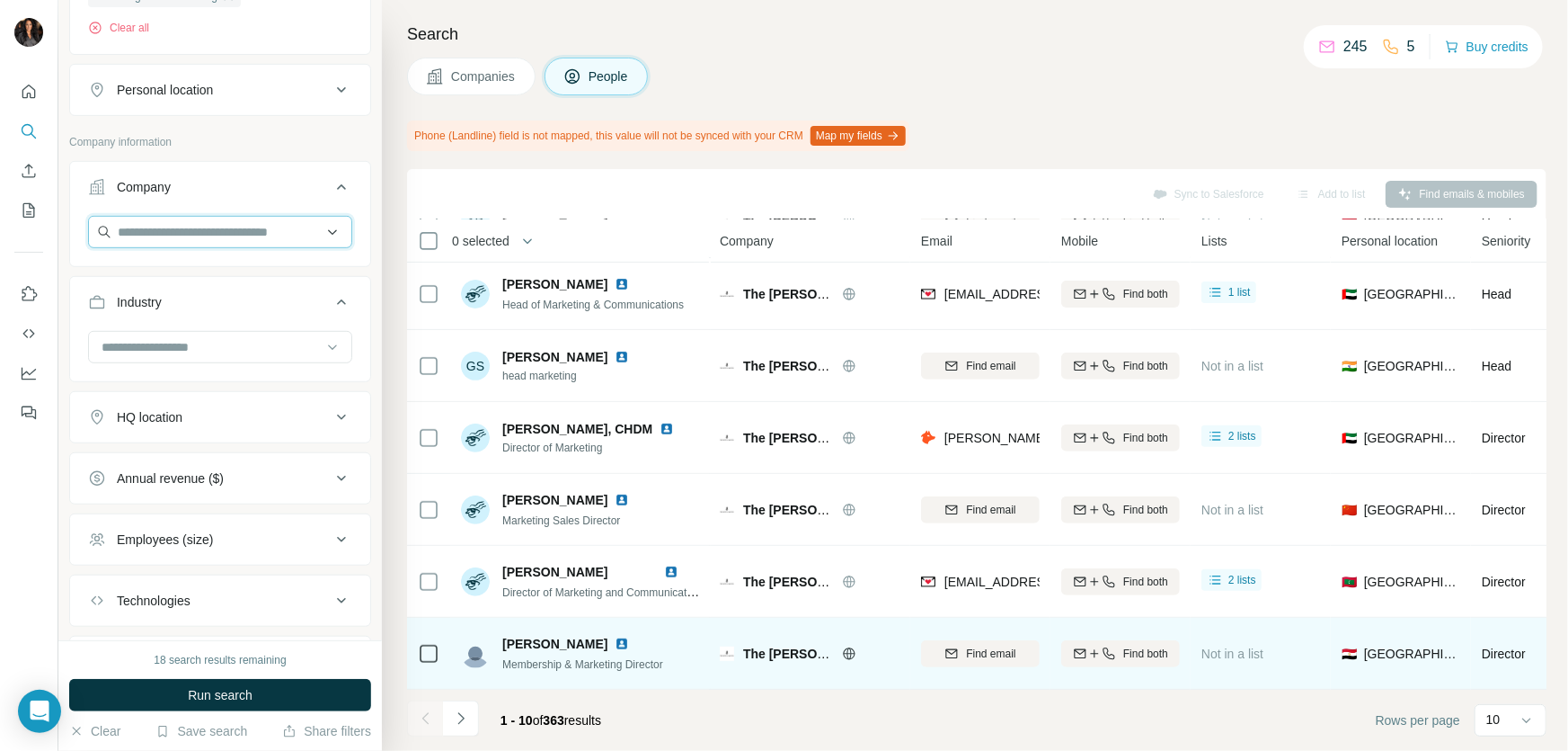
click at [227, 240] on input "text" at bounding box center [220, 232] width 264 height 32
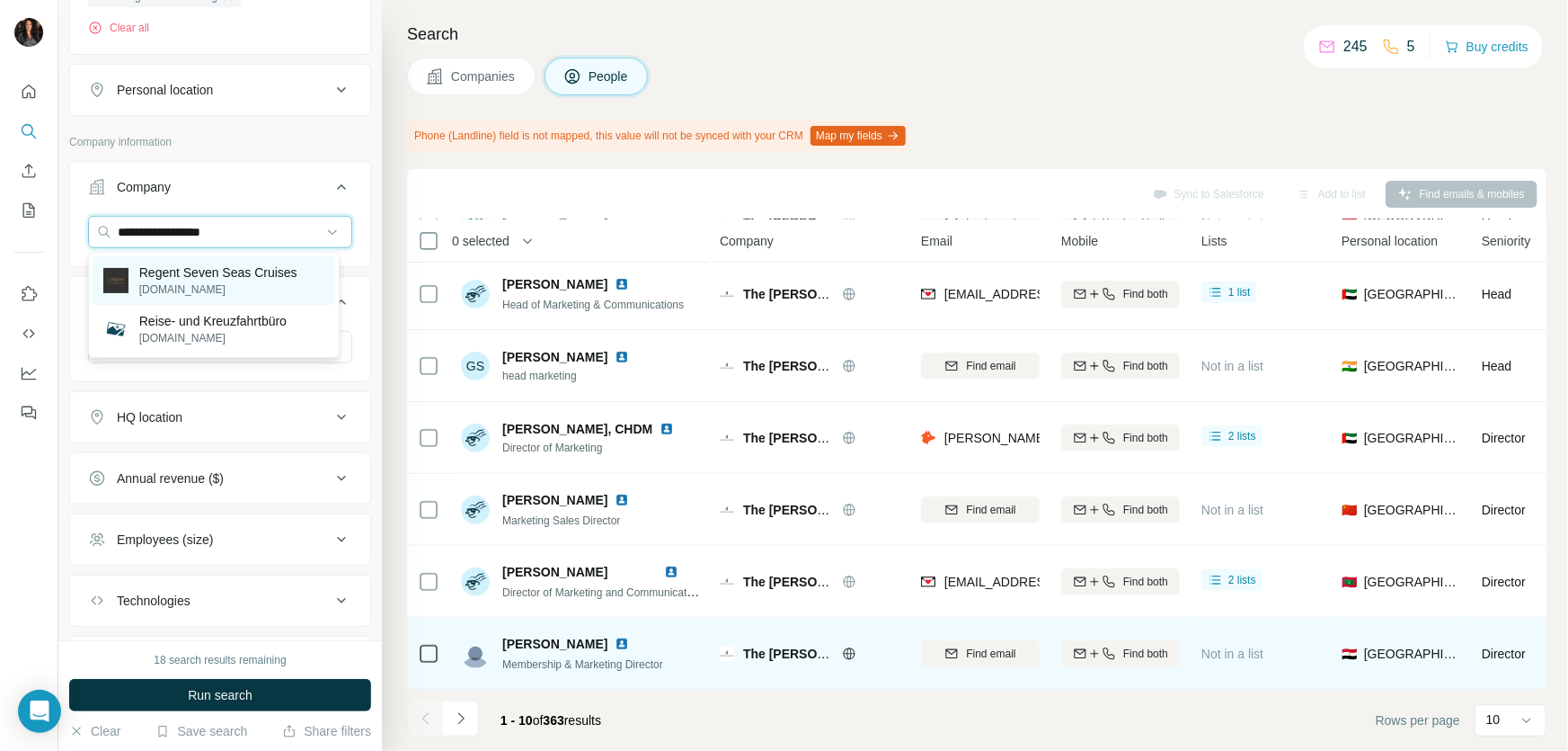
type input "**********"
click at [208, 282] on p "Regent Seven Seas Cruises" at bounding box center [218, 272] width 158 height 18
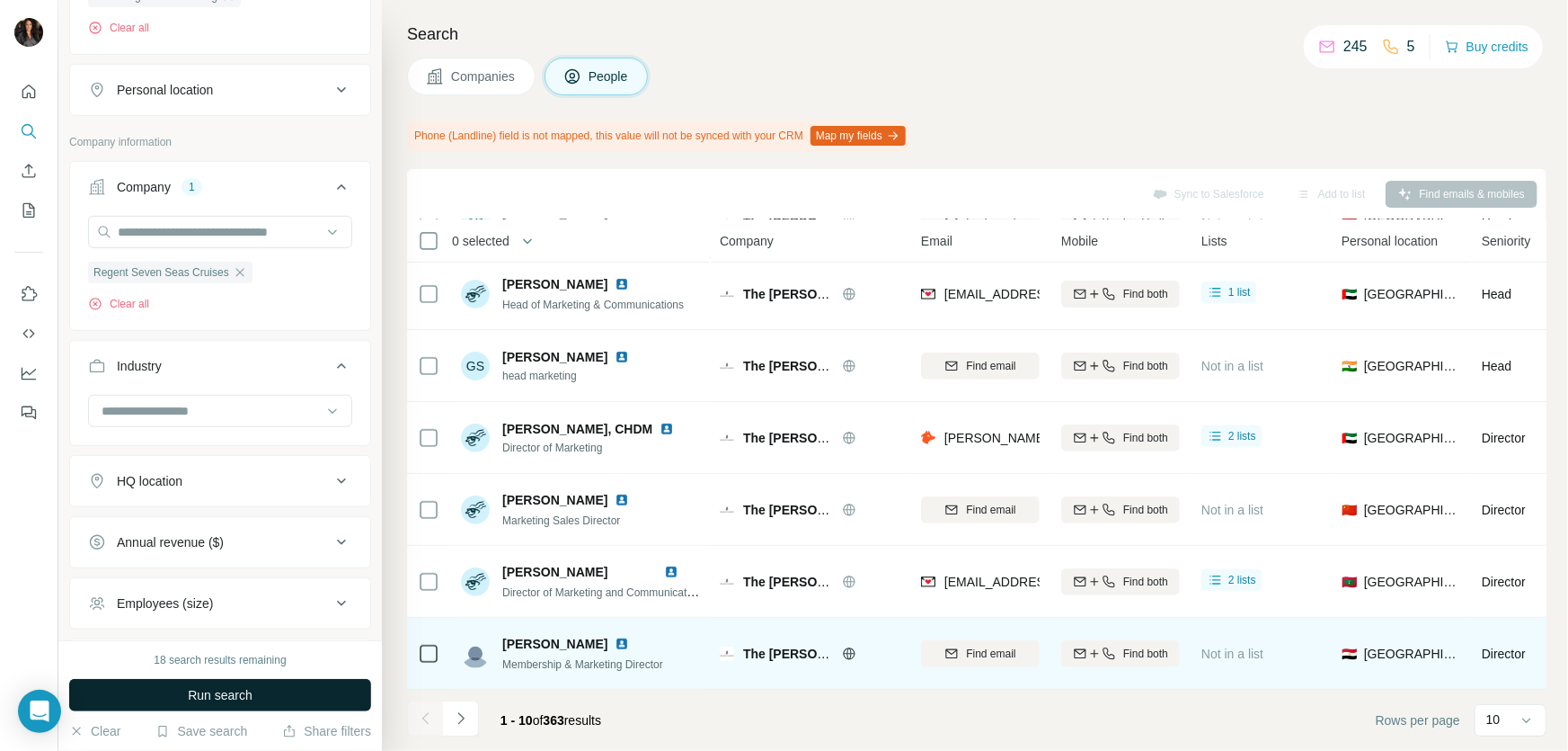
click at [187, 695] on span "Run search" at bounding box center [220, 695] width 65 height 18
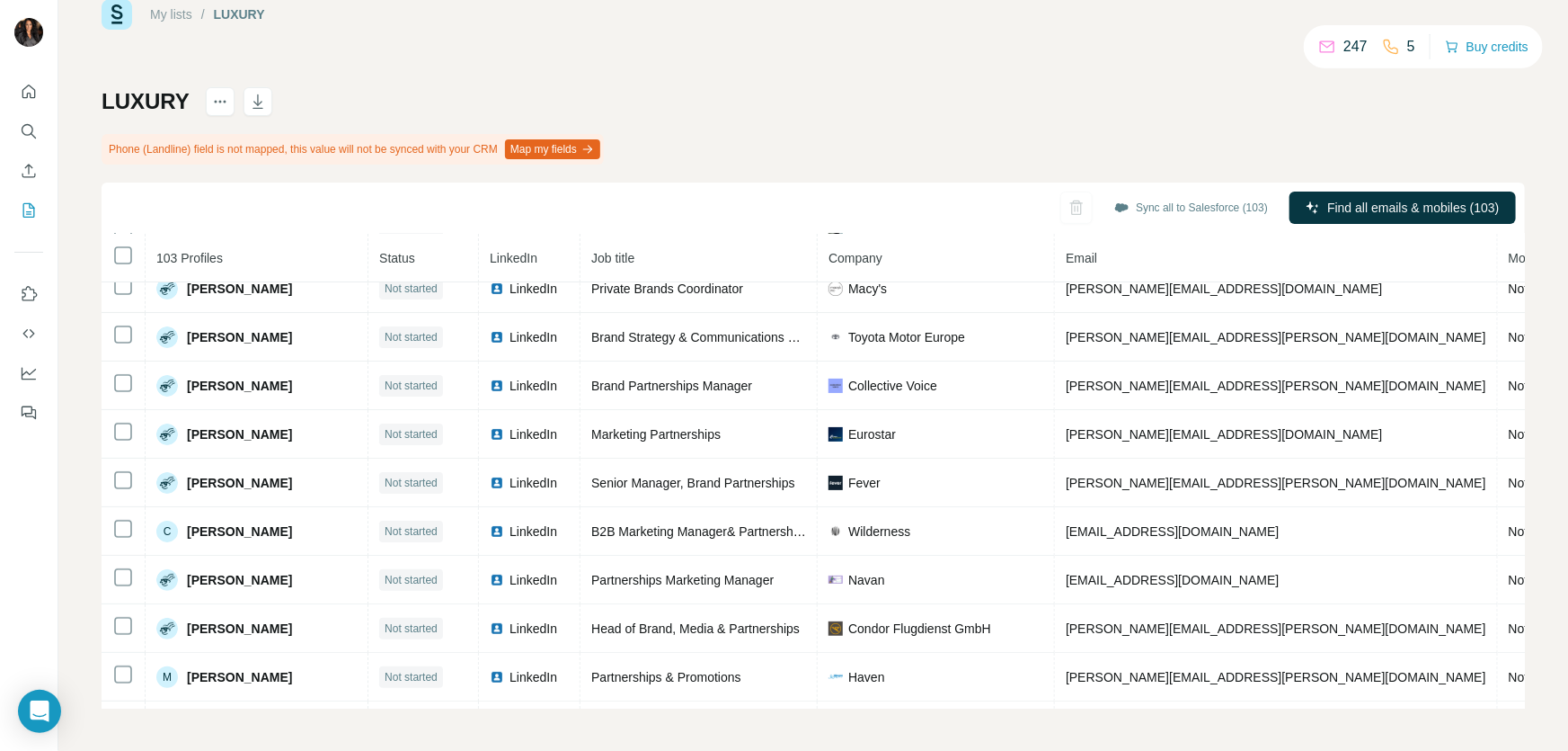
scroll to position [89, 0]
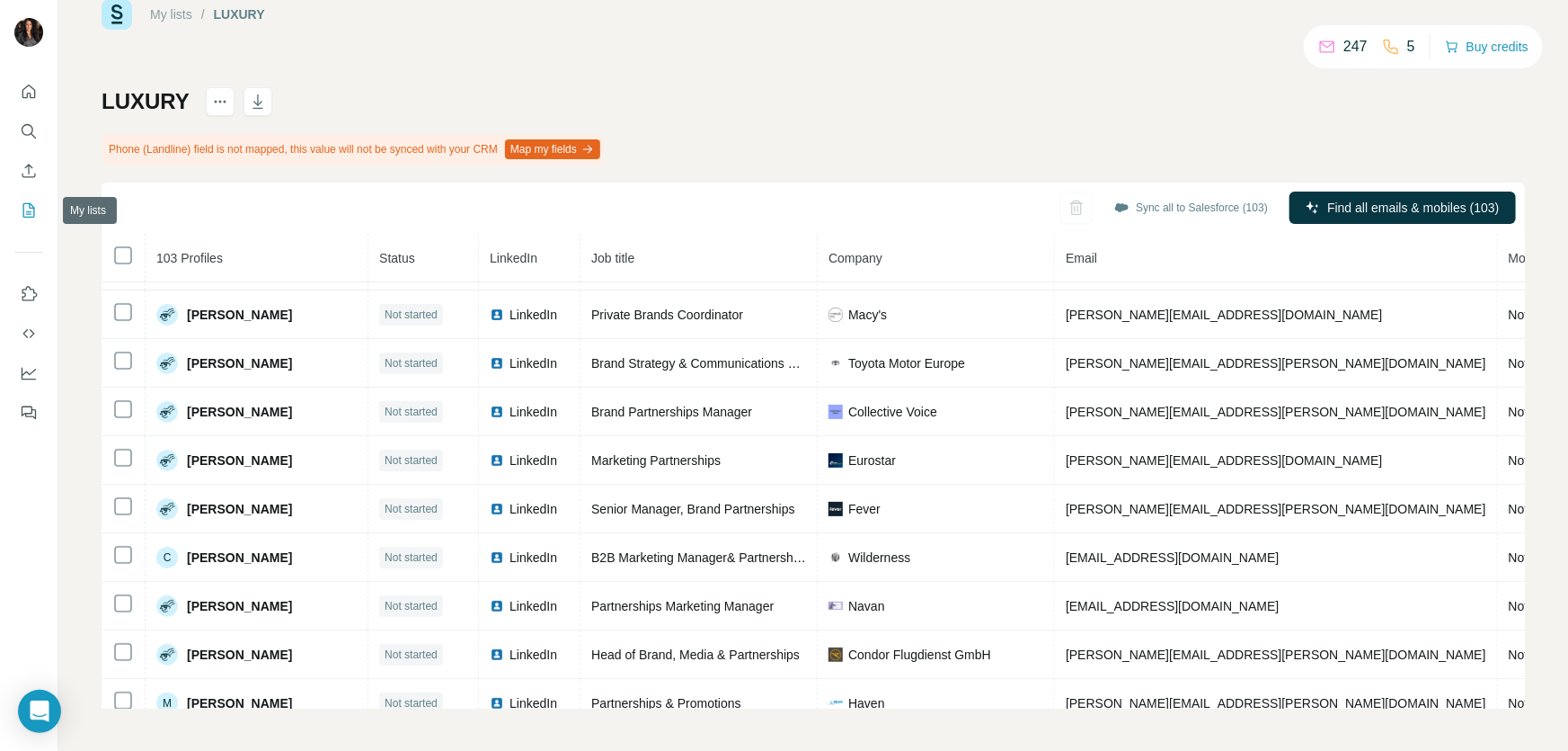
click at [32, 204] on icon "My lists" at bounding box center [28, 210] width 18 height 18
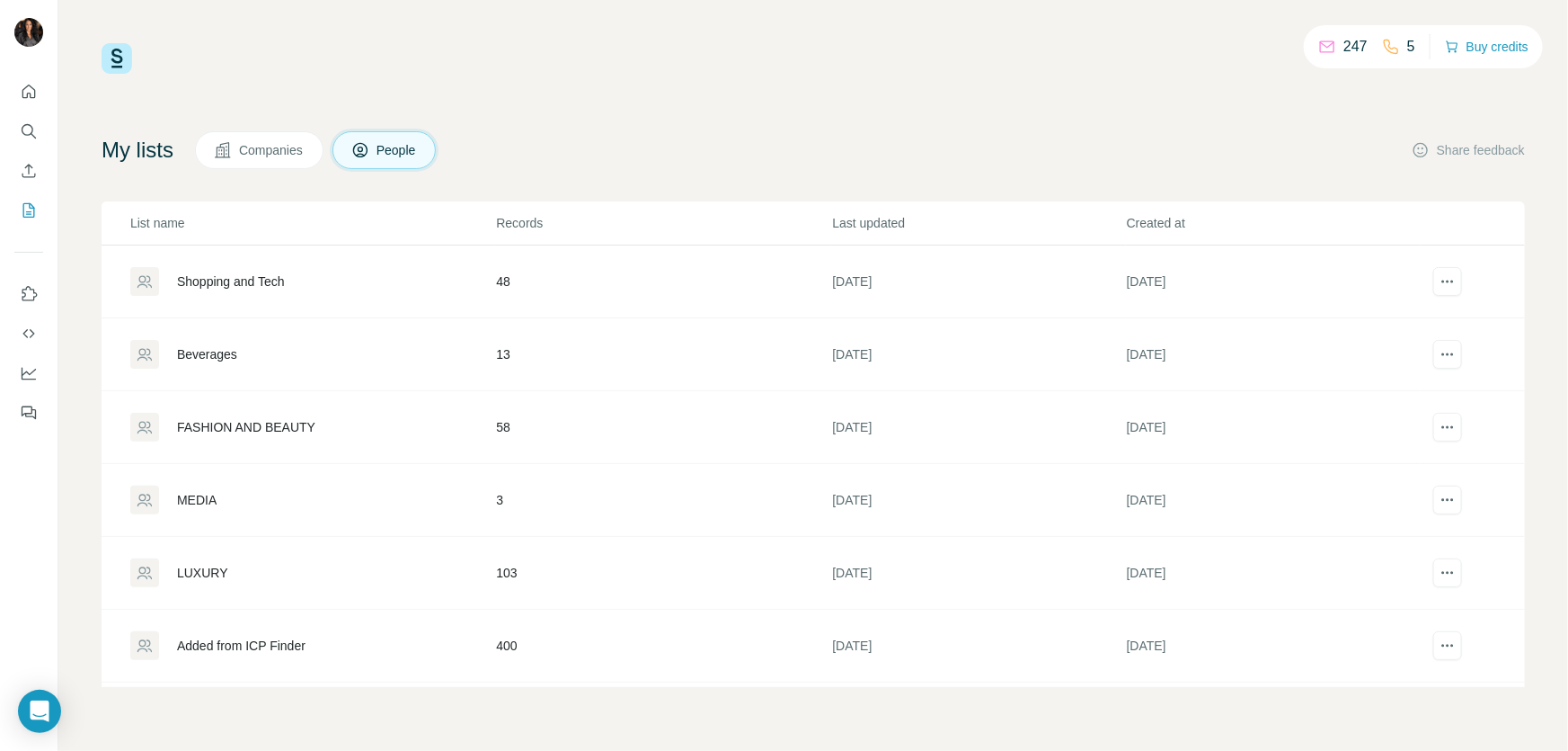
click at [304, 427] on div "FASHION AND BEAUTY" at bounding box center [245, 427] width 138 height 18
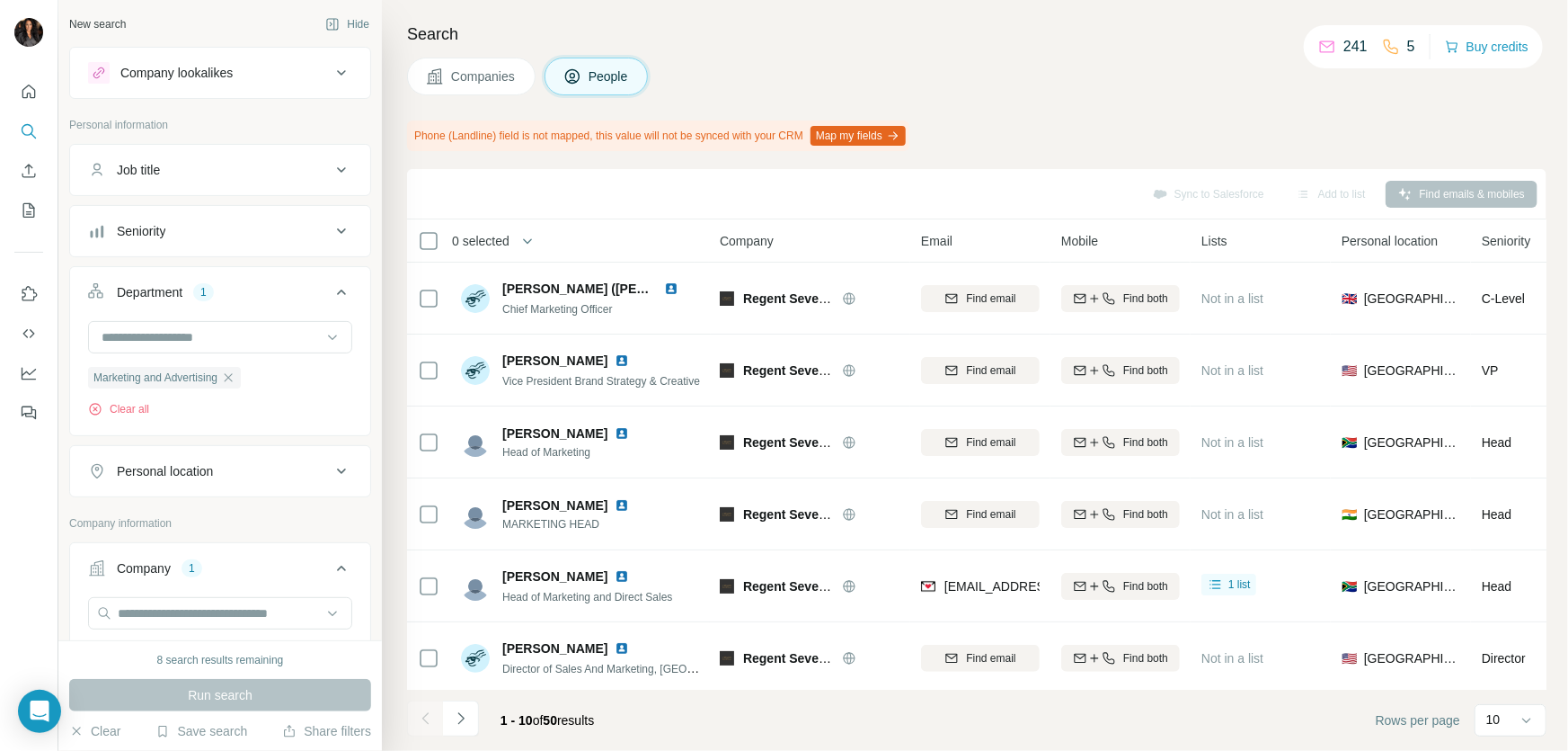
scroll to position [359, 0]
